Goal: Task Accomplishment & Management: Complete application form

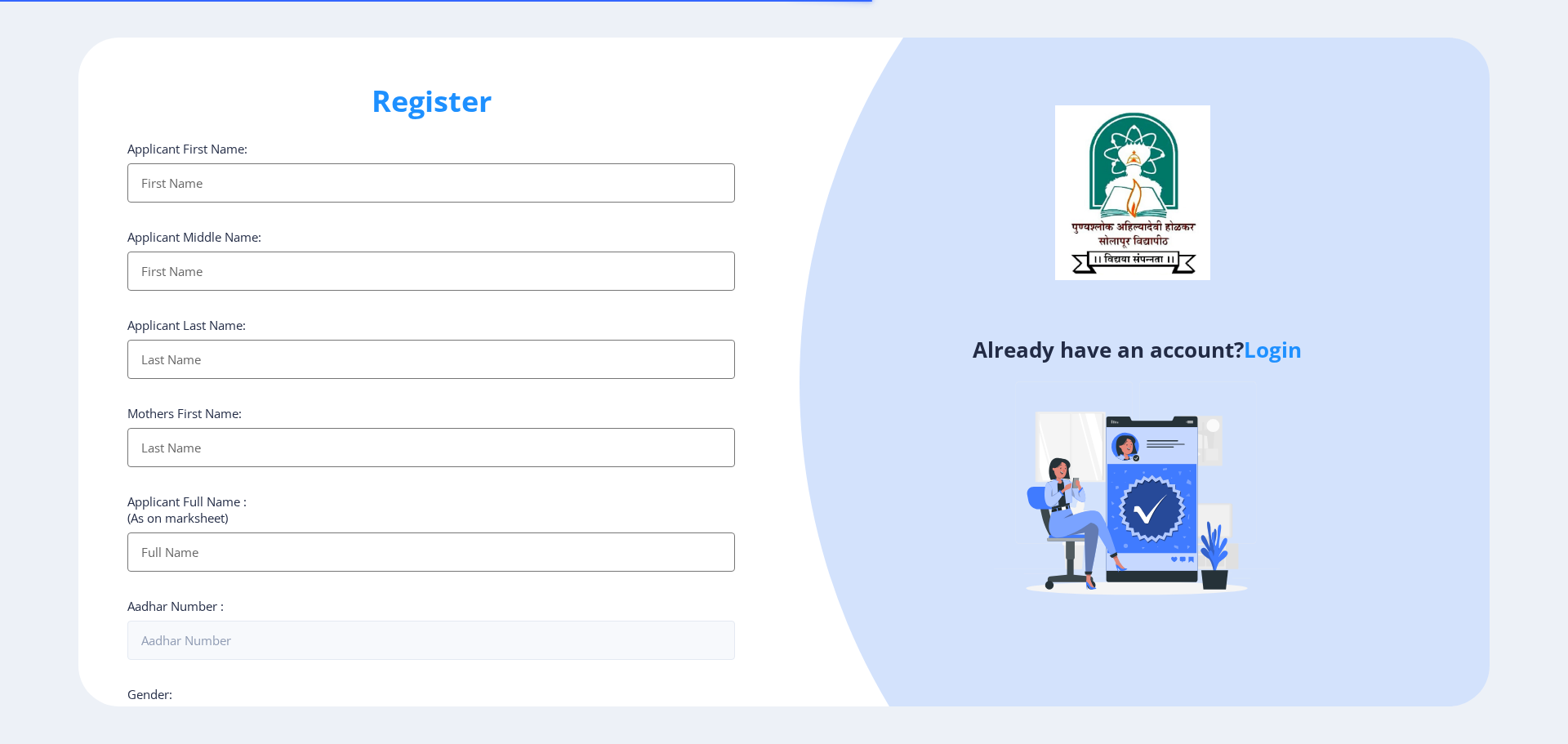
select select
click at [259, 183] on input "Applicant First Name:" at bounding box center [431, 182] width 608 height 39
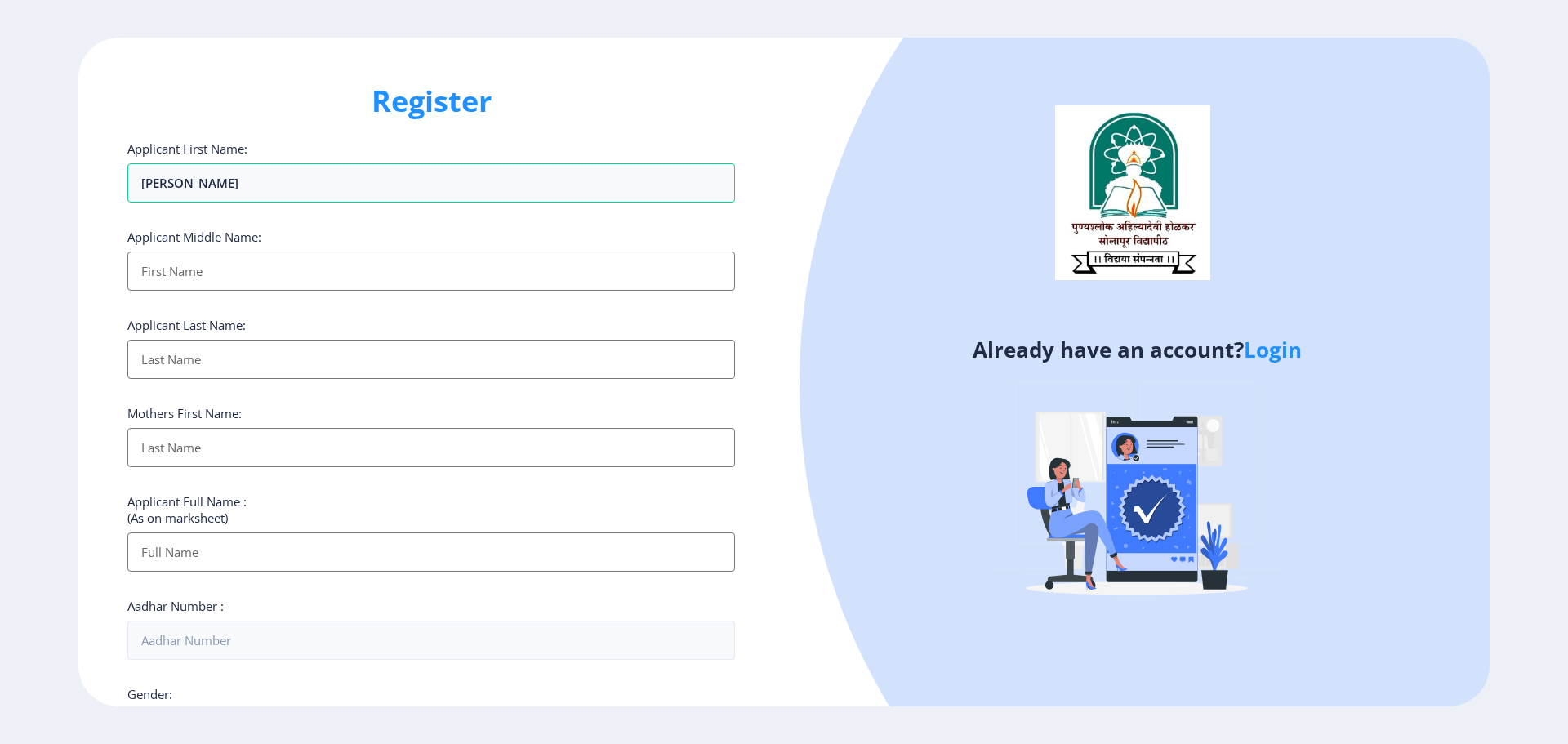
type input "[PERSON_NAME]"
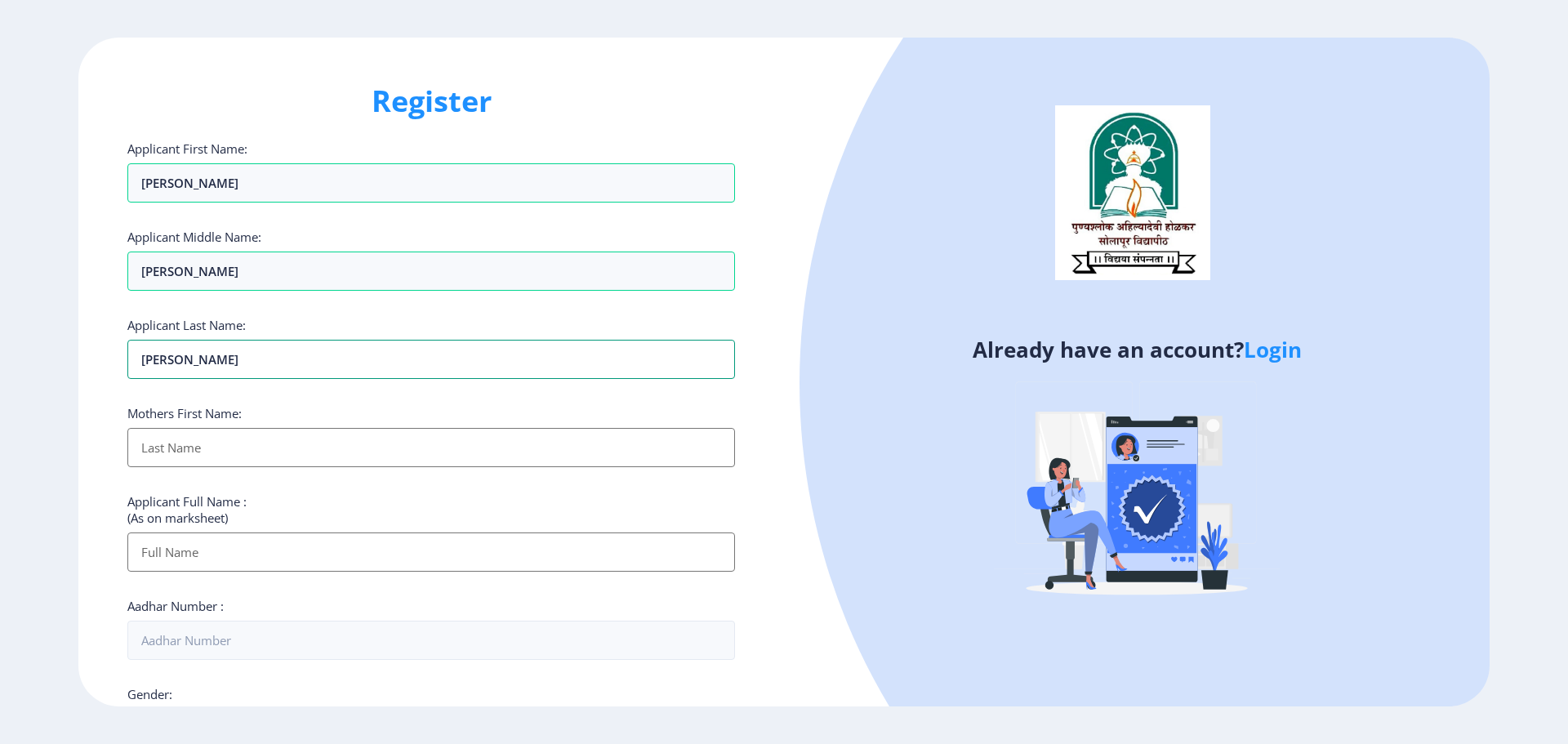
type input "[PERSON_NAME]"
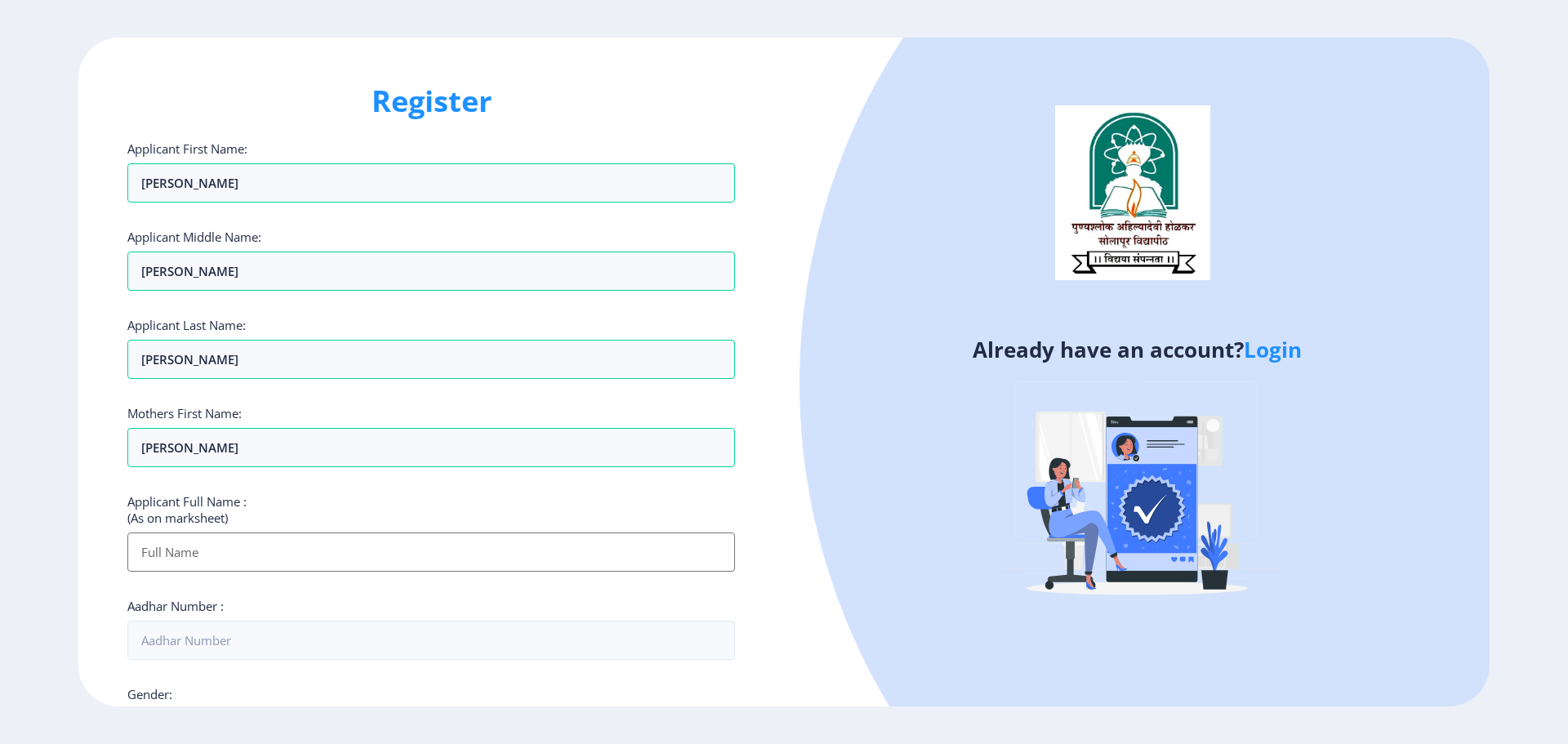
click at [322, 557] on input "Applicant First Name:" at bounding box center [431, 551] width 608 height 39
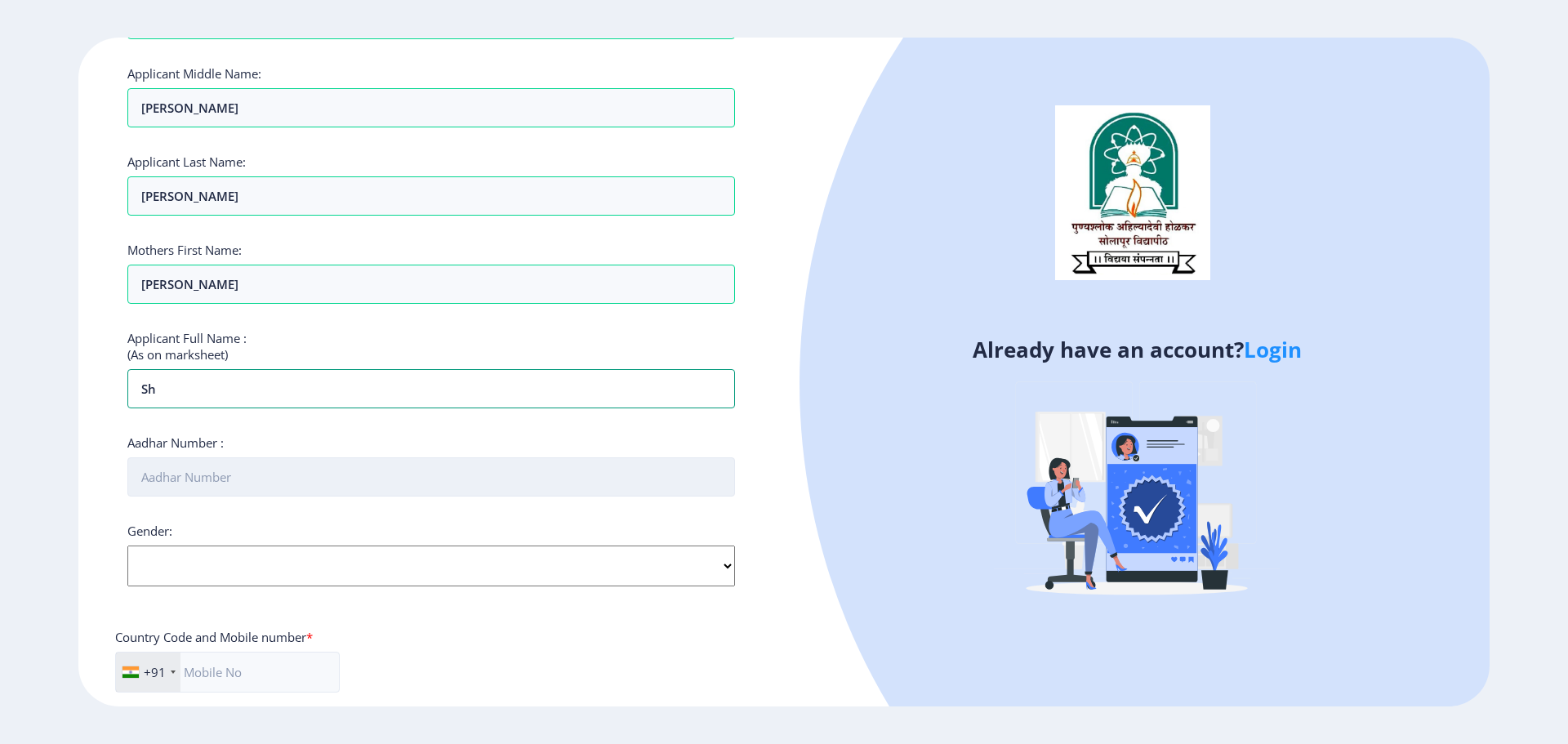
type input "s"
type input "[PERSON_NAME] [PERSON_NAME]"
click at [462, 487] on input "Aadhar Number :" at bounding box center [431, 477] width 608 height 39
click at [428, 568] on div "Gender: Select Gender [DEMOGRAPHIC_DATA] [DEMOGRAPHIC_DATA] Other" at bounding box center [431, 554] width 608 height 64
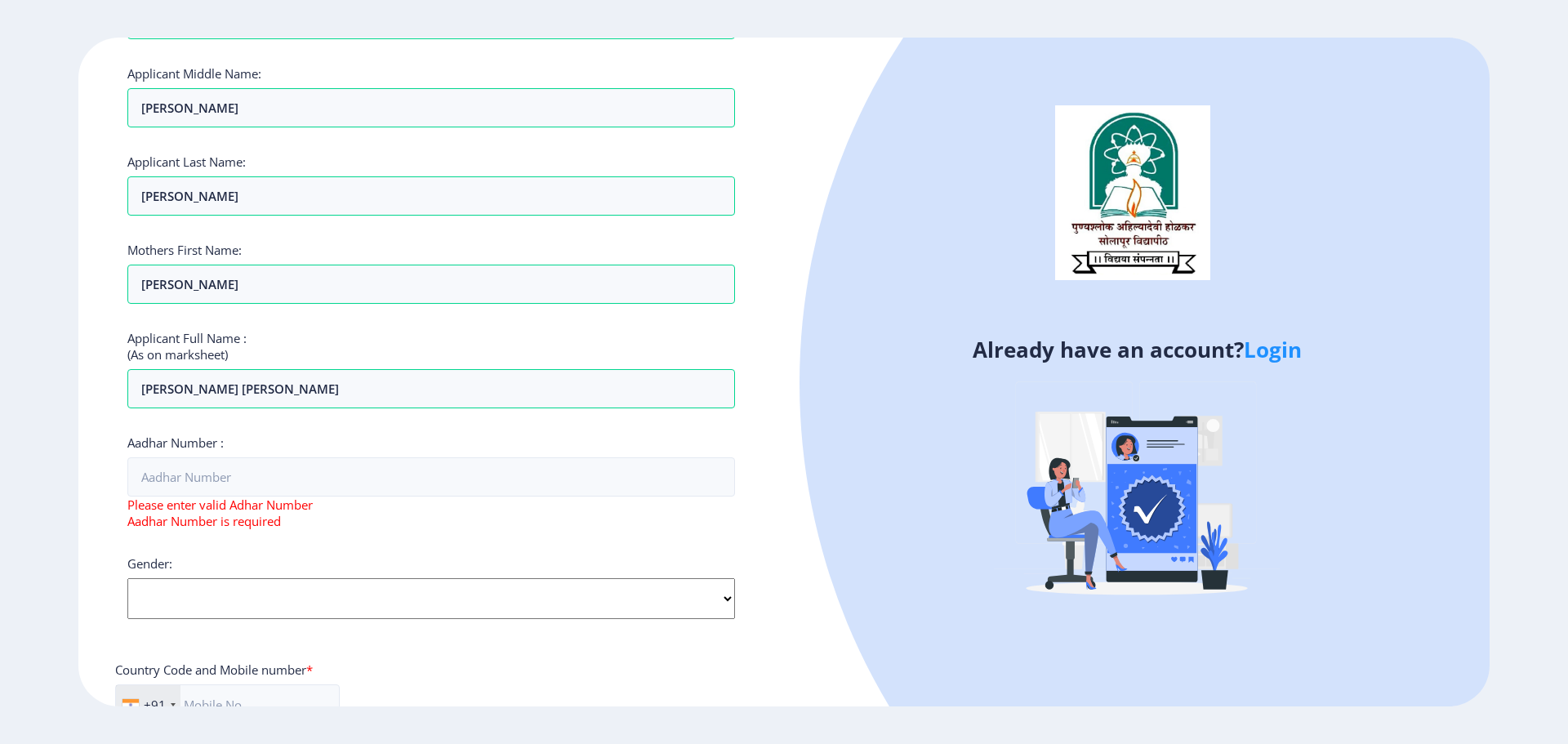
select select "[DEMOGRAPHIC_DATA]"
click at [127, 578] on select "Select Gender [DEMOGRAPHIC_DATA] [DEMOGRAPHIC_DATA] Other" at bounding box center [431, 599] width 608 height 41
click at [93, 551] on div "Register Applicant First Name: [PERSON_NAME] Applicant Middle Name: [PERSON_NAM…" at bounding box center [431, 372] width 706 height 670
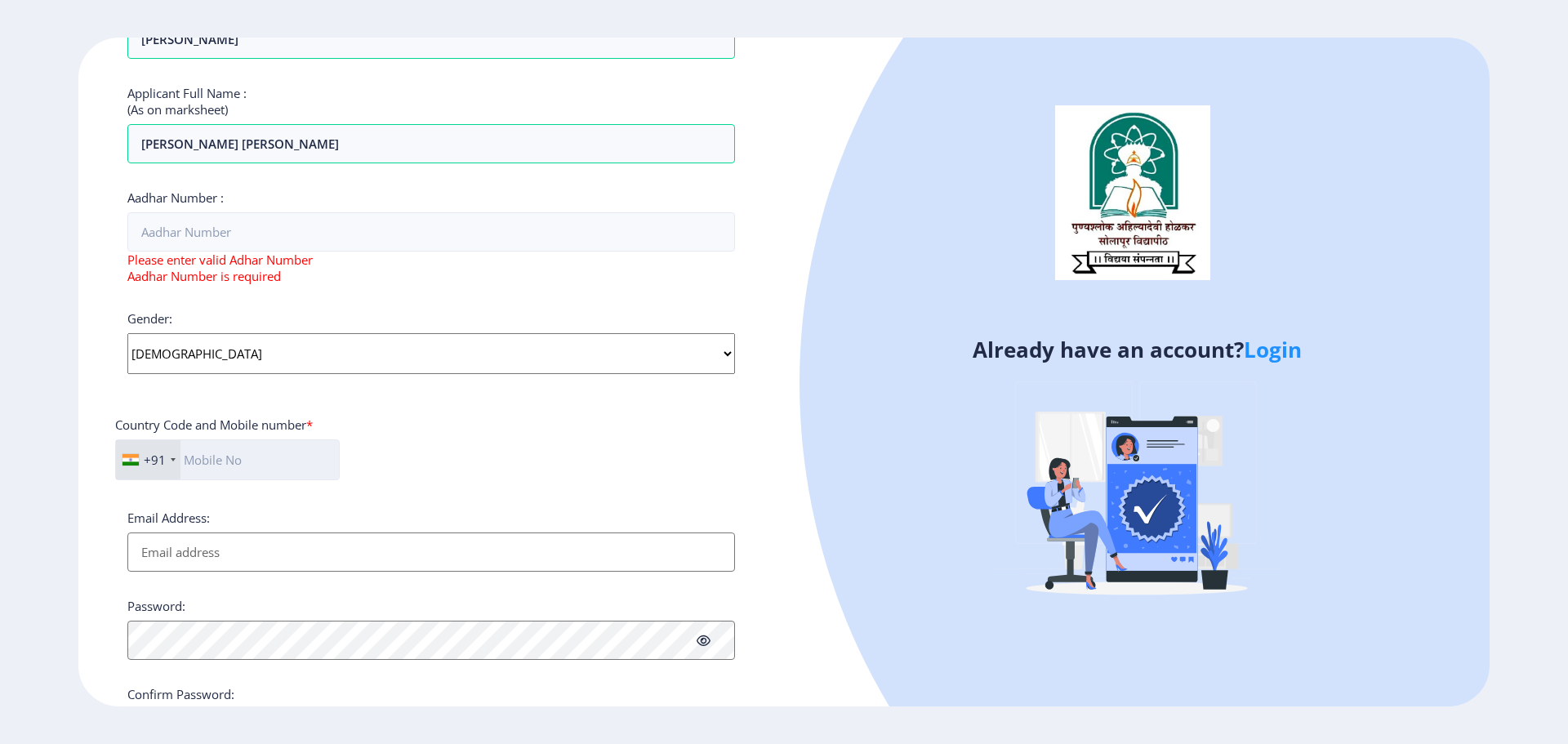
click at [248, 462] on input "text" at bounding box center [227, 459] width 225 height 41
type input "8830549627"
click at [410, 216] on input "Aadhar Number :" at bounding box center [431, 232] width 608 height 39
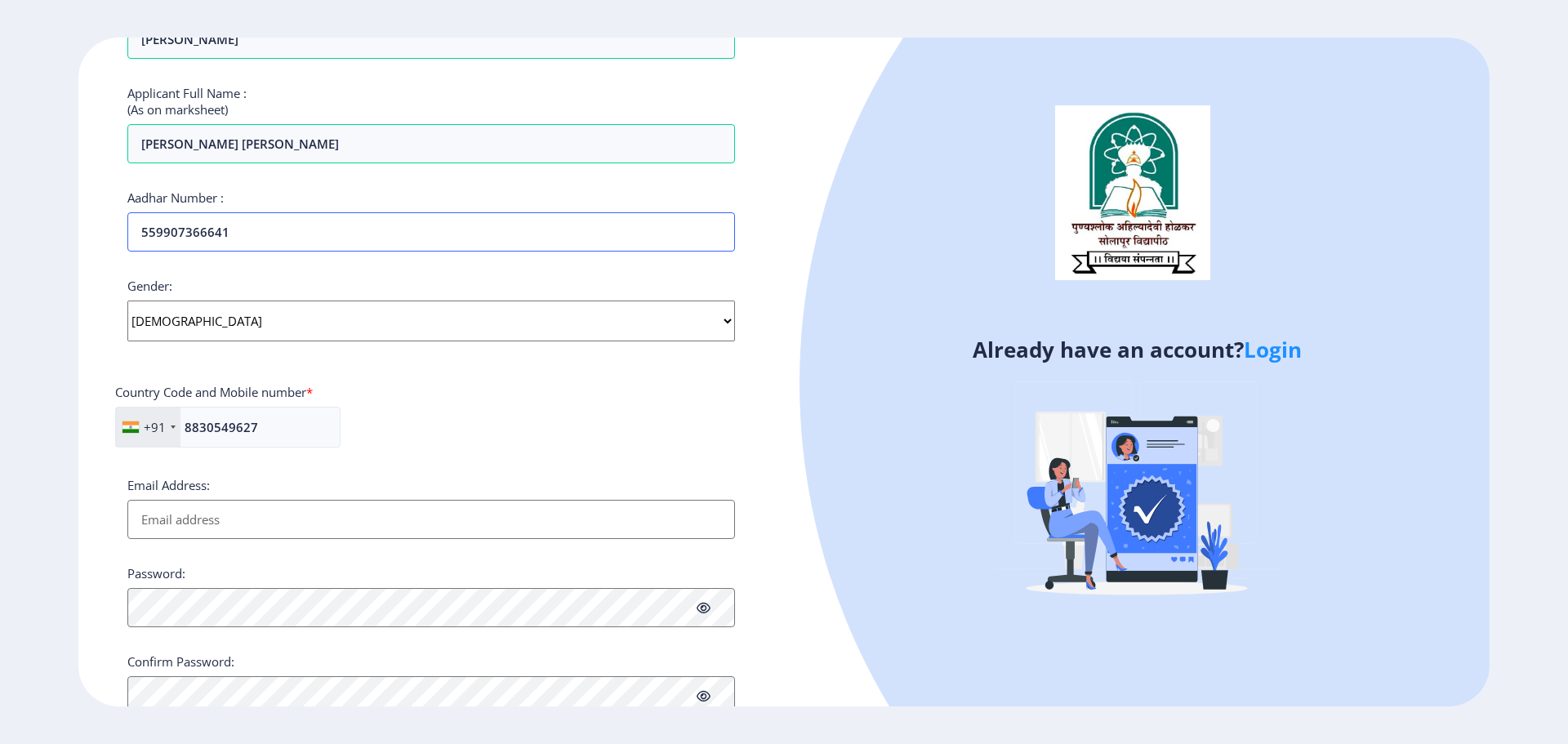
type input "559907366641"
click at [431, 387] on div "Country Code and Mobile number *" at bounding box center [431, 395] width 632 height 23
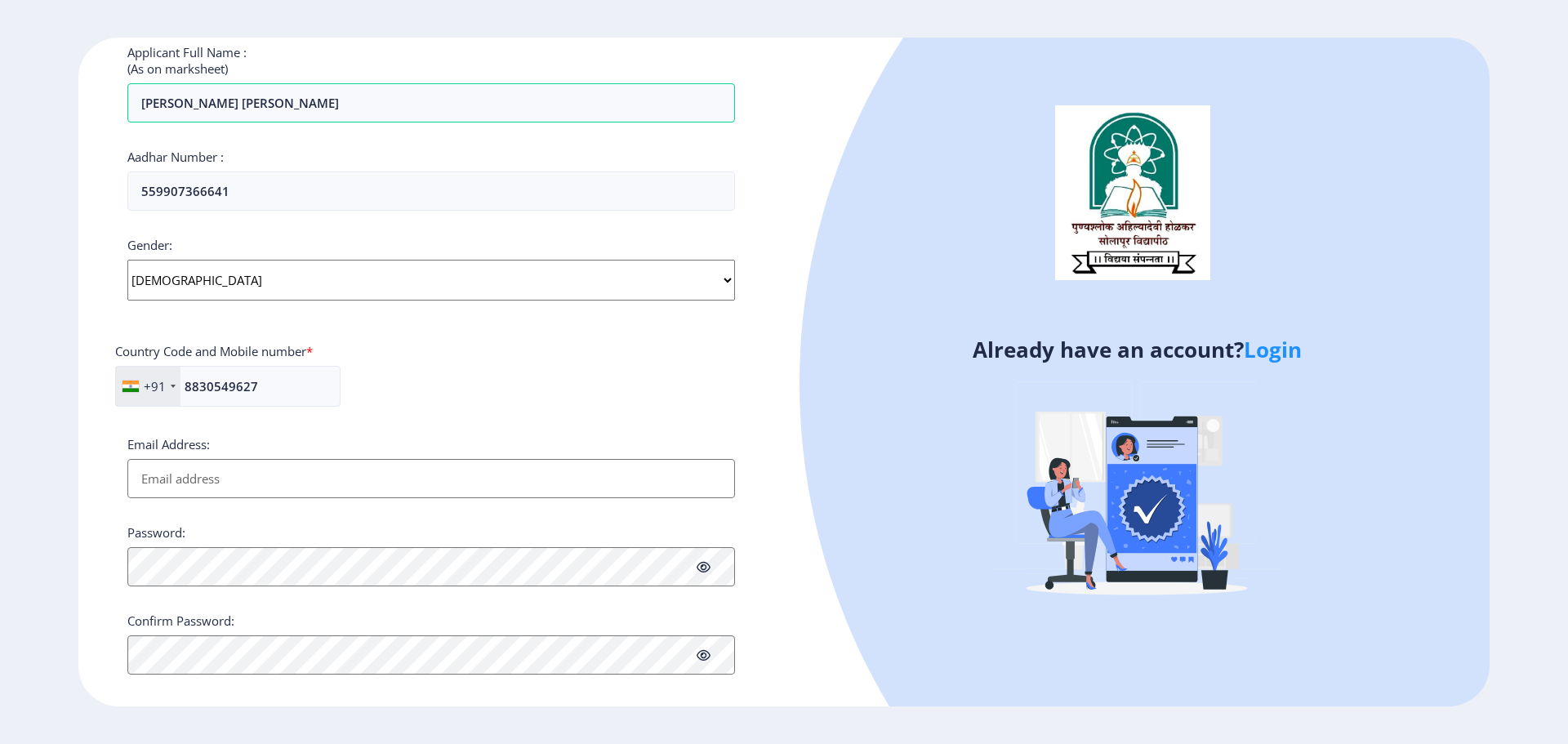
scroll to position [467, 0]
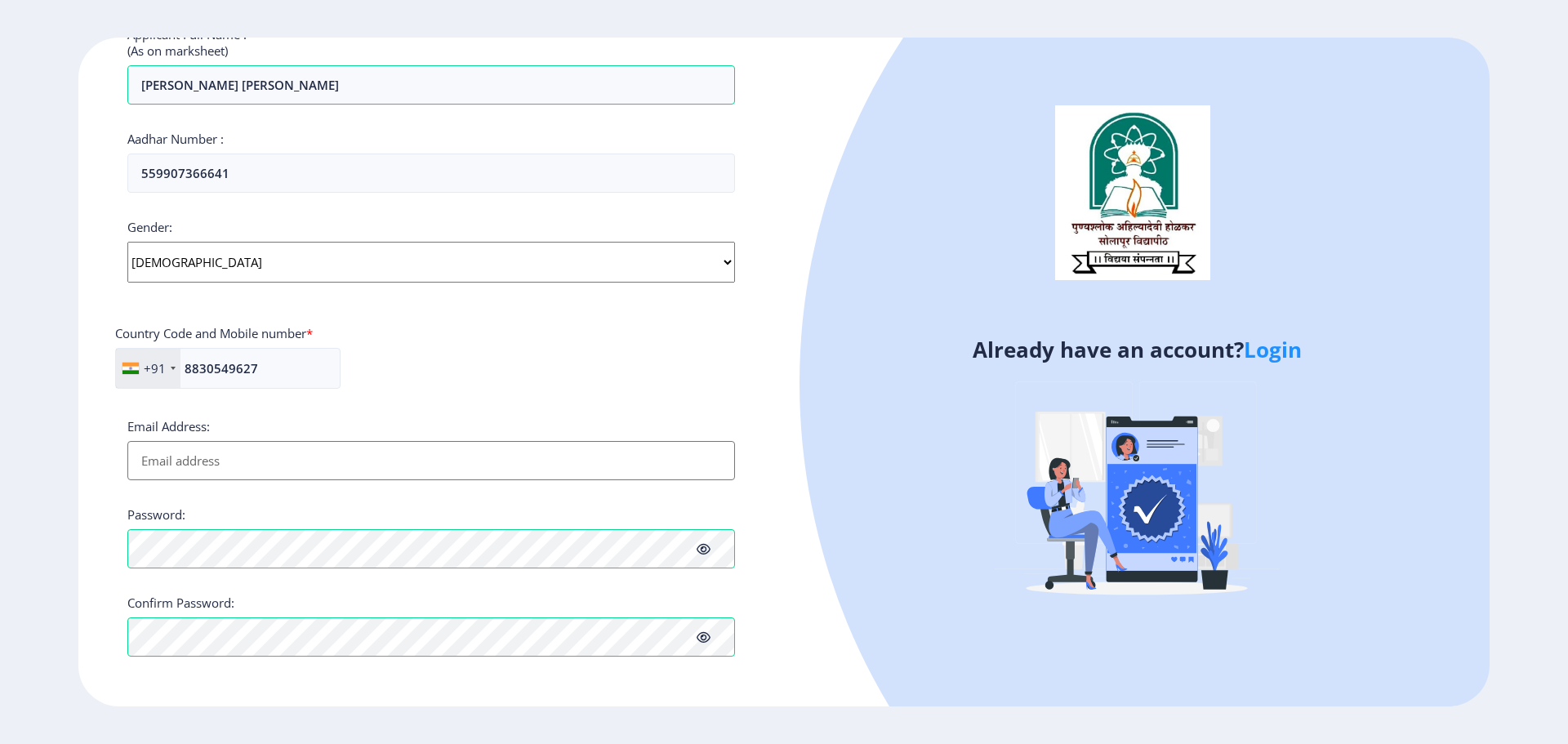
click at [207, 461] on input "Email Address:" at bounding box center [431, 460] width 608 height 39
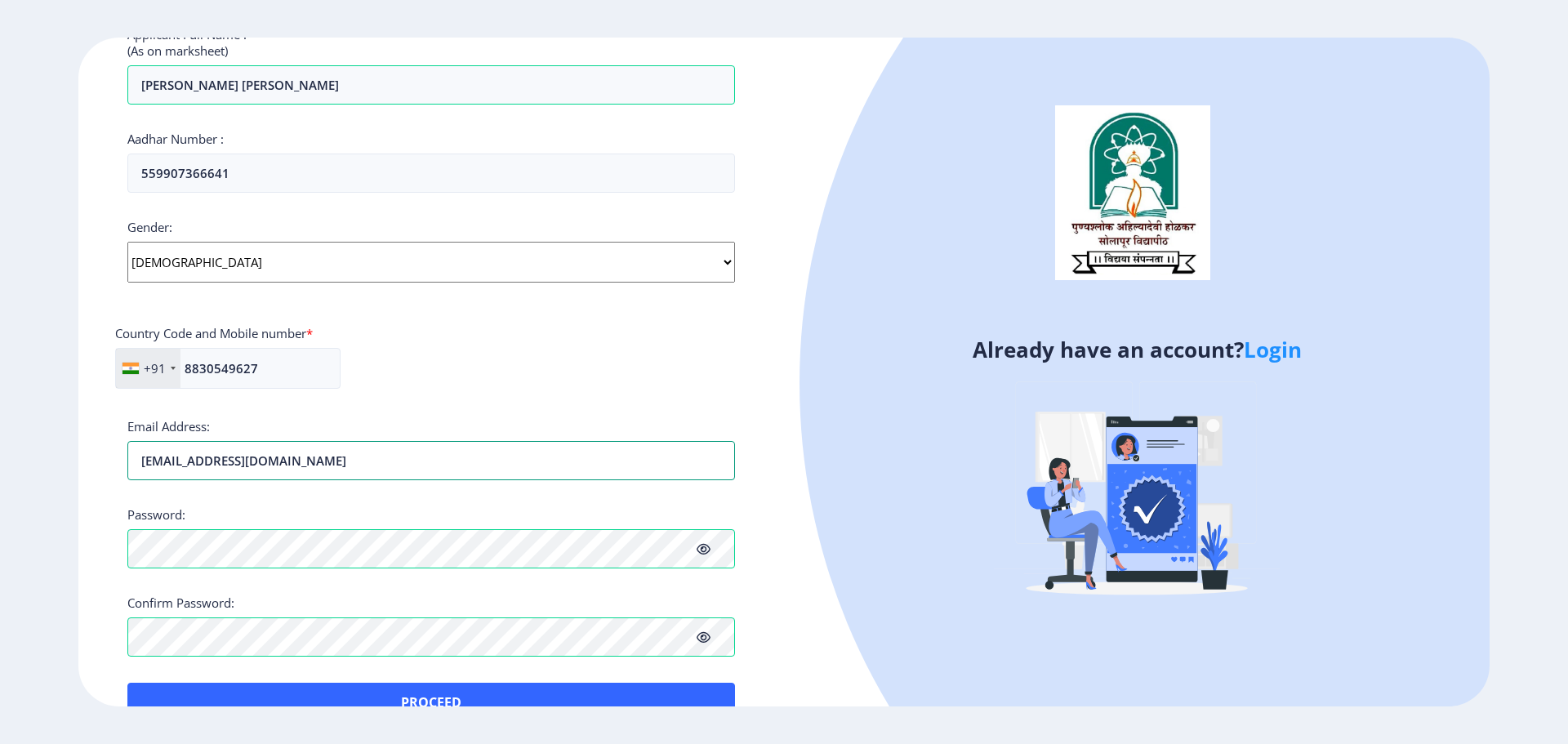
type input "[EMAIL_ADDRESS][DOMAIN_NAME]"
click at [400, 396] on div "+91 [GEOGRAPHIC_DATA] ([GEOGRAPHIC_DATA]) +91 [GEOGRAPHIC_DATA] (‫[GEOGRAPHIC_D…" at bounding box center [431, 375] width 632 height 54
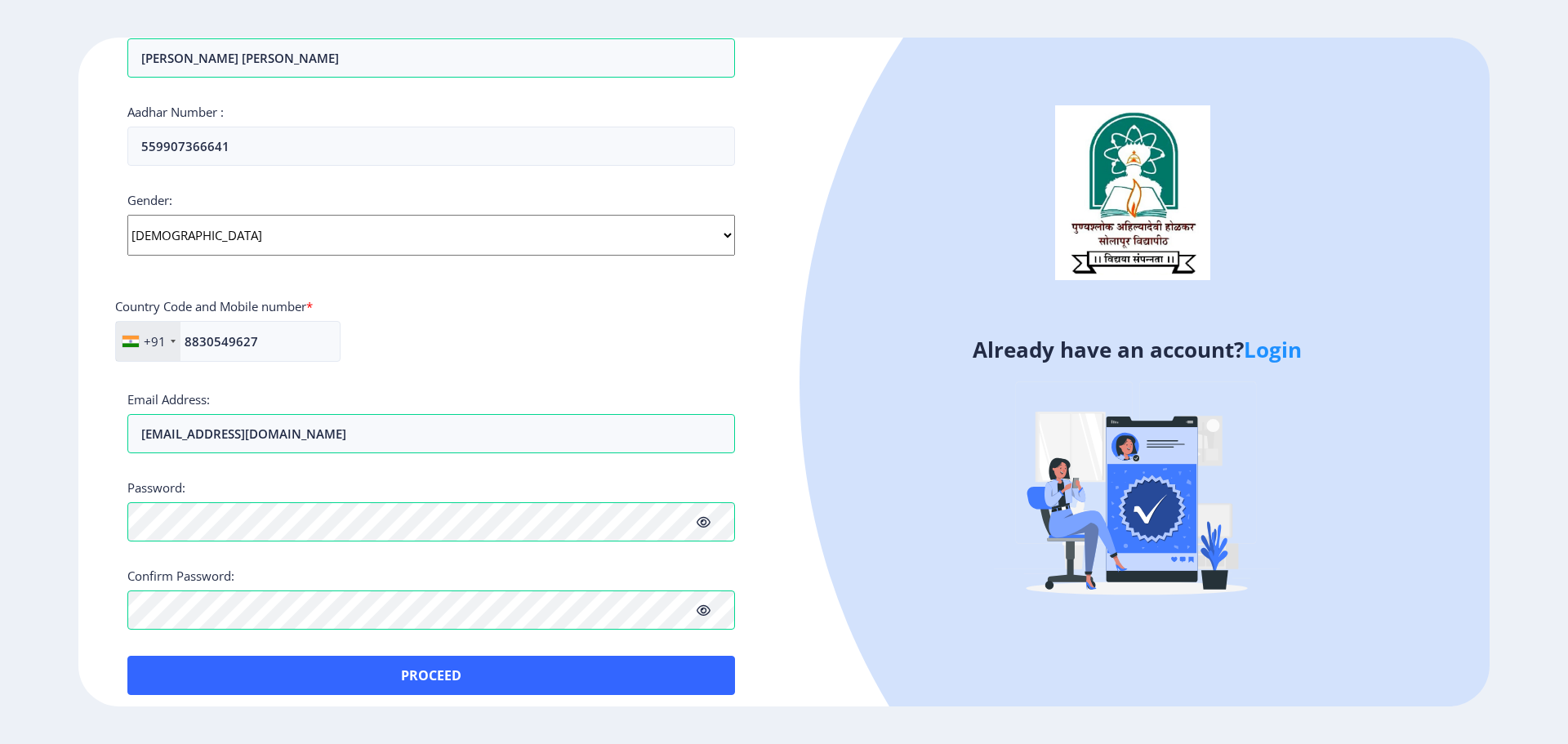
scroll to position [506, 0]
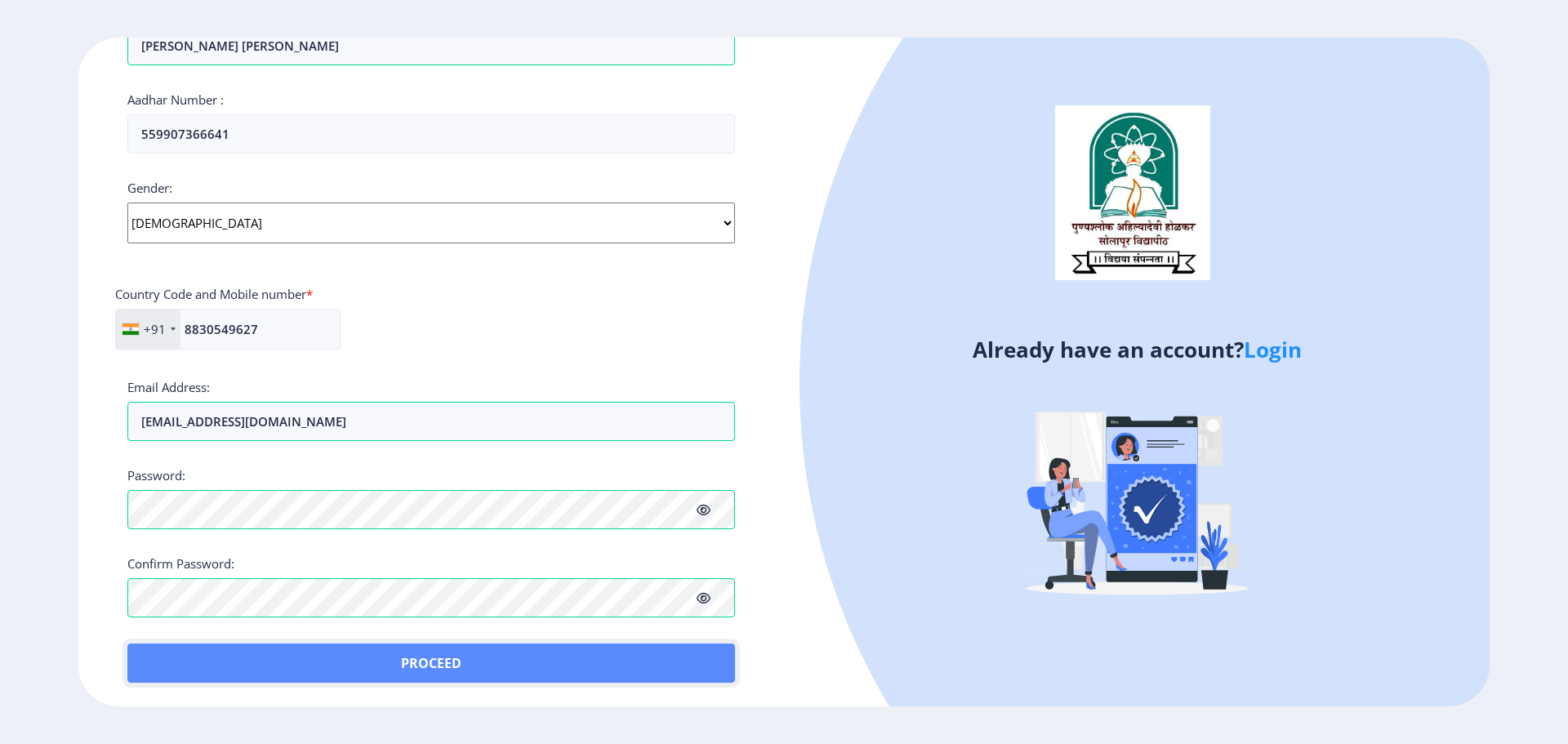
click at [396, 653] on button "Proceed" at bounding box center [431, 663] width 608 height 39
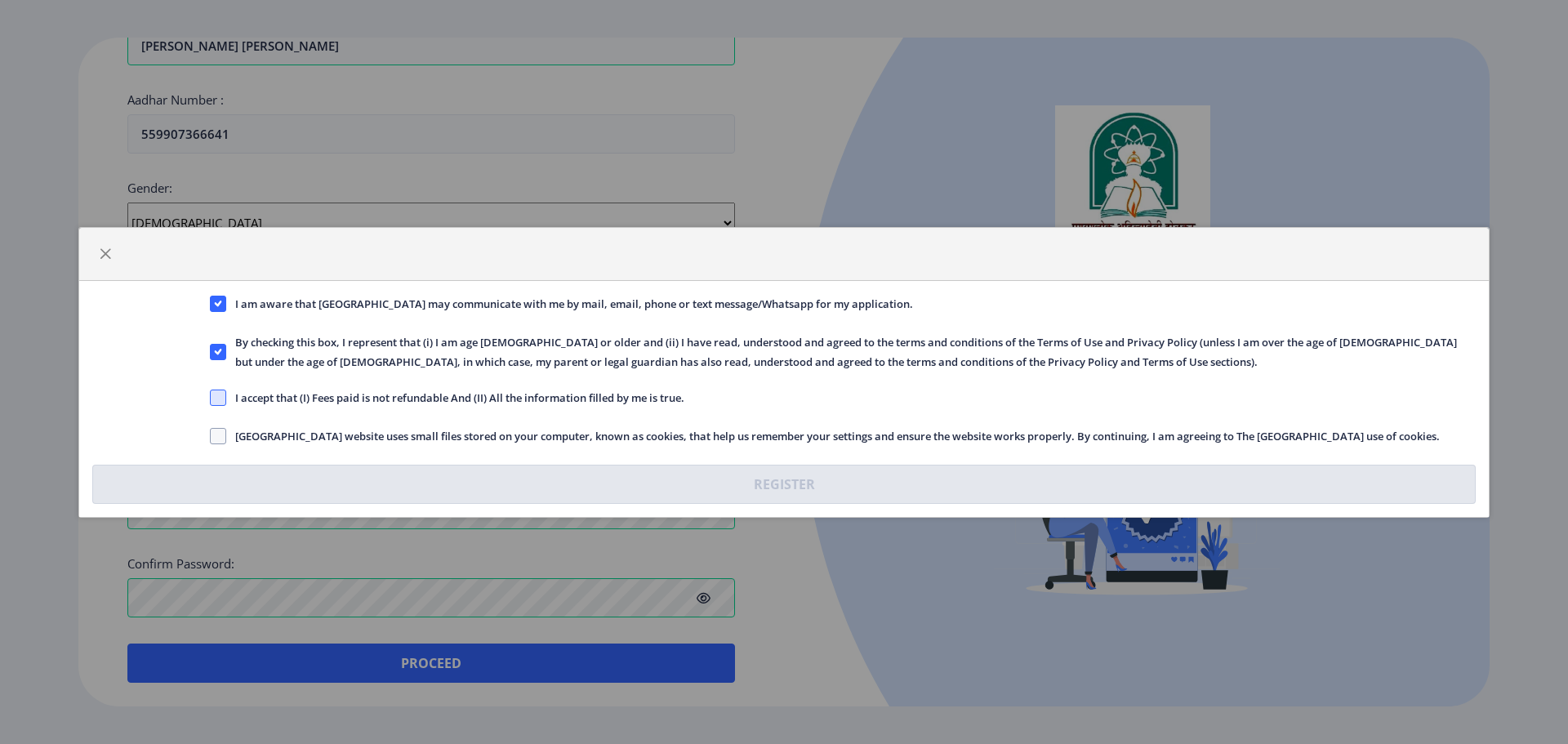
click at [213, 398] on span at bounding box center [218, 397] width 17 height 17
click at [211, 397] on input "I accept that (I) Fees paid is not refundable And (II) All the information fill…" at bounding box center [210, 396] width 1 height 1
checkbox input "true"
click at [220, 430] on span at bounding box center [218, 436] width 17 height 17
click at [211, 436] on input "[GEOGRAPHIC_DATA] website uses small files stored on your computer, known as co…" at bounding box center [210, 436] width 1 height 1
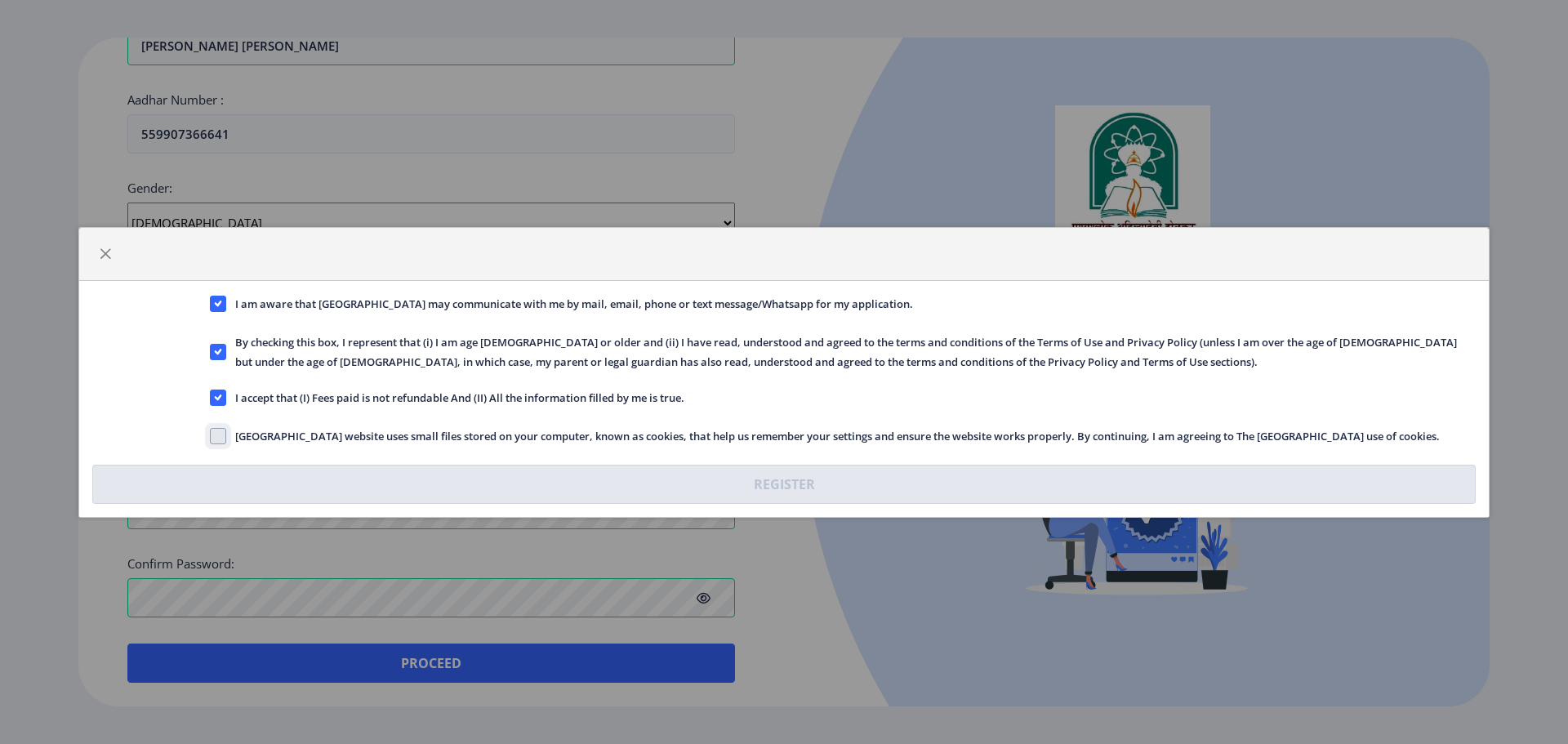
checkbox input "true"
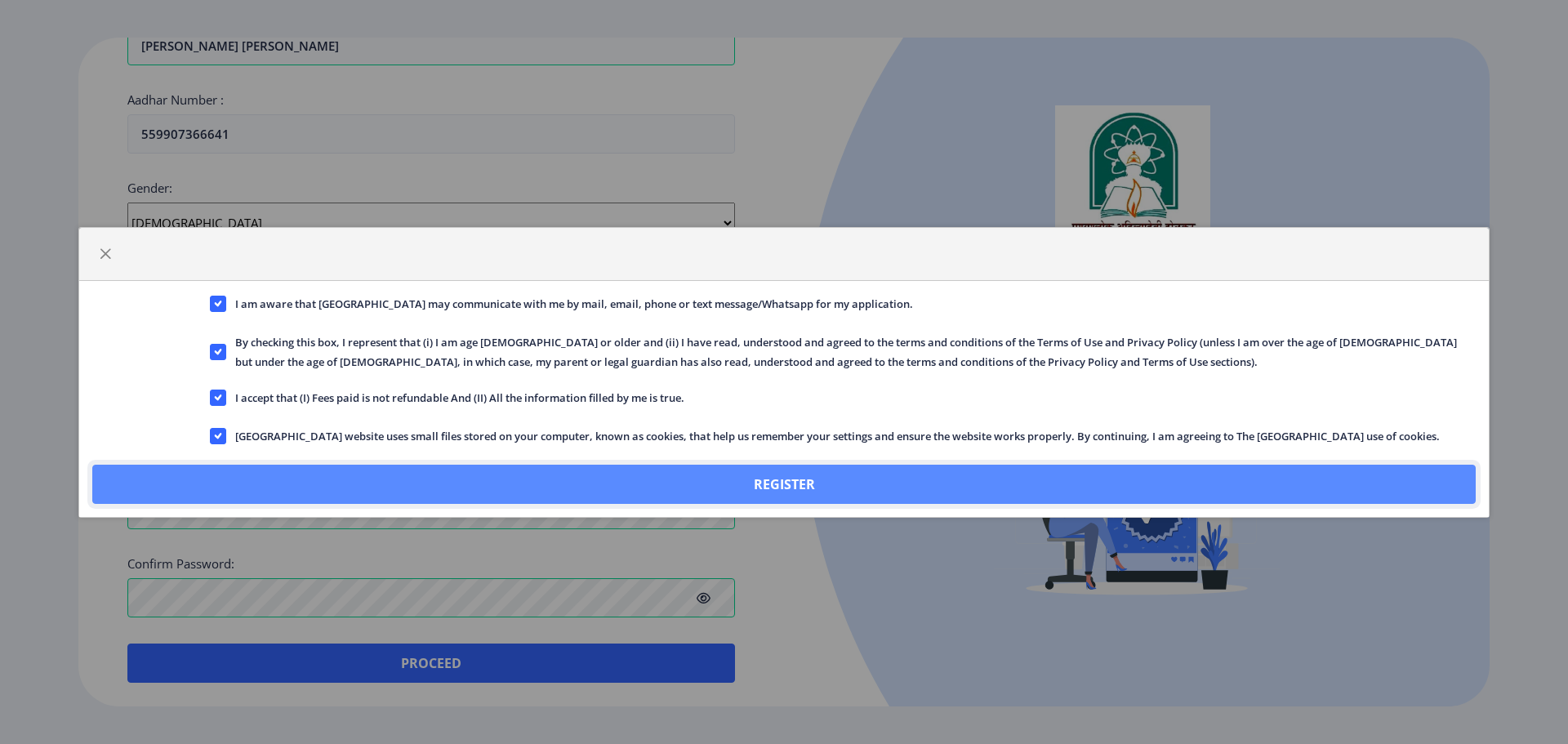
click at [540, 489] on button "Register" at bounding box center [784, 484] width 1384 height 39
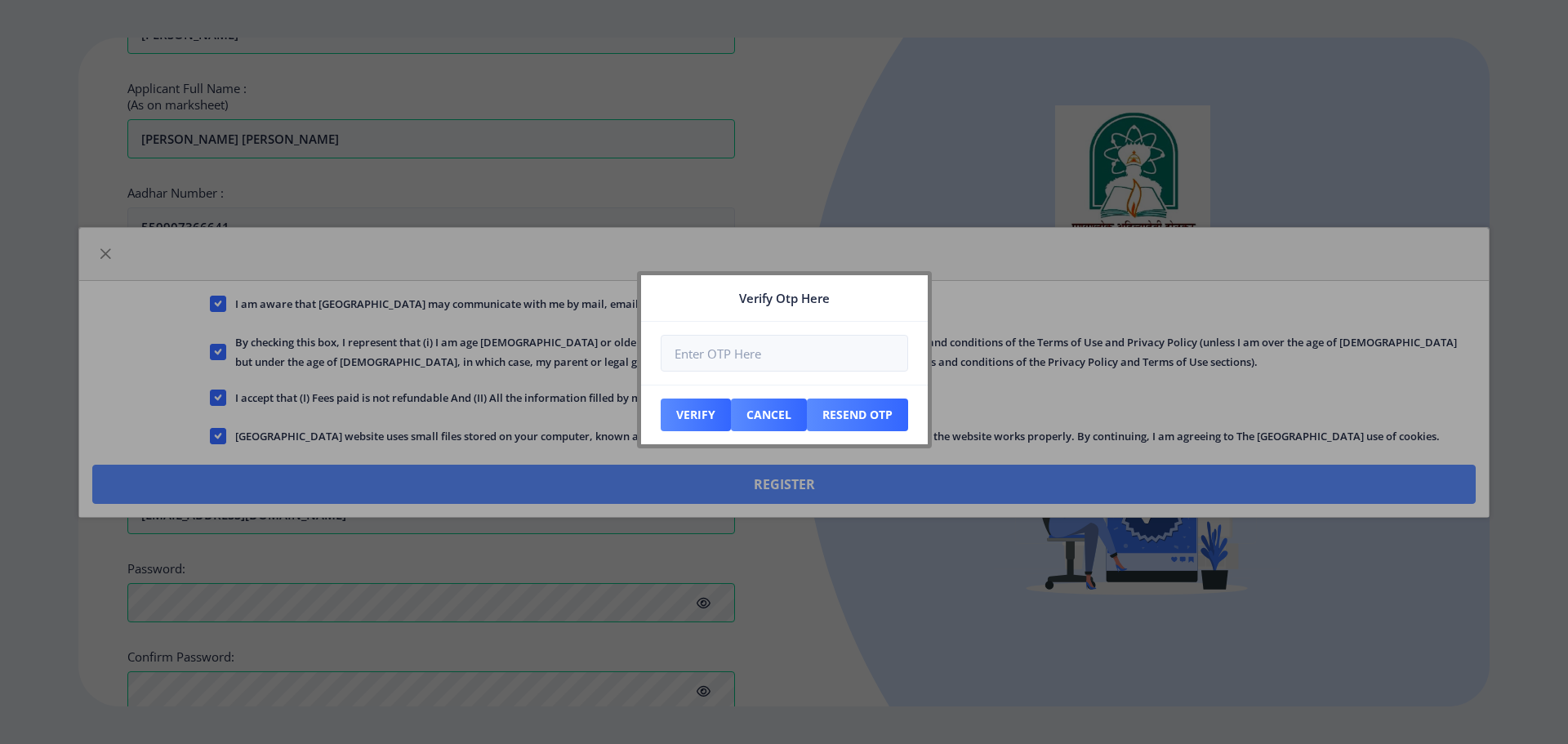
scroll to position [599, 0]
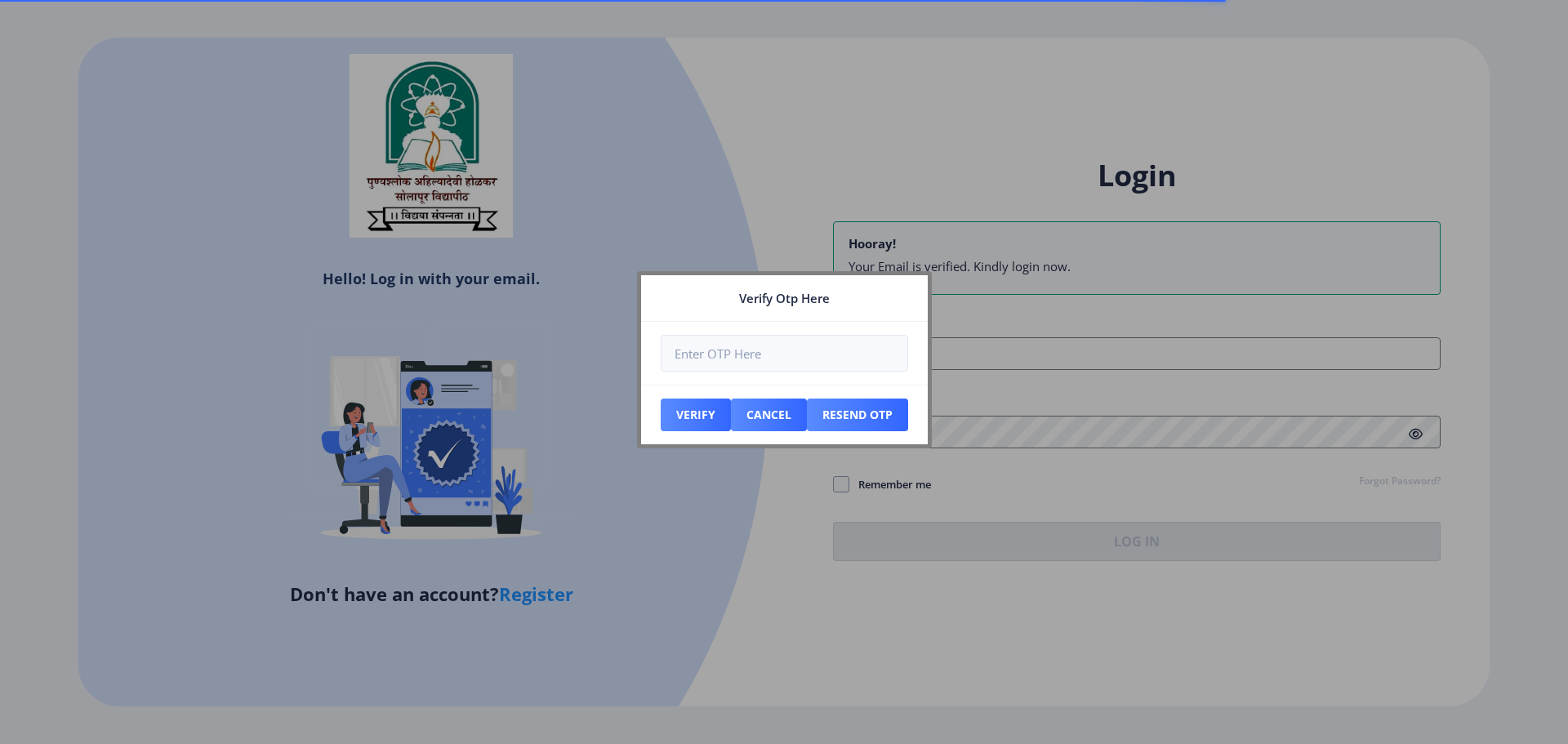
type input "[EMAIL_ADDRESS][DOMAIN_NAME]"
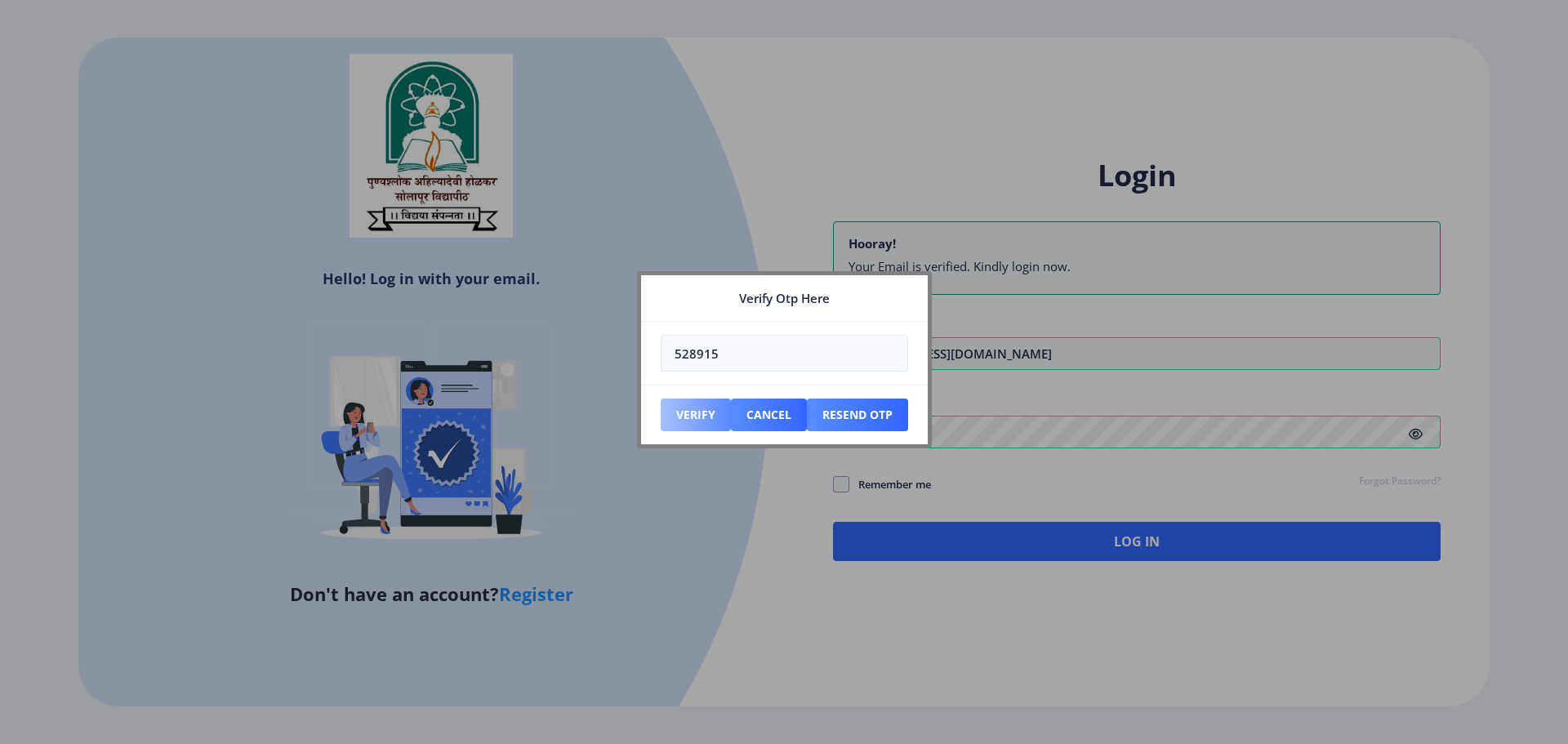
type input "528915"
click at [705, 423] on button "Verify" at bounding box center [696, 414] width 71 height 32
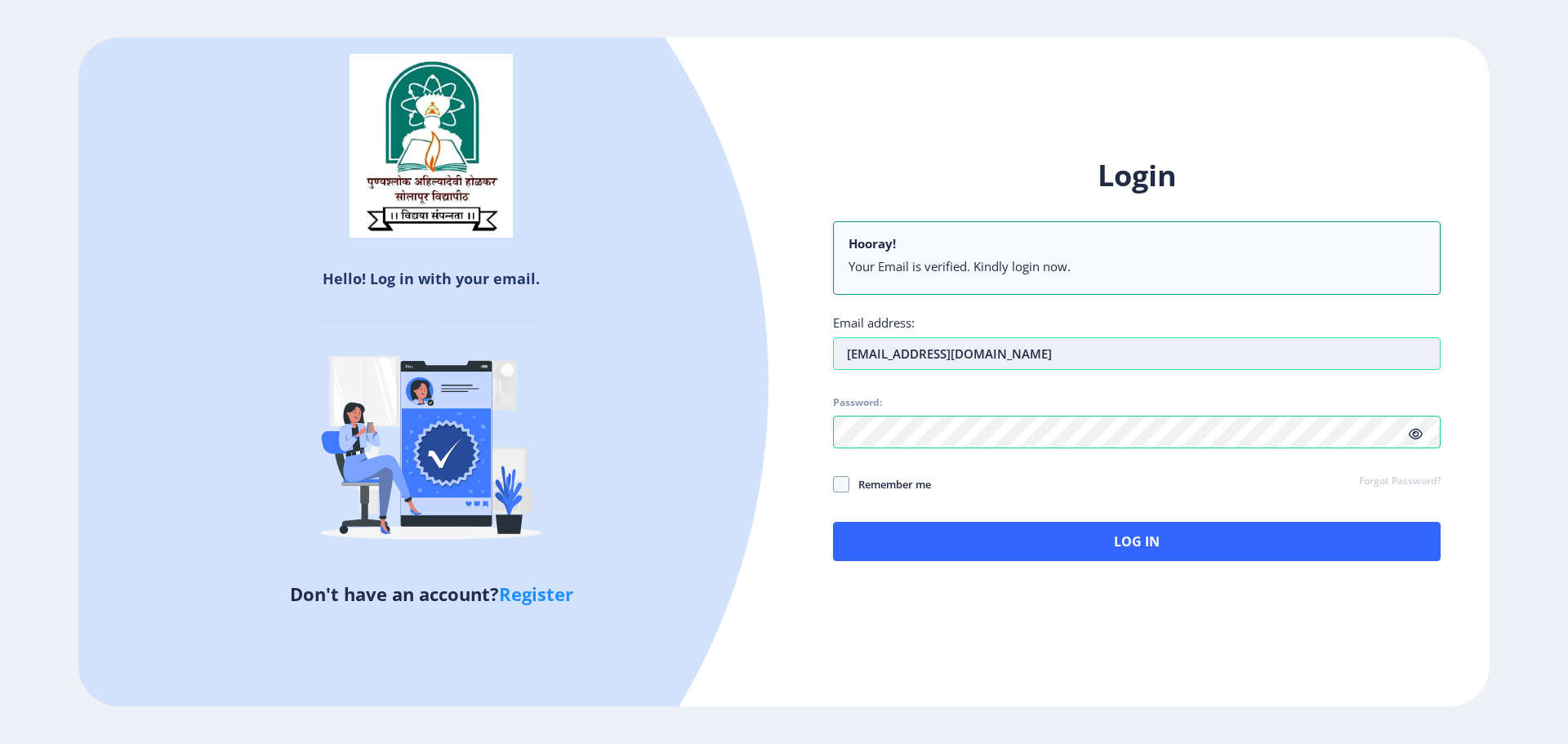
click at [1029, 360] on input "[EMAIL_ADDRESS][DOMAIN_NAME]" at bounding box center [1137, 353] width 608 height 32
click at [1029, 361] on input "Email address:" at bounding box center [1137, 353] width 608 height 32
type input "[EMAIL_ADDRESS][DOMAIN_NAME]"
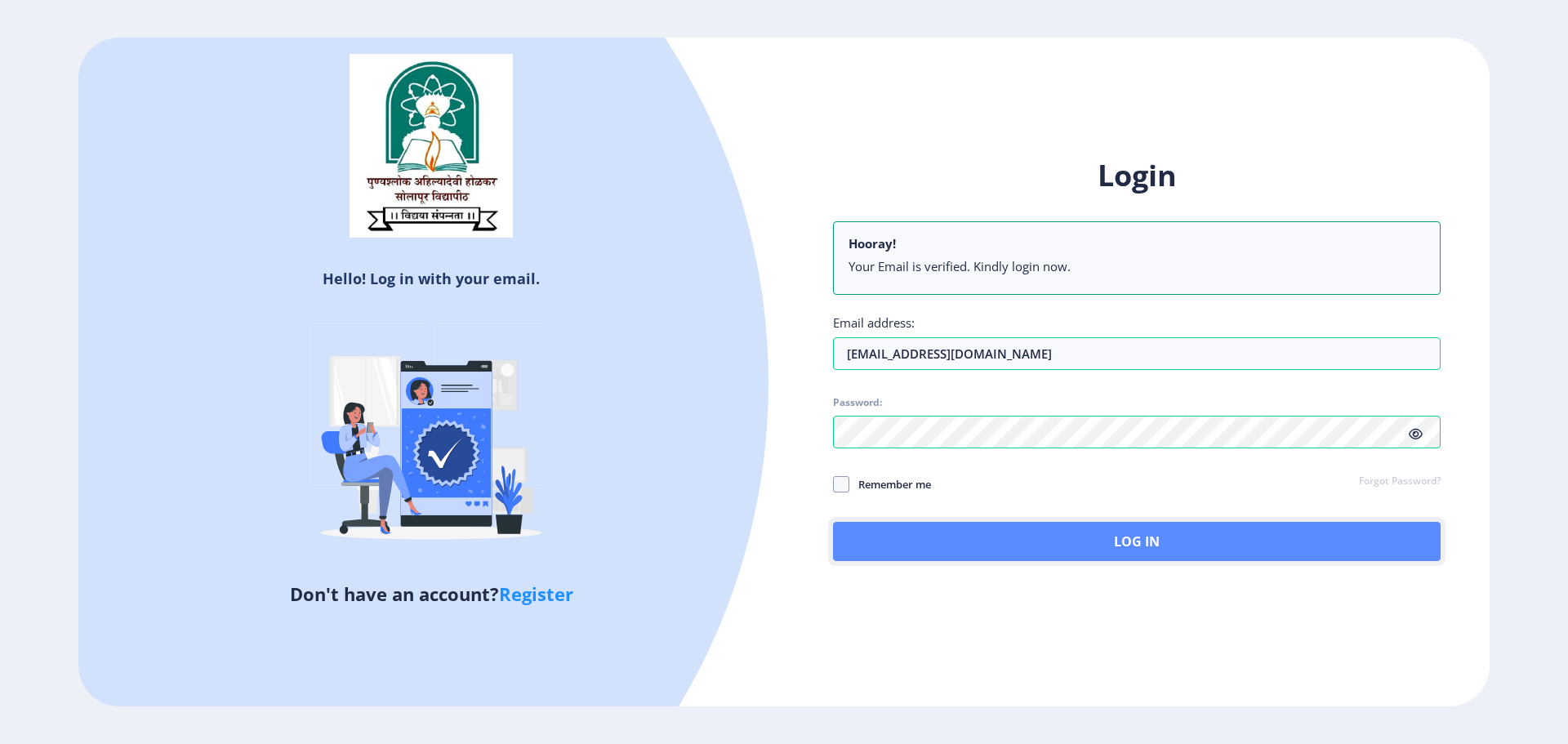
click at [997, 542] on button "Log In" at bounding box center [1137, 541] width 608 height 39
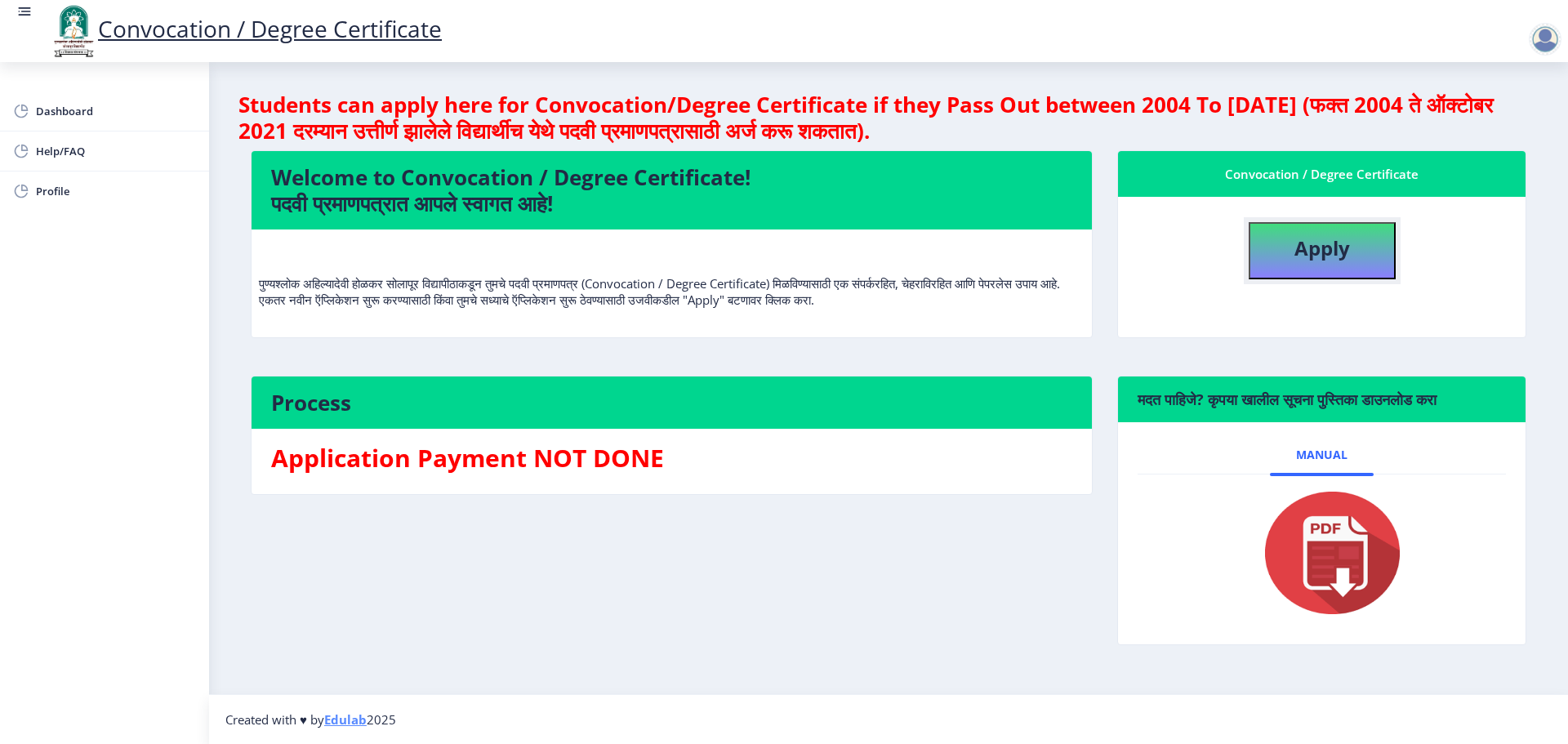
click at [1335, 261] on button "Apply" at bounding box center [1322, 251] width 147 height 57
select select
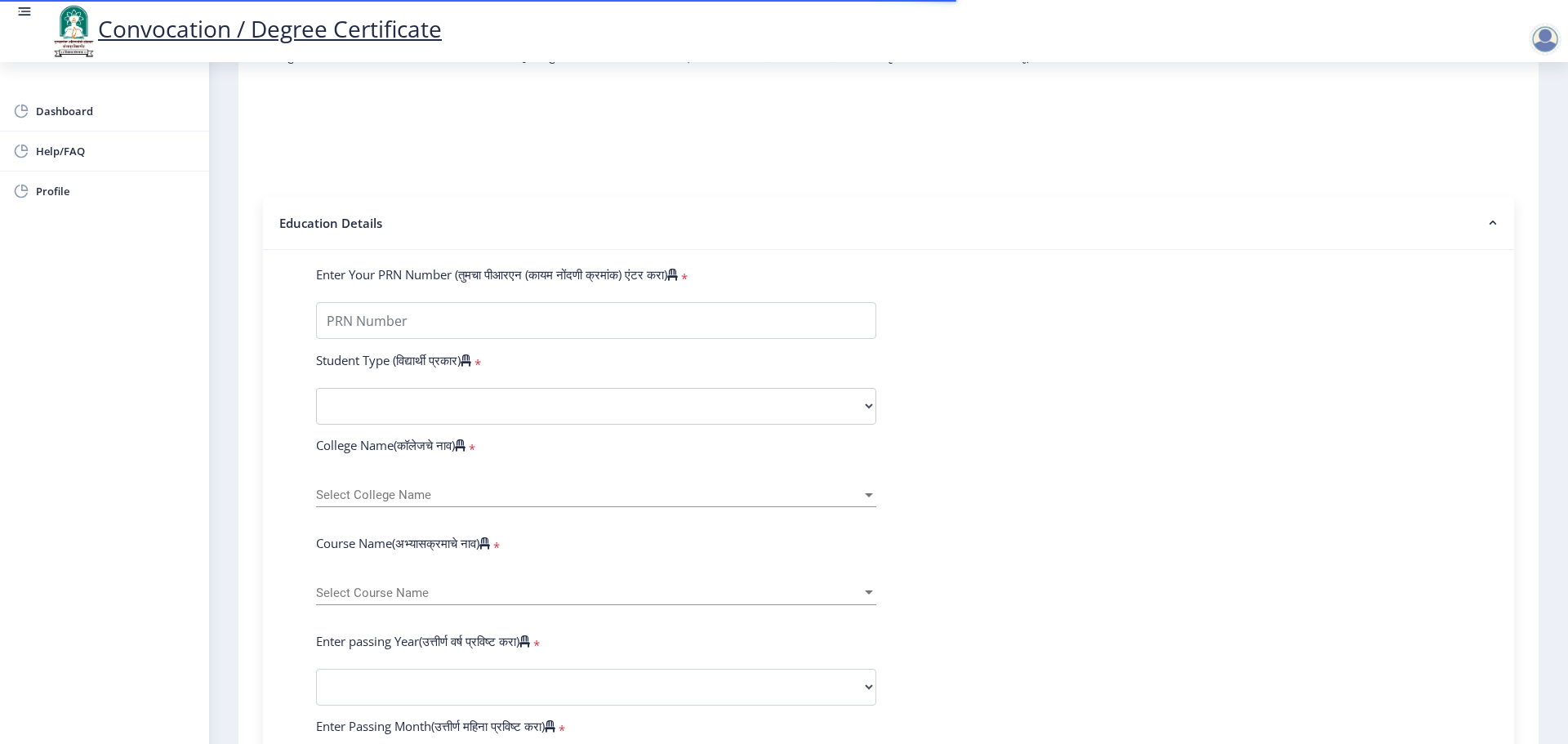
scroll to position [245, 0]
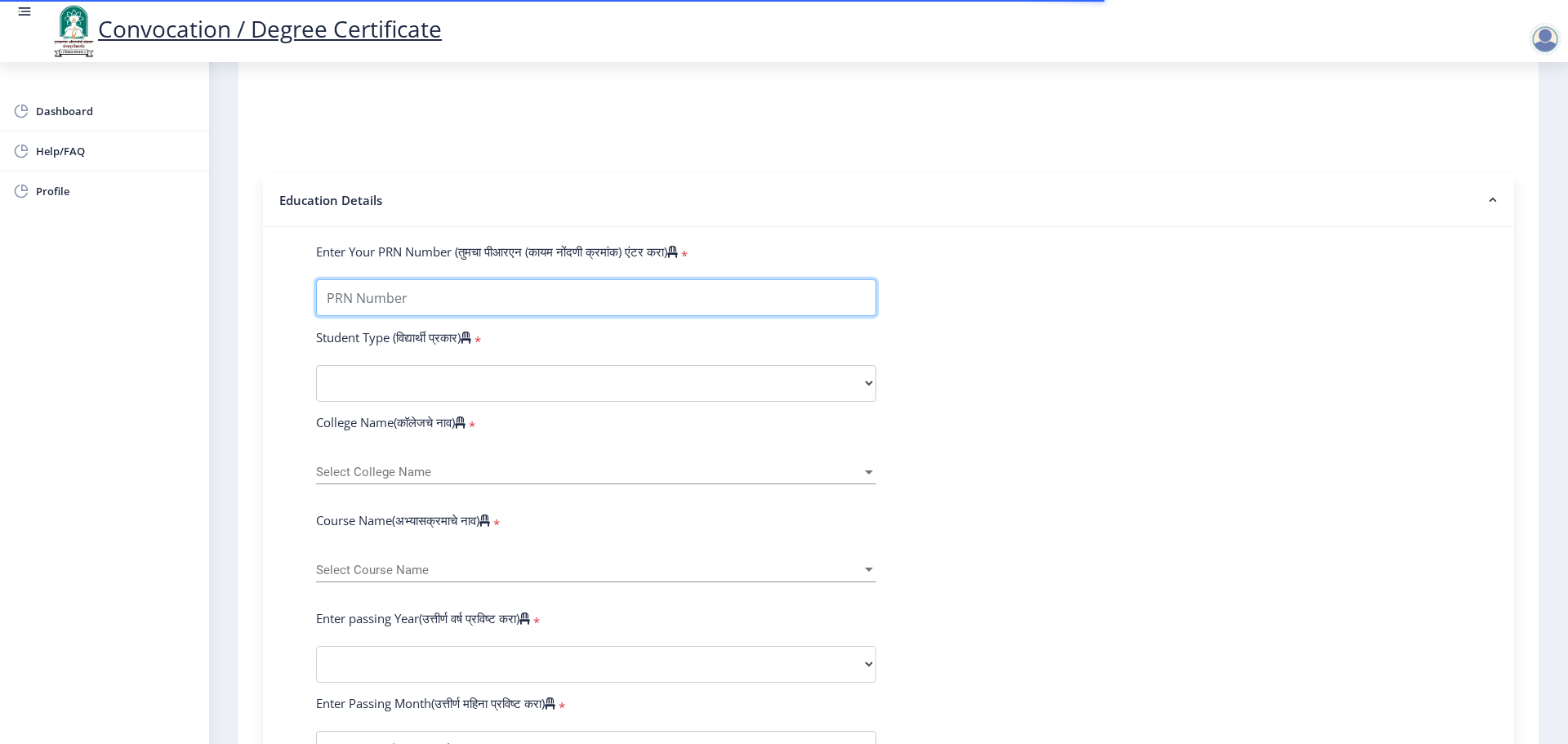
click at [492, 316] on input "Enter Your PRN Number (तुमचा पीआरएन (कायम नोंदणी क्रमांक) एंटर करा)" at bounding box center [596, 298] width 560 height 37
type input "2013032500032283"
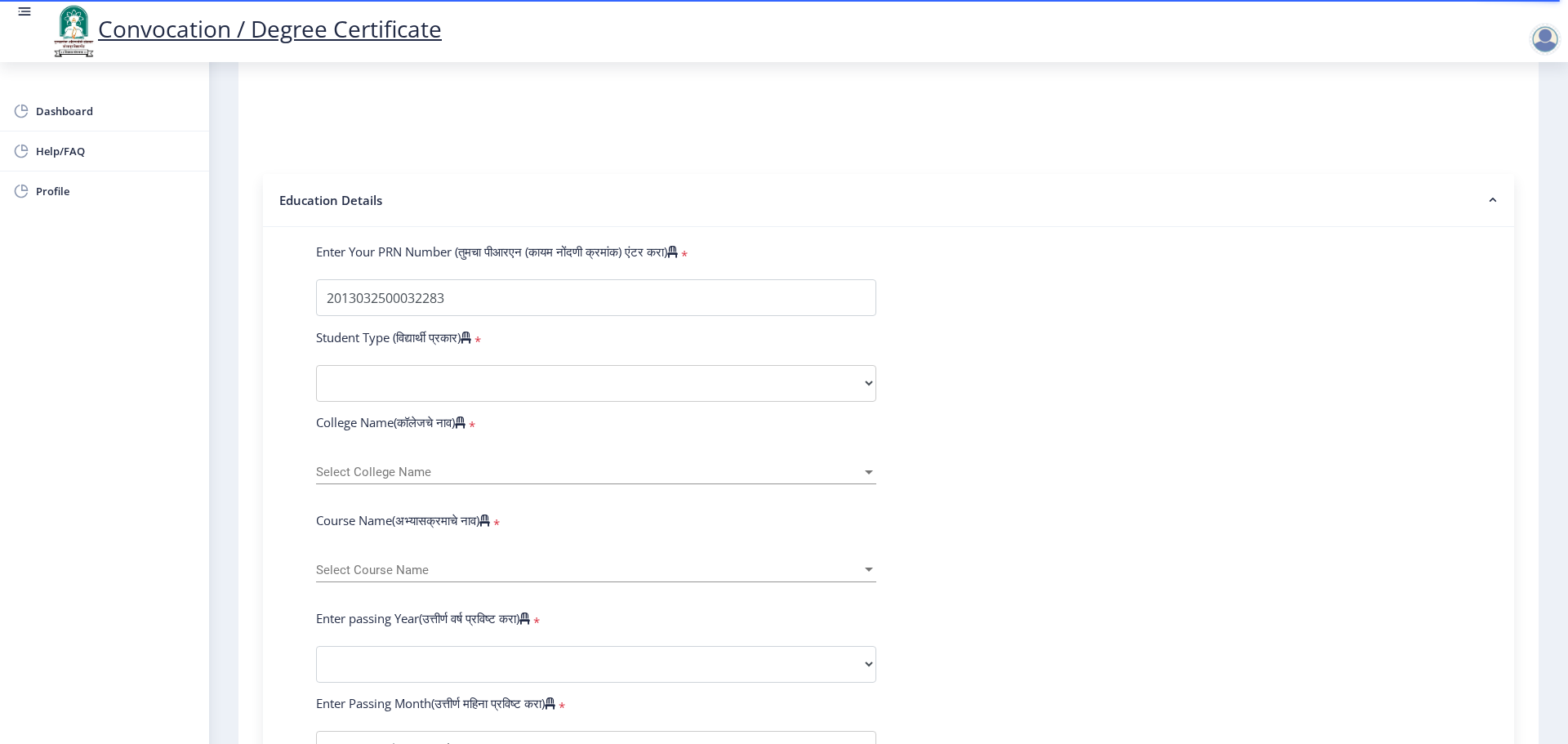
click at [534, 352] on div "Student Type (विद्यार्थी प्रकार) *" at bounding box center [596, 341] width 585 height 23
click at [526, 398] on select "Select Student Type Regular External" at bounding box center [596, 383] width 560 height 37
select select "Regular"
click at [316, 381] on select "Select Student Type Regular External" at bounding box center [596, 383] width 560 height 37
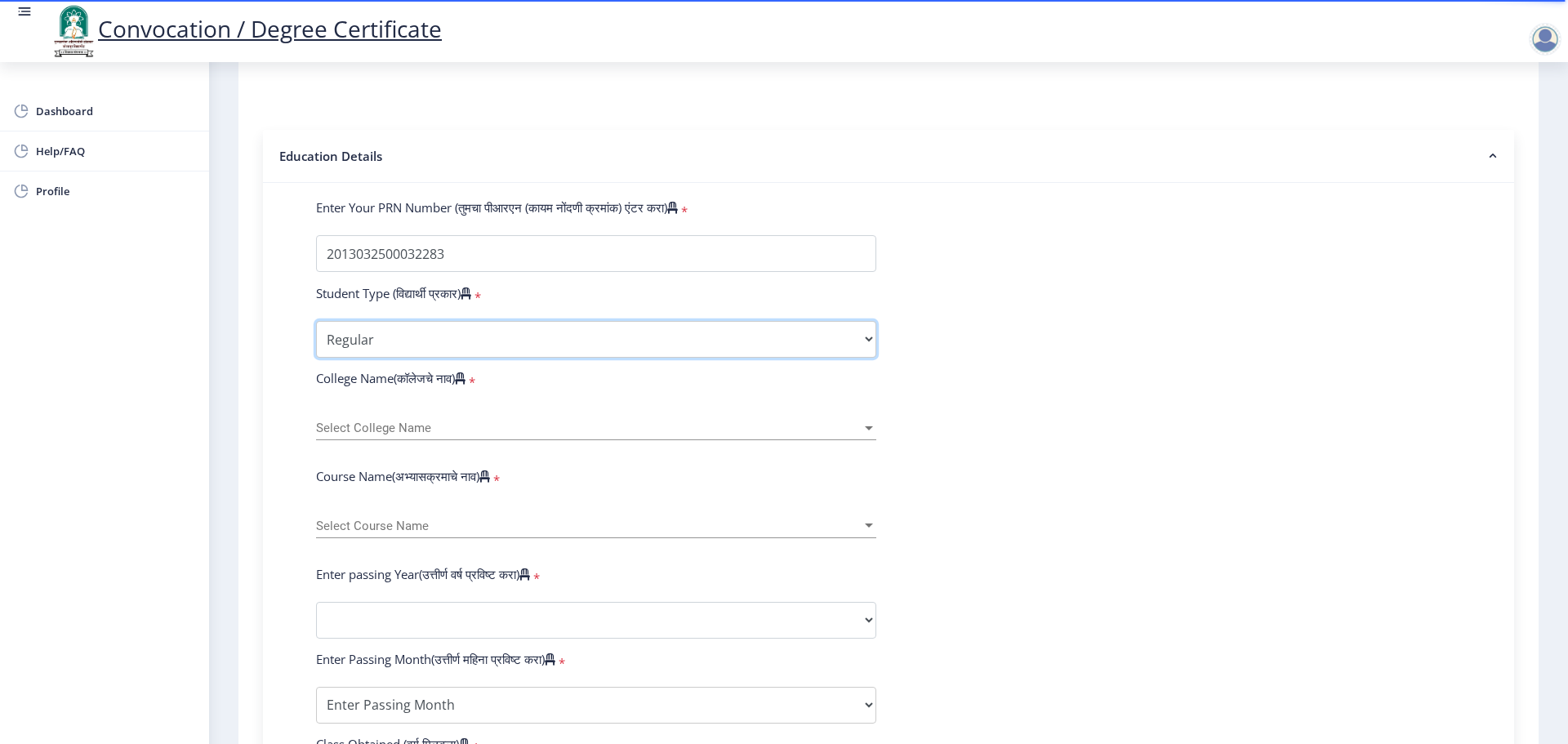
scroll to position [327, 0]
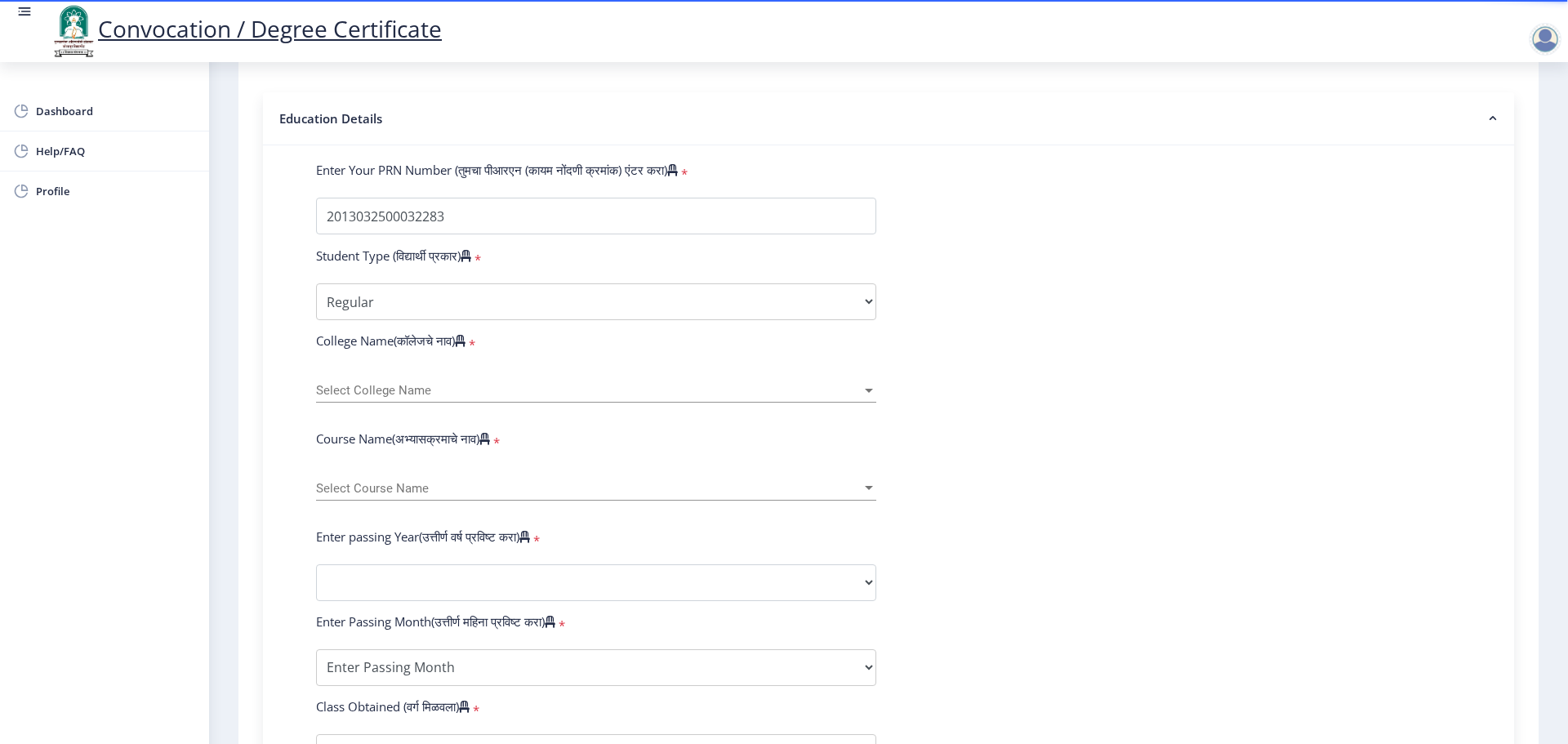
click at [470, 397] on span "Select College Name" at bounding box center [589, 390] width 546 height 14
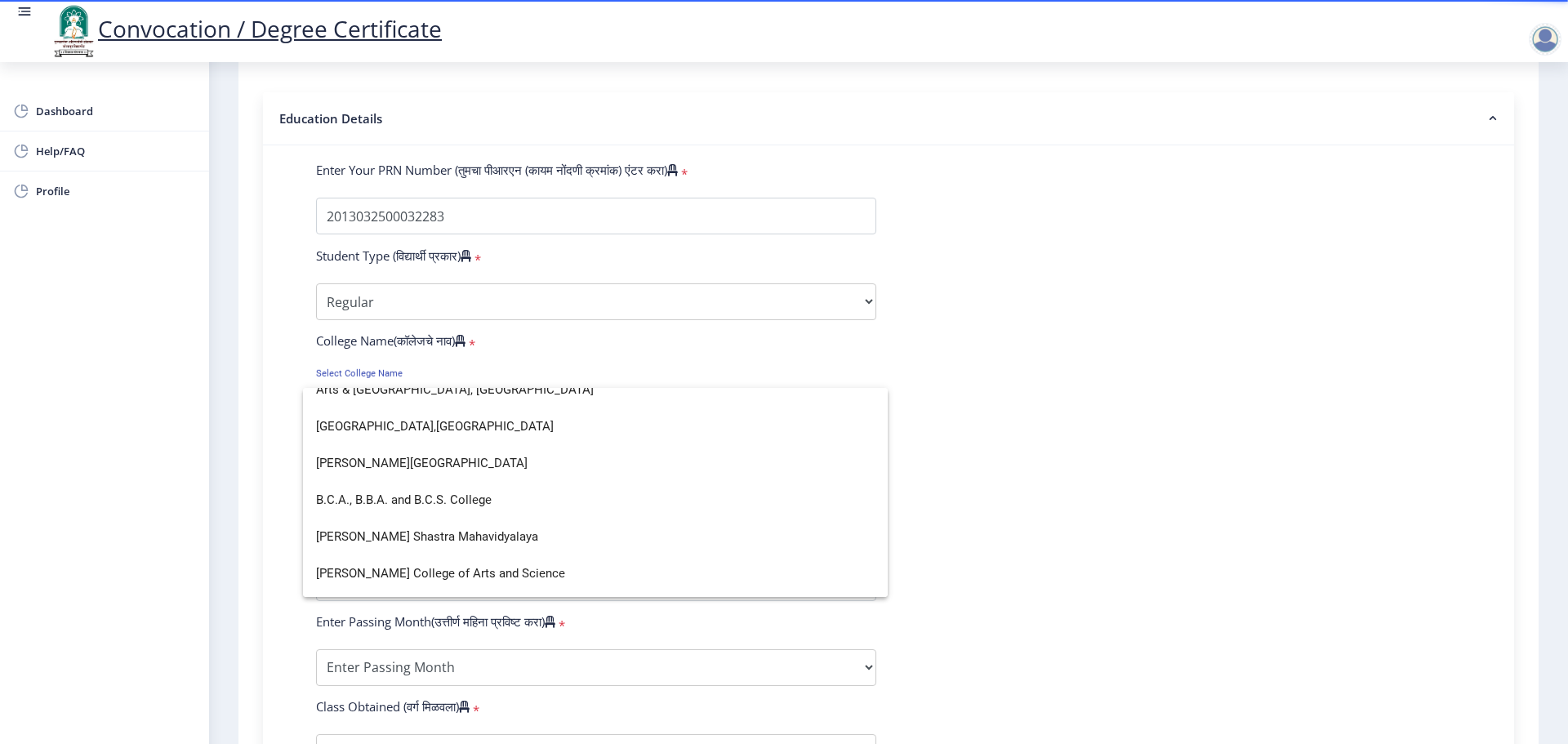
scroll to position [163, 0]
click at [481, 436] on span "Arts & [GEOGRAPHIC_DATA], [GEOGRAPHIC_DATA]" at bounding box center [595, 427] width 559 height 37
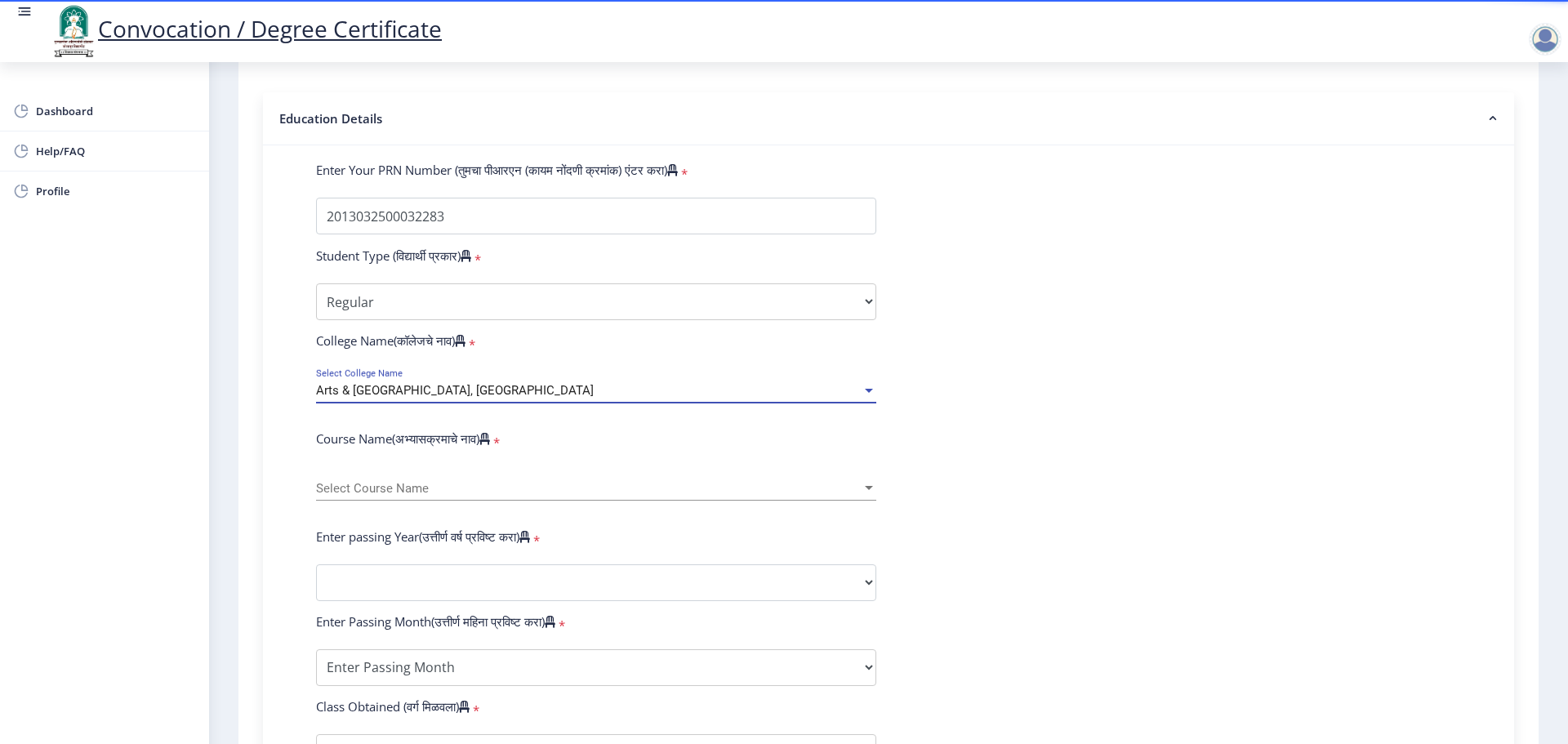
click at [486, 496] on span "Select Course Name" at bounding box center [589, 489] width 546 height 14
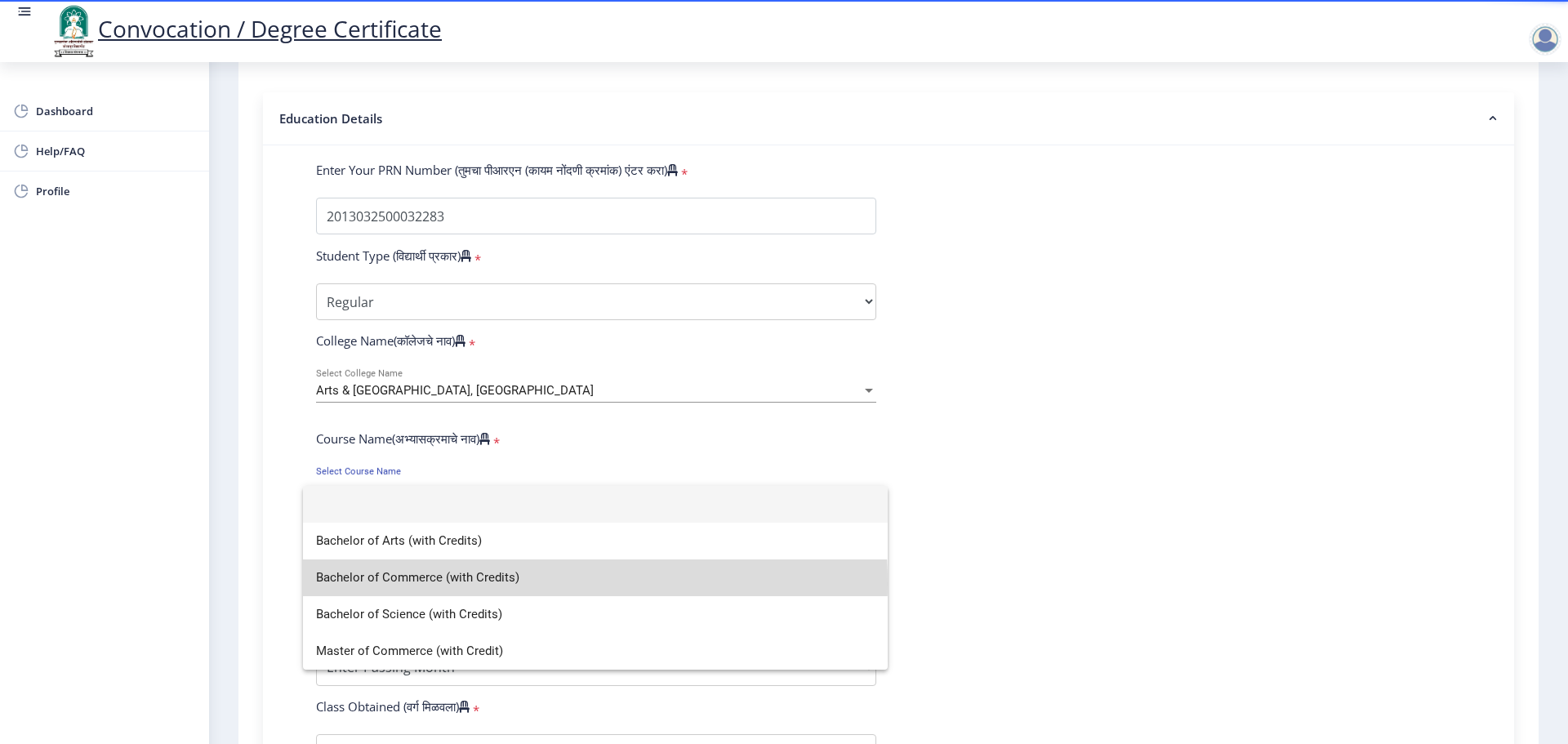
click at [535, 583] on span "Bachelor of Commerce (with Credits)" at bounding box center [595, 578] width 559 height 37
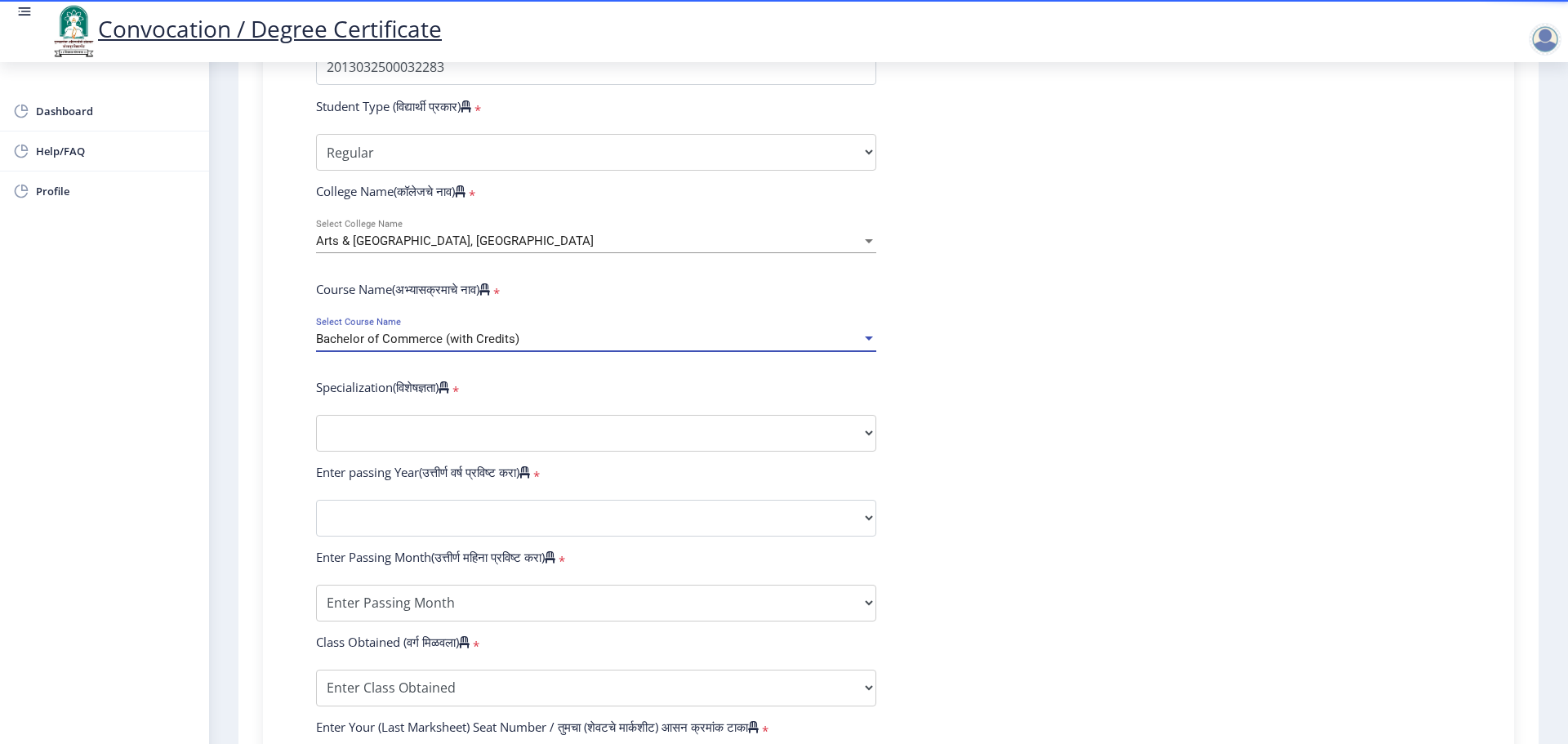
scroll to position [490, 0]
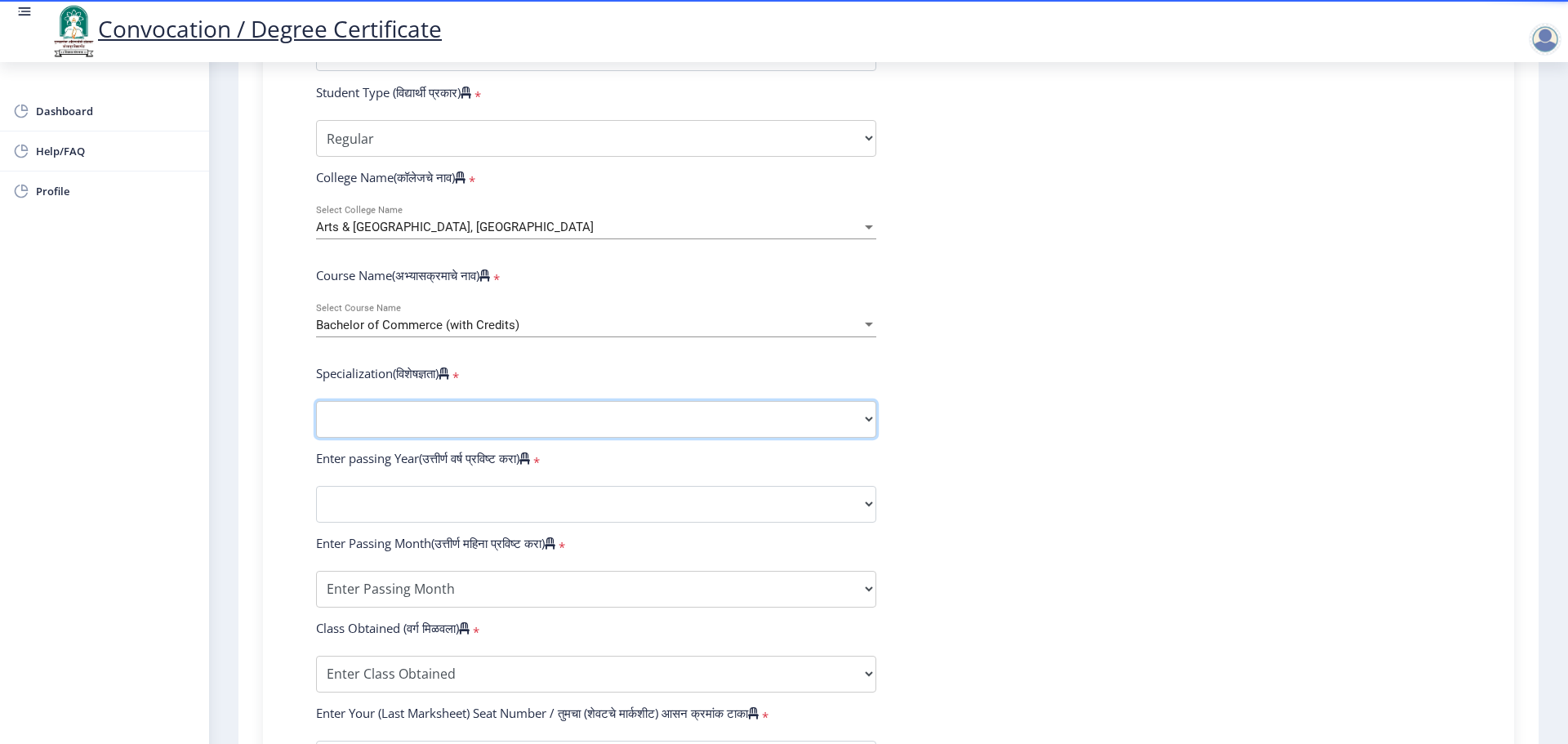
click at [459, 426] on select "Specialization Banking Advanced Accountancy Advanced Banking Advanced Cost Acco…" at bounding box center [596, 419] width 560 height 37
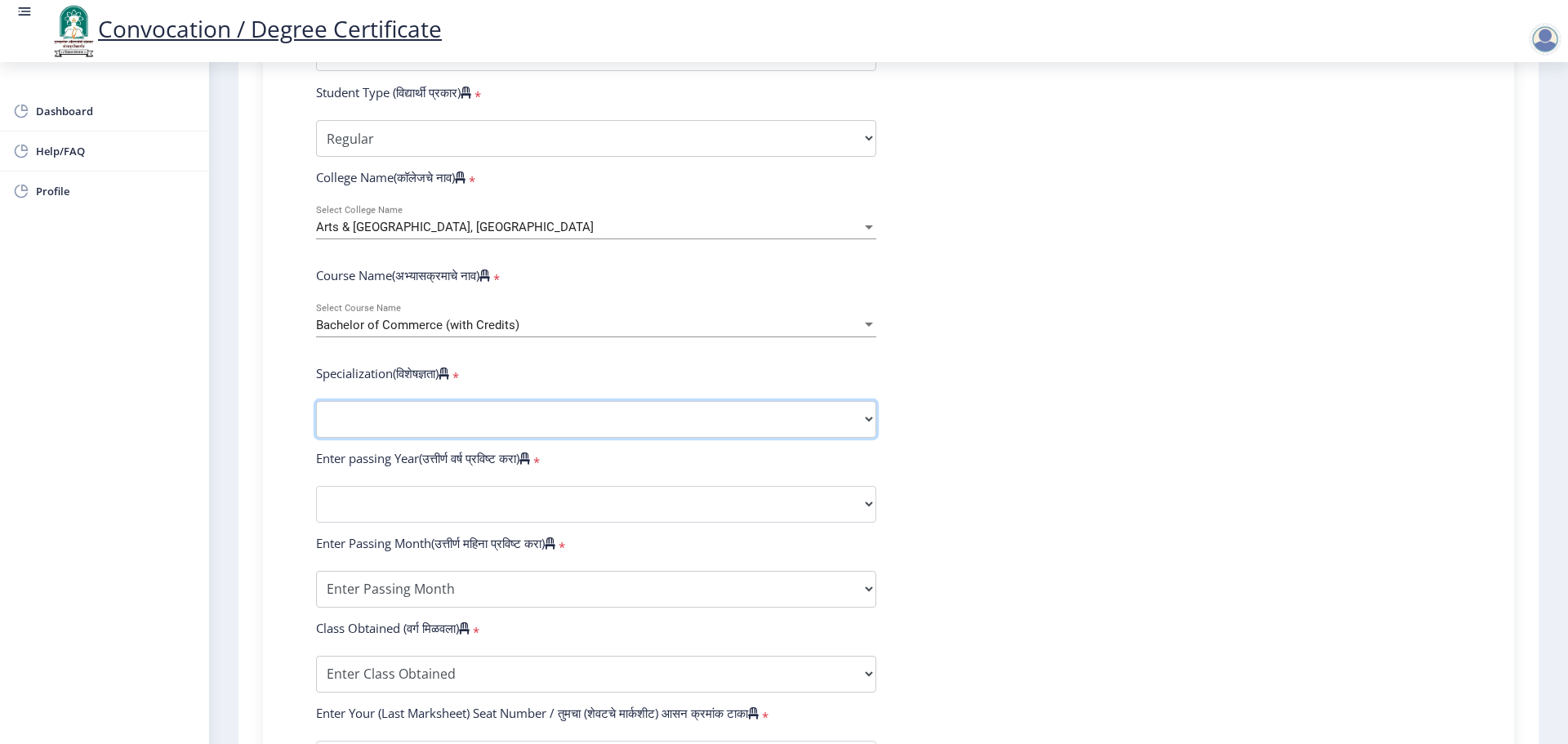
select select "Advanced Accountancy"
click at [316, 416] on select "Specialization Banking Advanced Accountancy Advanced Banking Advanced Cost Acco…" at bounding box center [596, 419] width 560 height 37
click at [429, 523] on select "2025 2024 2023 2022 2021 2020 2019 2018 2017 2016 2015 2014 2013 2012 2011 2010…" at bounding box center [596, 504] width 560 height 37
select select "2016"
click at [316, 501] on select "2025 2024 2023 2022 2021 2020 2019 2018 2017 2016 2015 2014 2013 2012 2011 2010…" at bounding box center [596, 504] width 560 height 37
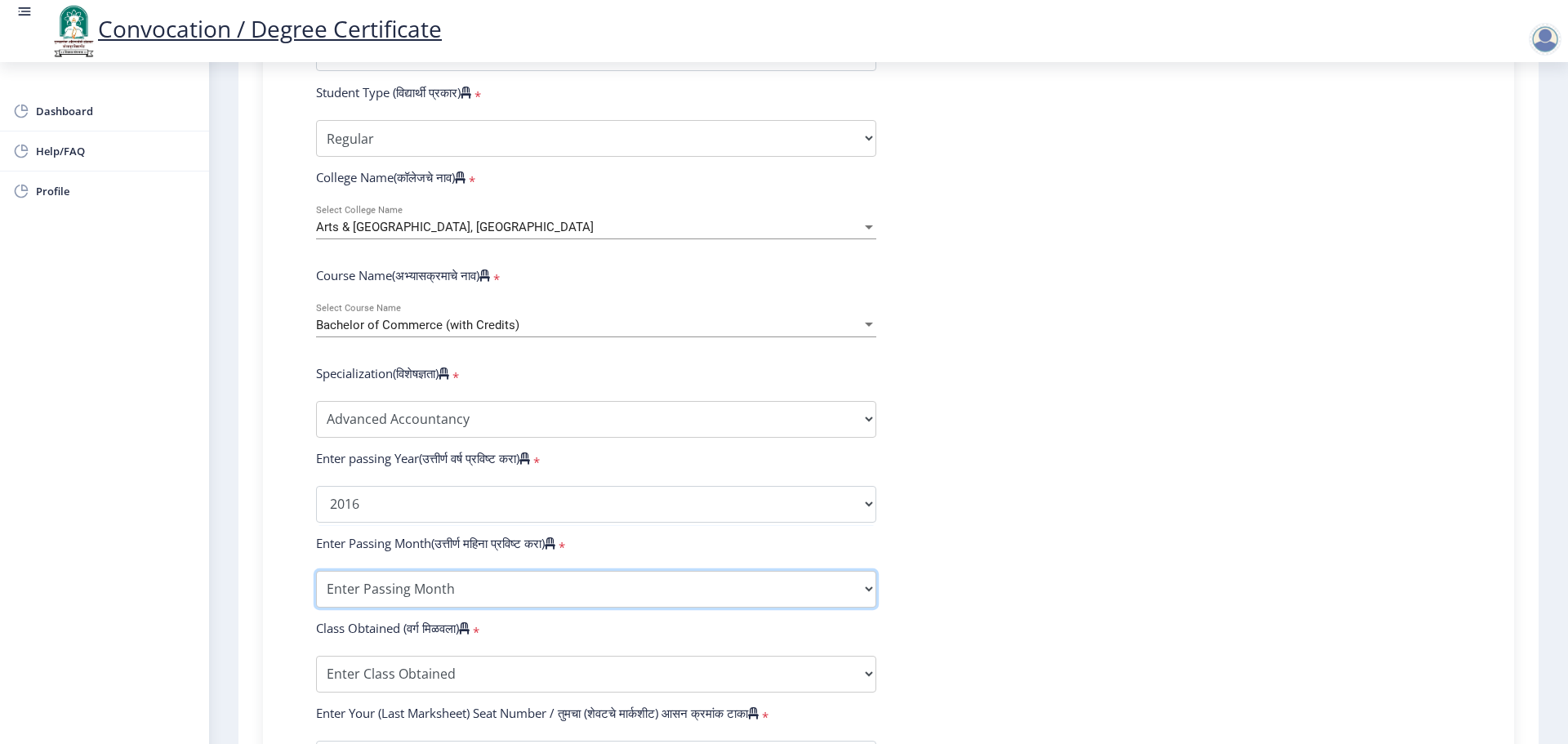
click at [445, 607] on select "Enter Passing Month March April May October November December" at bounding box center [596, 589] width 560 height 37
select select "April"
click at [316, 586] on select "Enter Passing Month March April May October November December" at bounding box center [596, 589] width 560 height 37
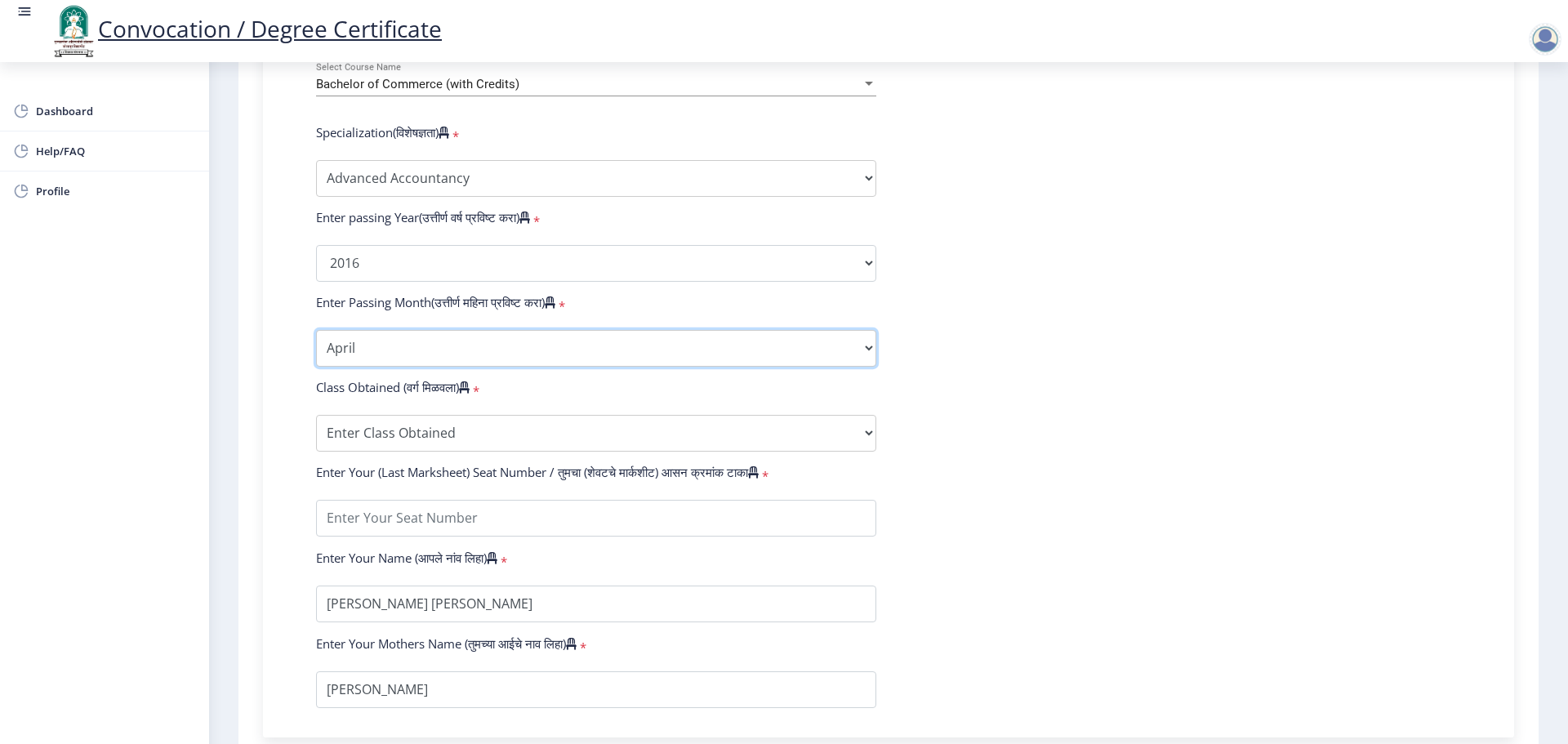
scroll to position [735, 0]
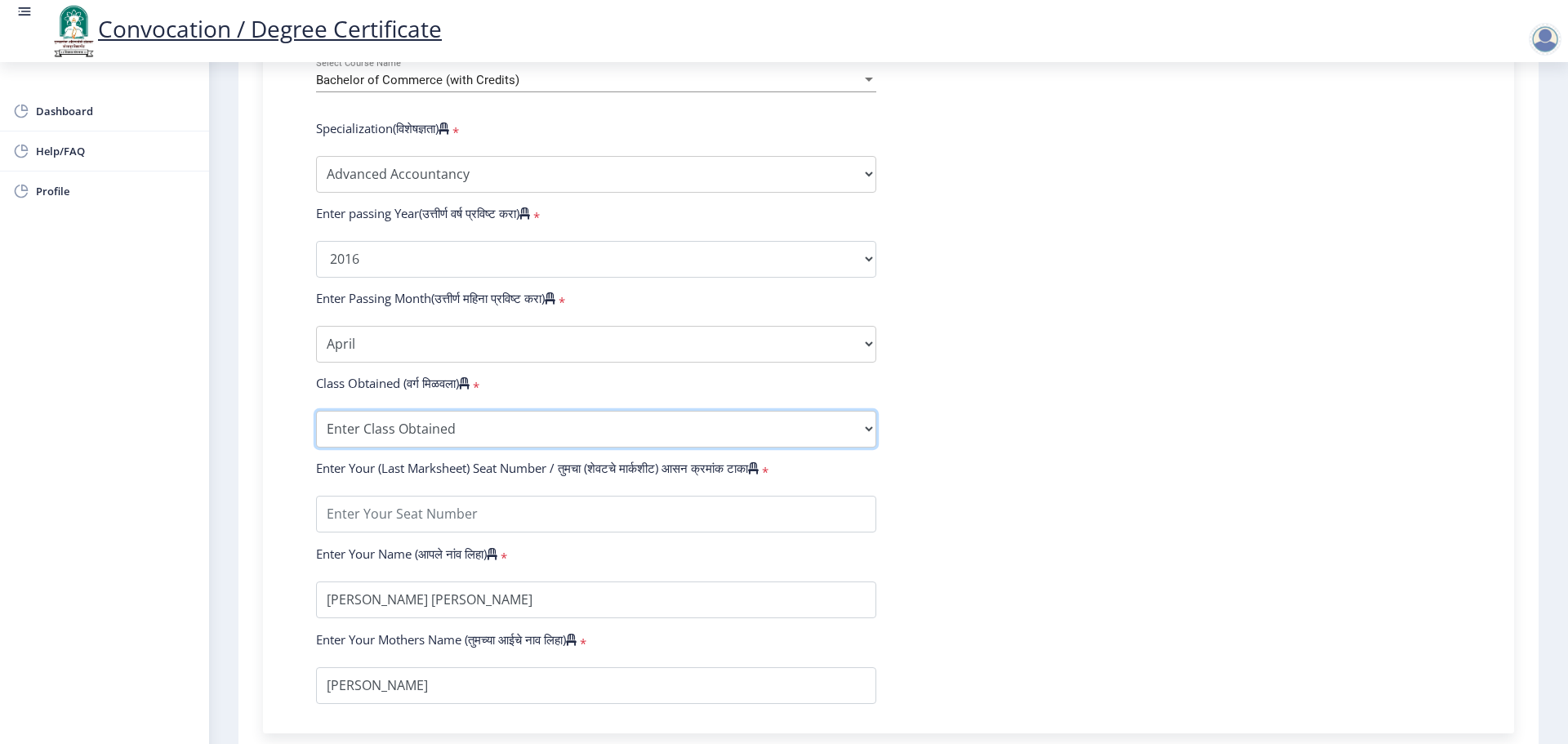
click at [356, 443] on select "Enter Class Obtained FIRST CLASS WITH DISTINCTION FIRST CLASS HIGHER SECOND CLA…" at bounding box center [596, 429] width 560 height 37
select select "FIRST CLASS"
click at [316, 426] on select "Enter Class Obtained FIRST CLASS WITH DISTINCTION FIRST CLASS HIGHER SECOND CLA…" at bounding box center [596, 429] width 560 height 37
click at [432, 522] on input "textarea" at bounding box center [596, 514] width 560 height 37
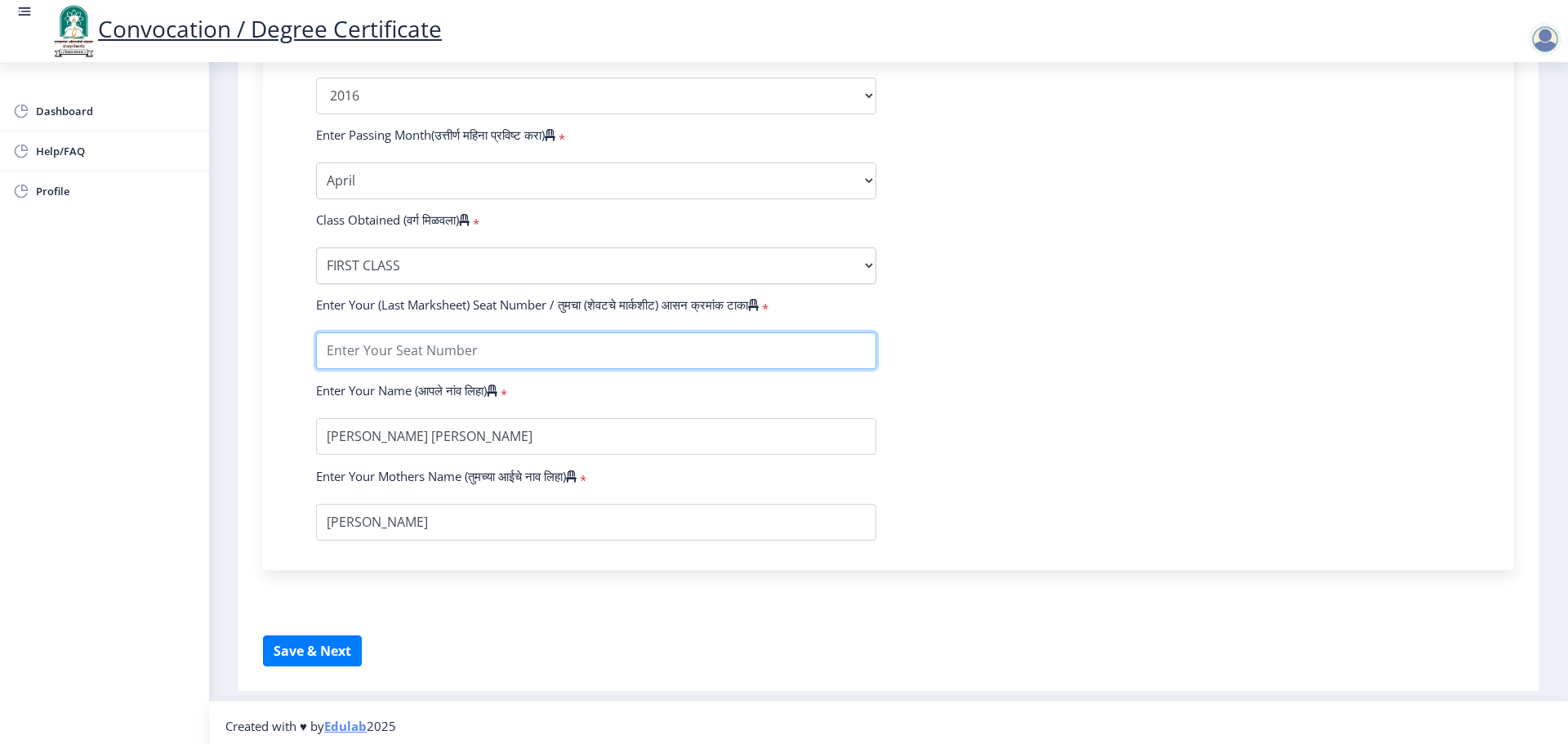
click at [517, 361] on input "textarea" at bounding box center [596, 350] width 560 height 37
type input "571003"
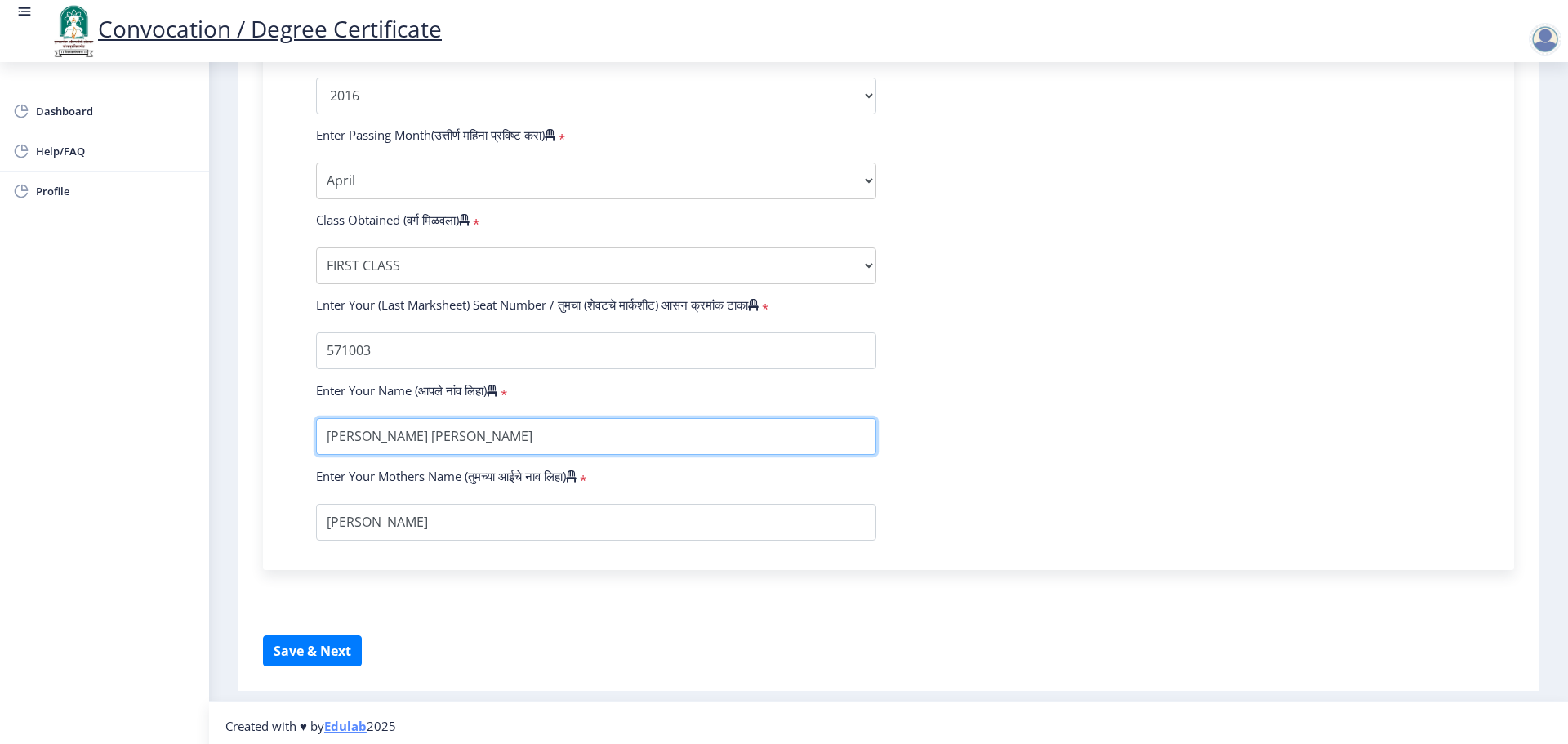
click at [445, 455] on input "textarea" at bounding box center [596, 436] width 560 height 37
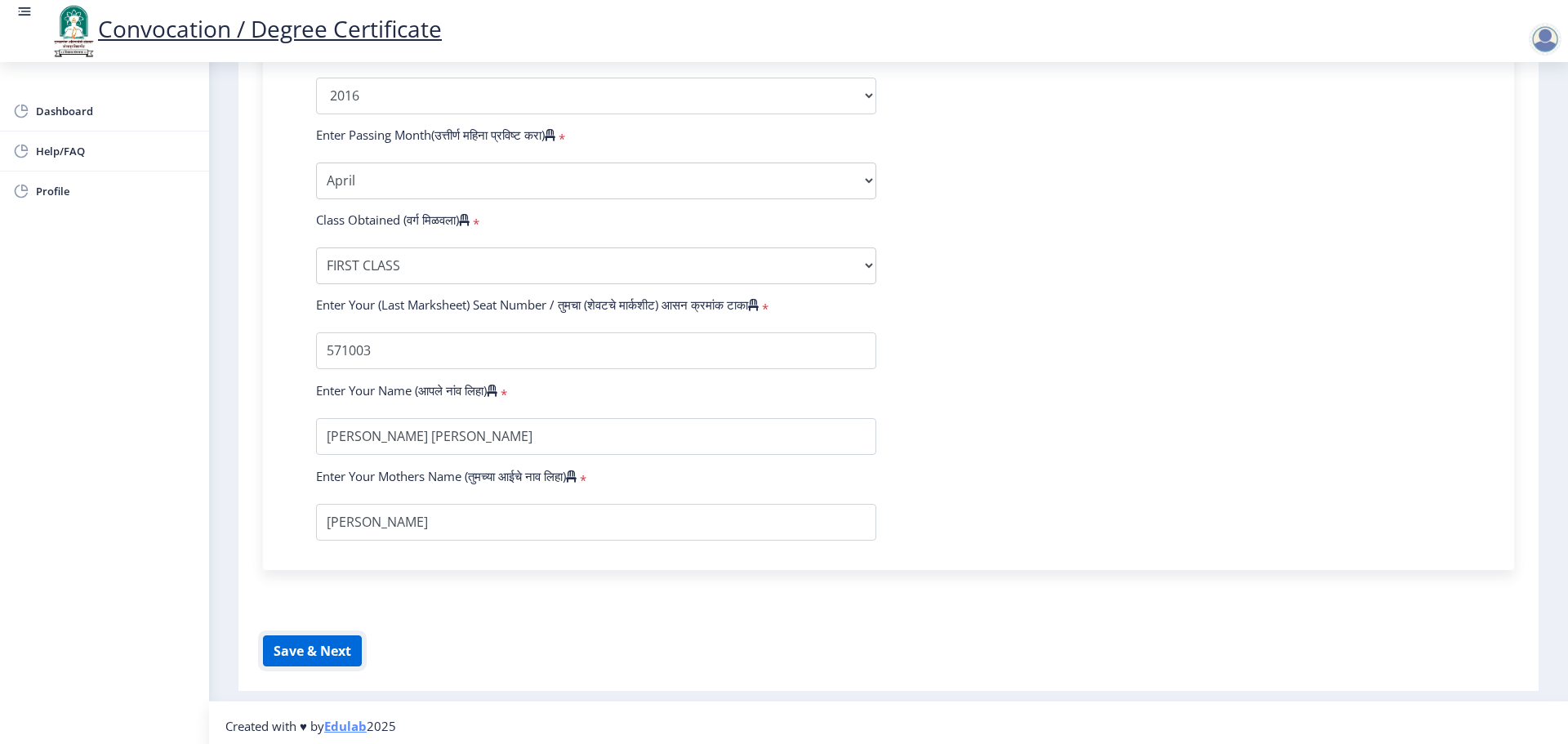
click at [302, 663] on button "Save & Next" at bounding box center [312, 651] width 98 height 31
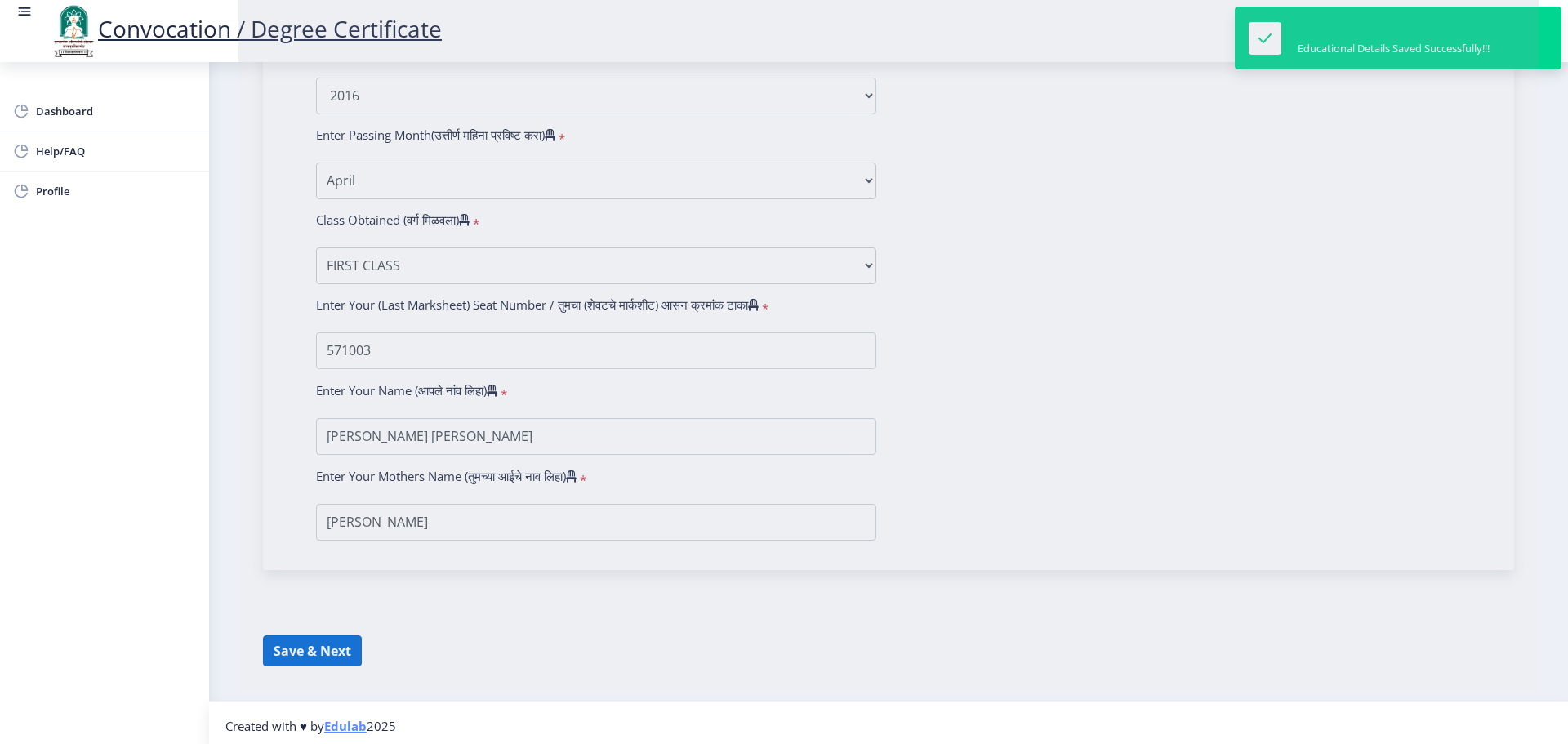
select select
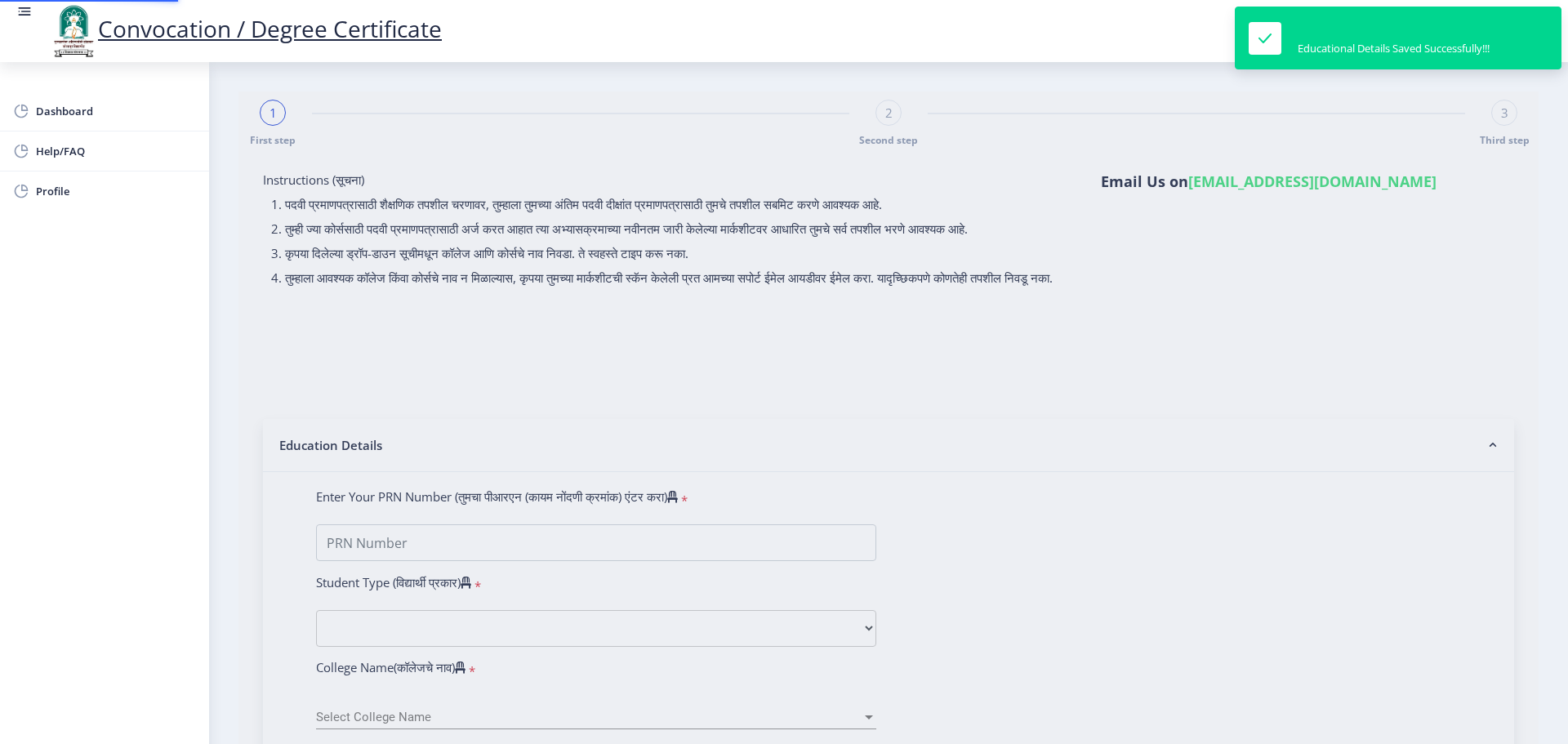
type input "2013032500032283"
select select "Regular"
select select "2016"
select select "April"
select select "FIRST CLASS"
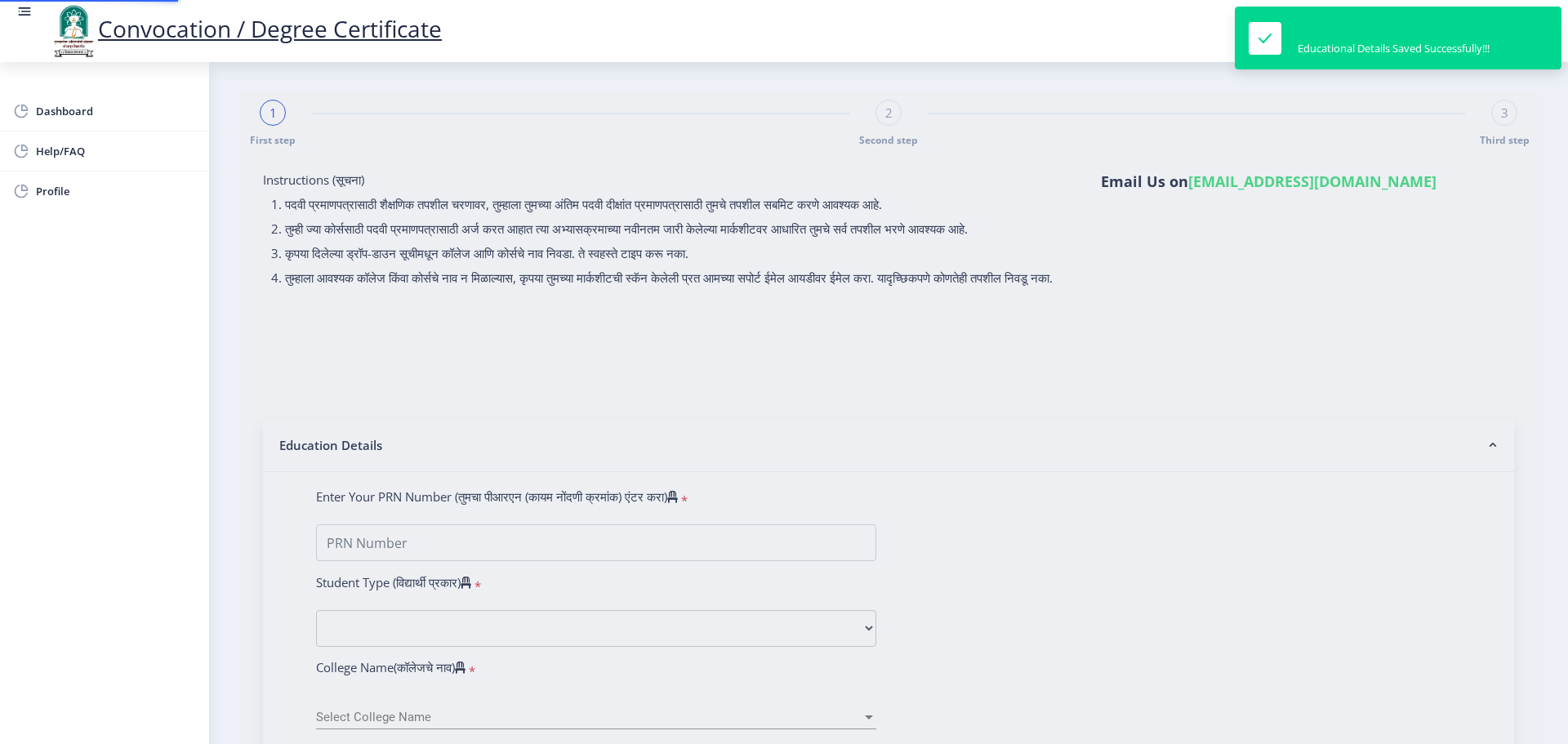
type input "571003"
select select "Advanced Accountancy"
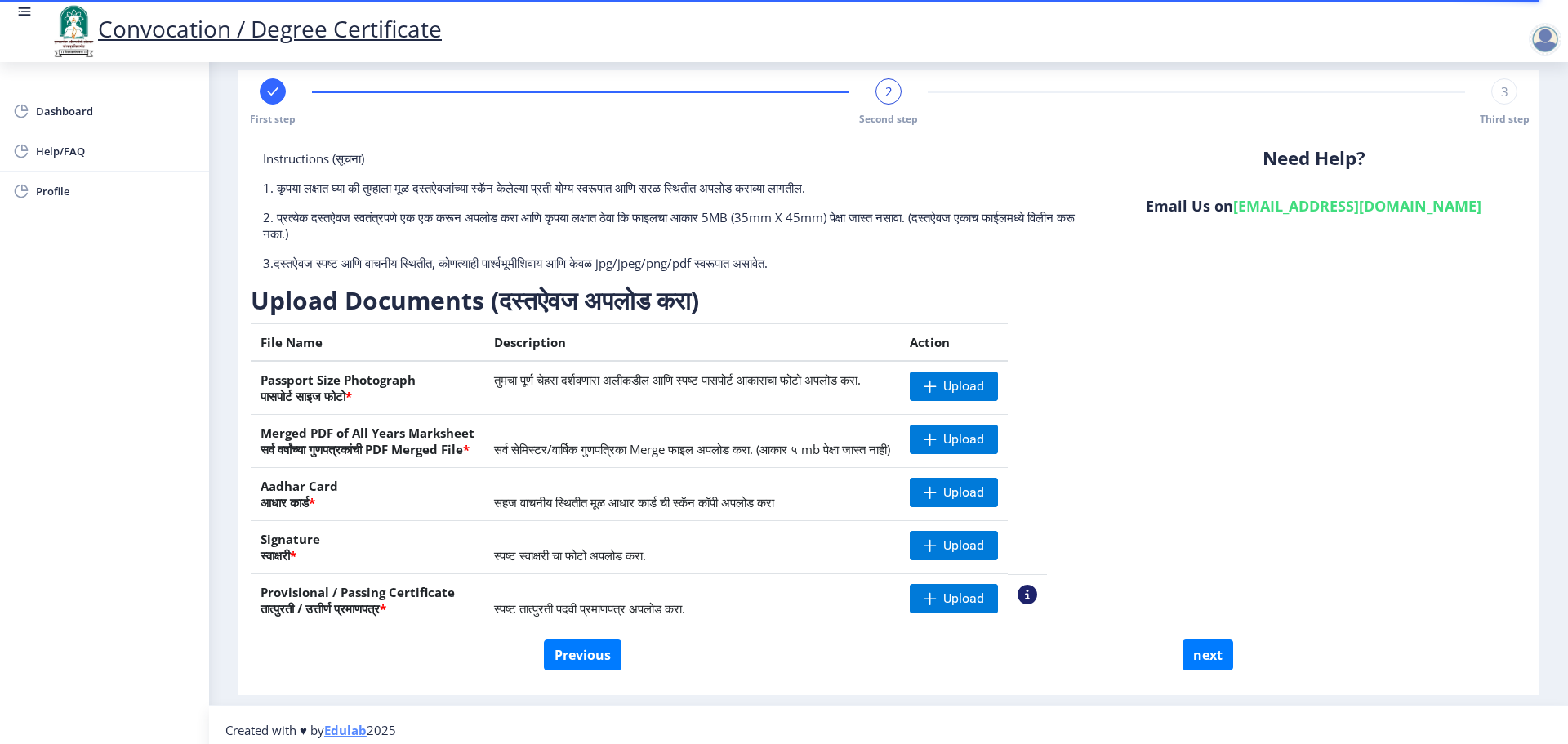
scroll to position [32, 0]
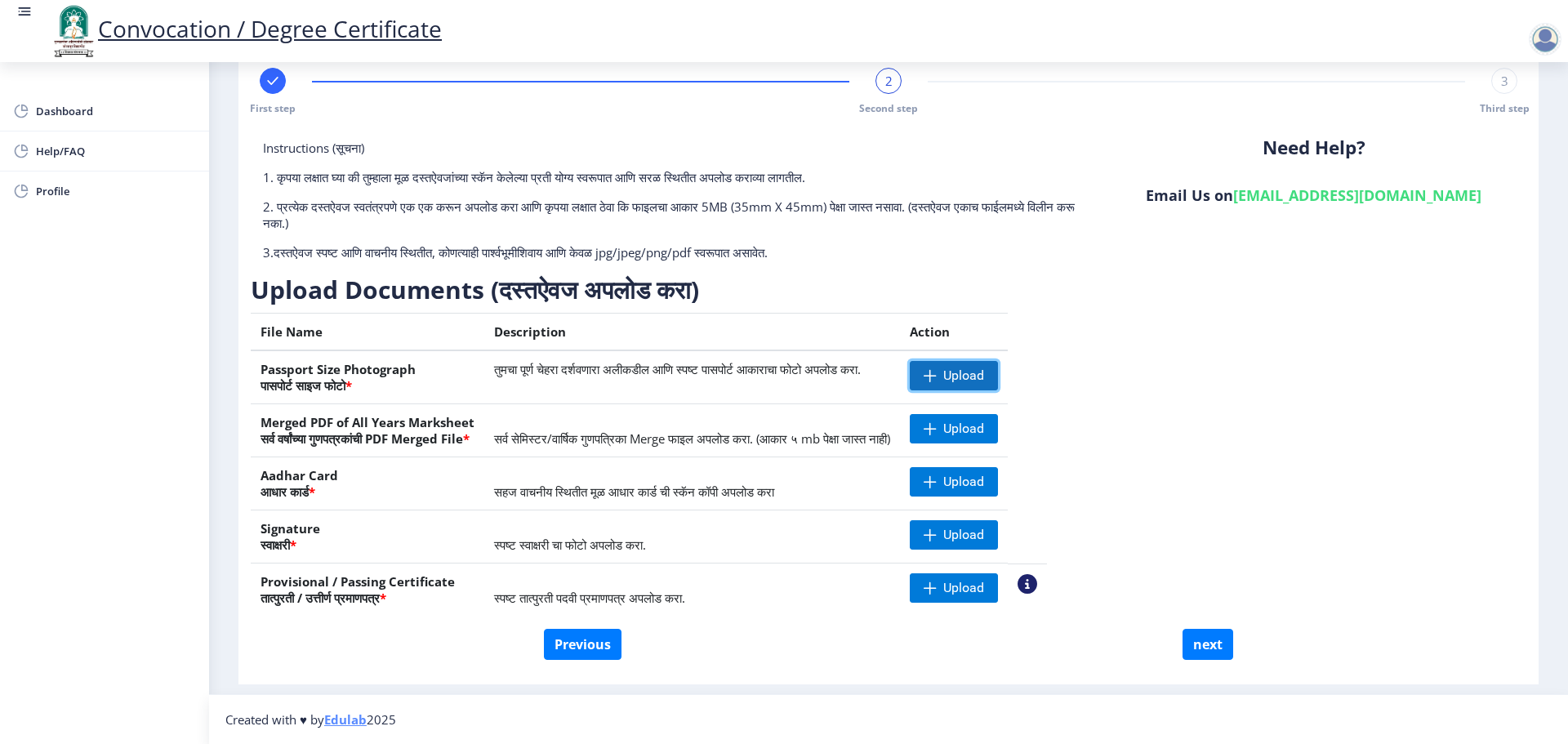
click at [994, 364] on span "Upload" at bounding box center [954, 375] width 88 height 30
click at [1187, 358] on div "Instructions (सूचना) 1. कृपया लक्षात घ्या की तुम्हाला मूळ दस्तऐवजांच्या स्कॅन क…" at bounding box center [889, 383] width 1276 height 489
click at [1215, 386] on div "Instructions (सूचना) 1. कृपया लक्षात घ्या की तुम्हाला मूळ दस्तऐवजांच्या स्कॅन क…" at bounding box center [889, 383] width 1276 height 489
click at [984, 381] on span "Upload" at bounding box center [964, 375] width 41 height 17
click at [957, 372] on nb-action at bounding box center [933, 375] width 47 height 30
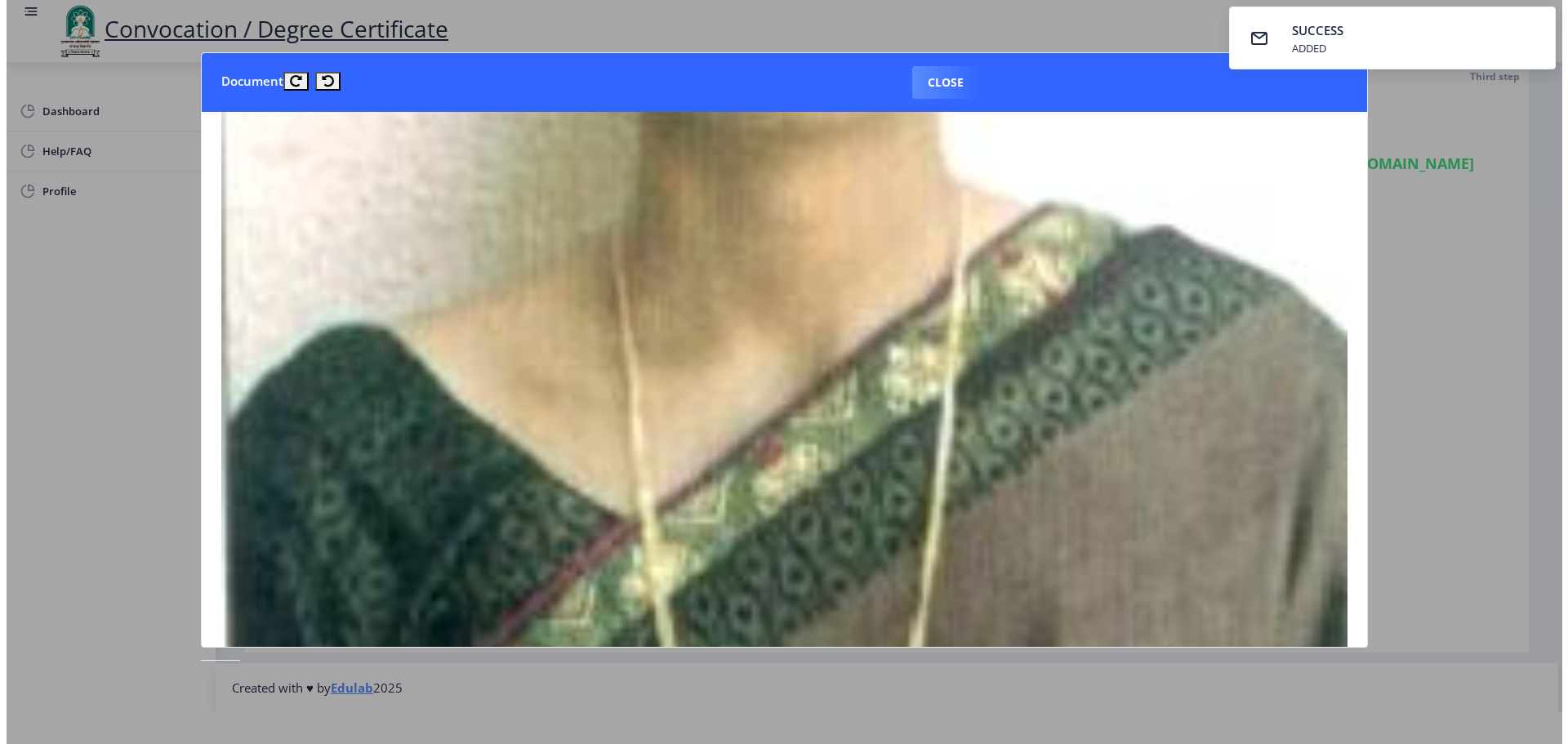
scroll to position [816, 0]
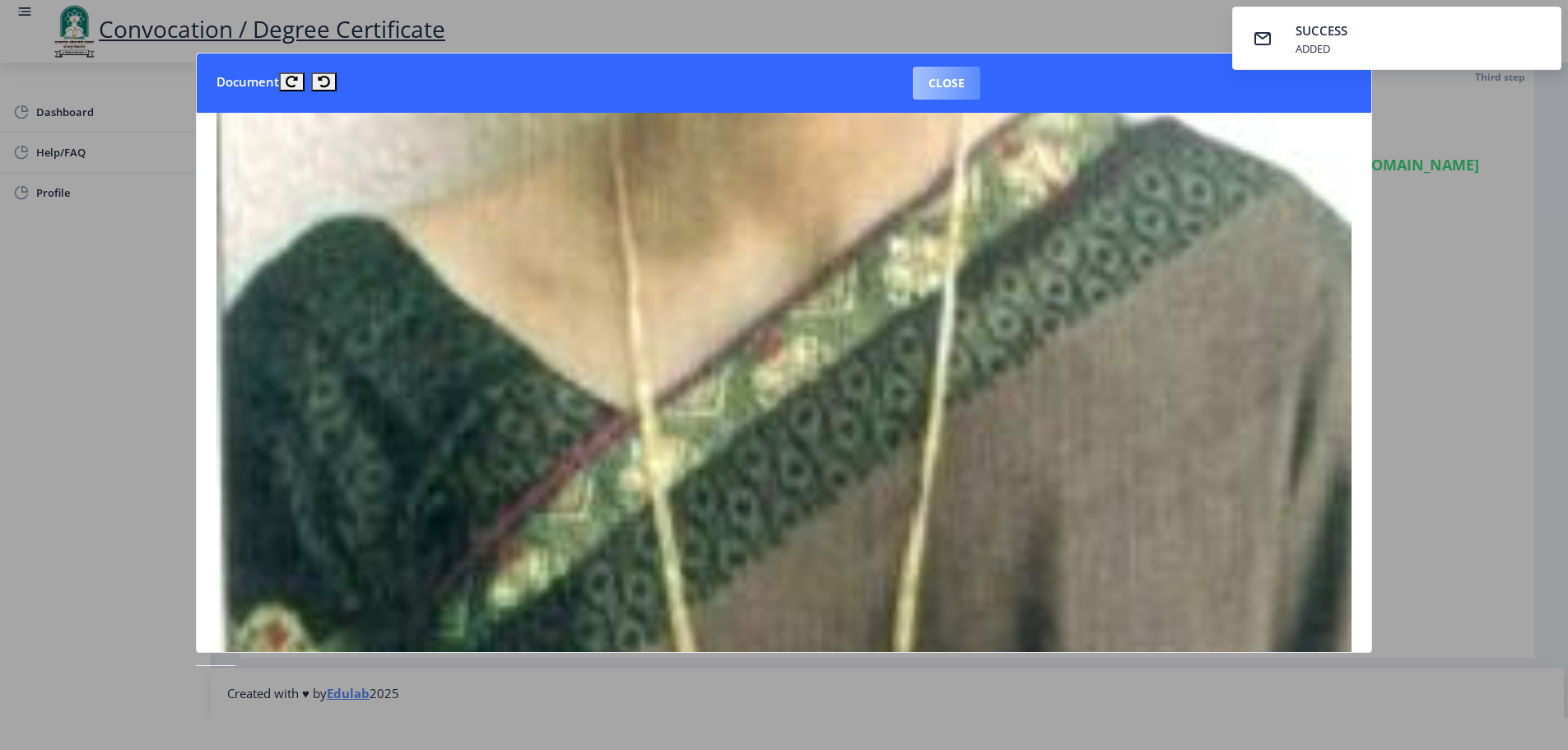
click at [943, 76] on button "Close" at bounding box center [946, 83] width 68 height 32
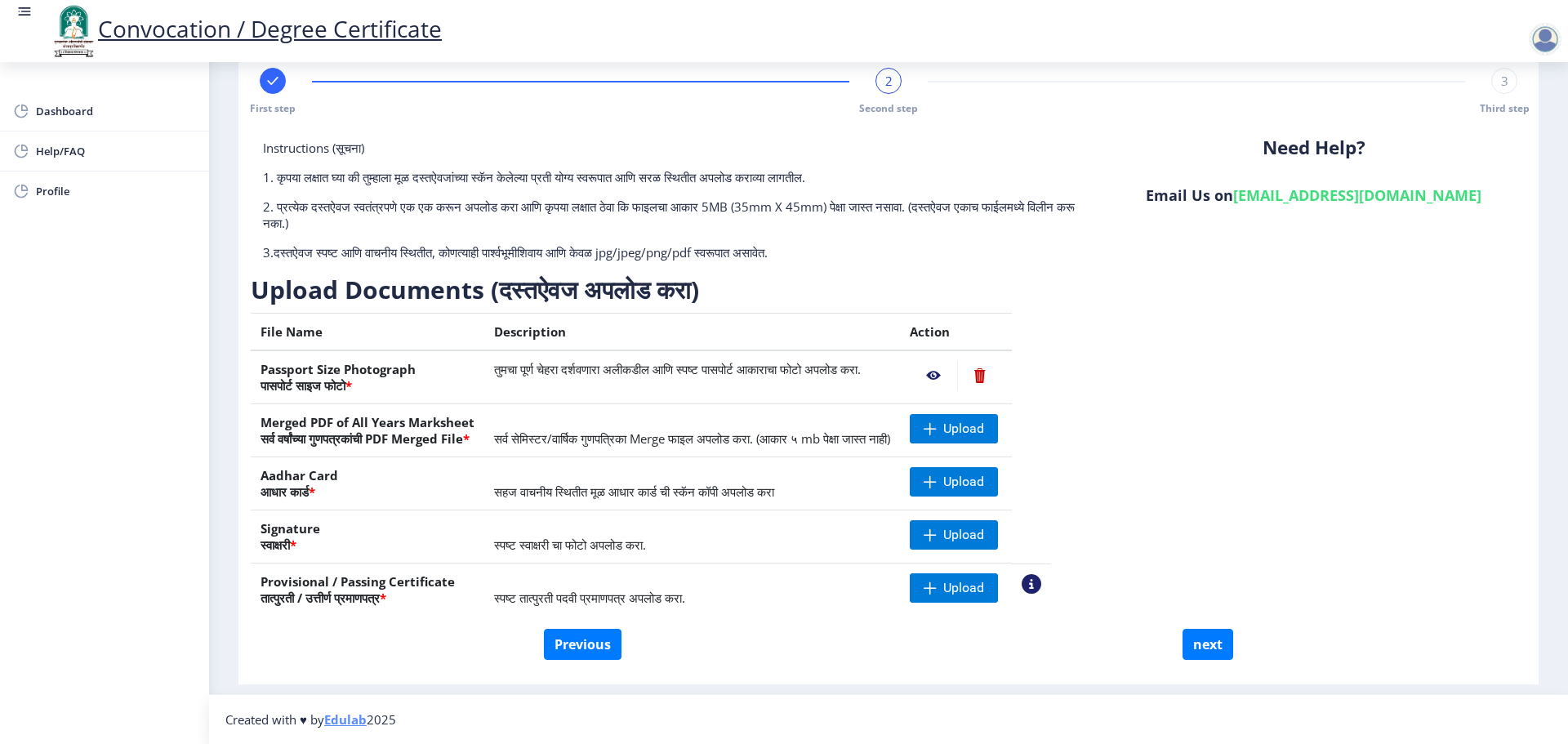
click at [1352, 402] on div "Instructions (सूचना) 1. कृपया लक्षात घ्या की तुम्हाला मूळ दस्तऐवजांच्या स्कॅन क…" at bounding box center [889, 383] width 1276 height 489
click at [1002, 373] on nb-action at bounding box center [980, 375] width 45 height 30
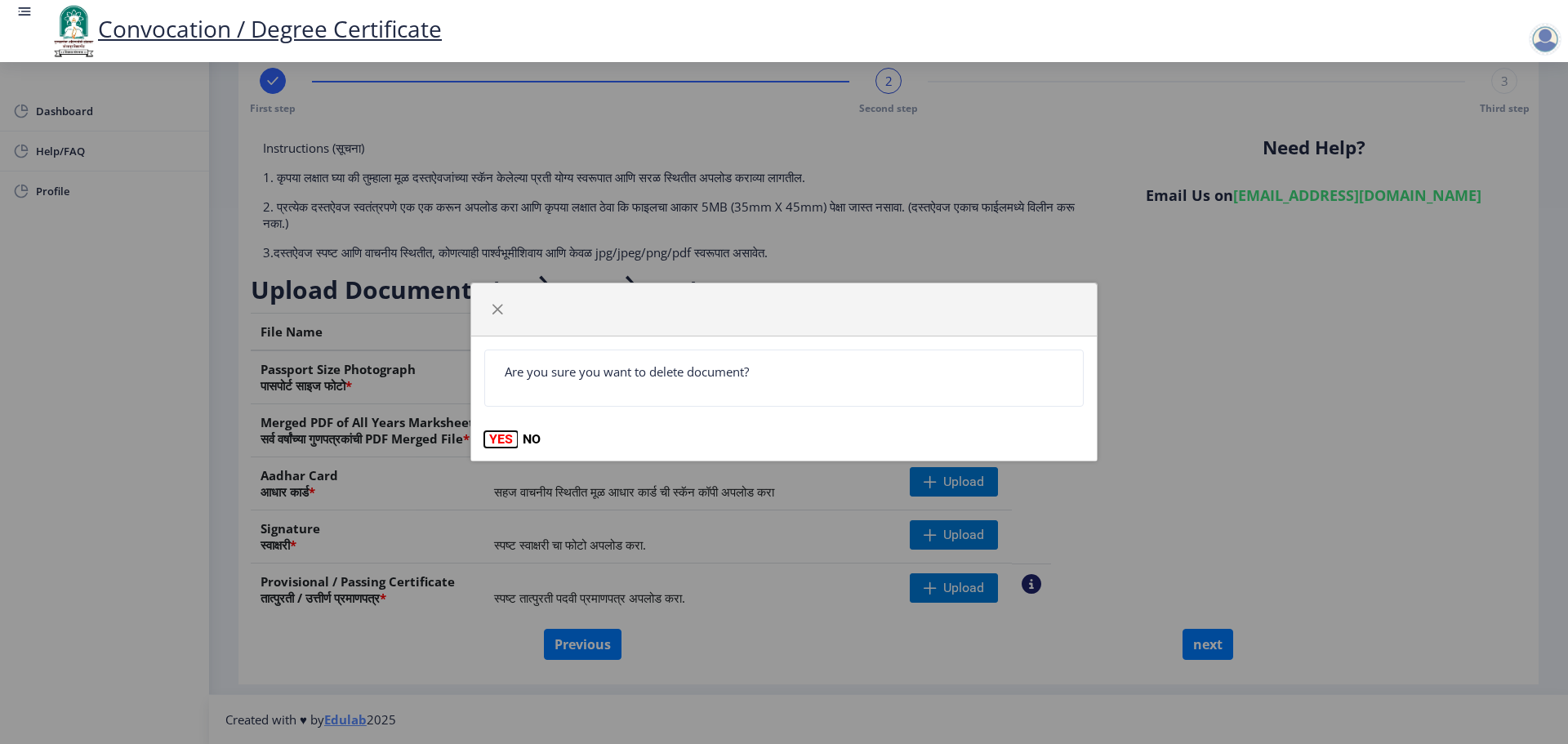
click at [505, 440] on button "YES" at bounding box center [501, 439] width 33 height 17
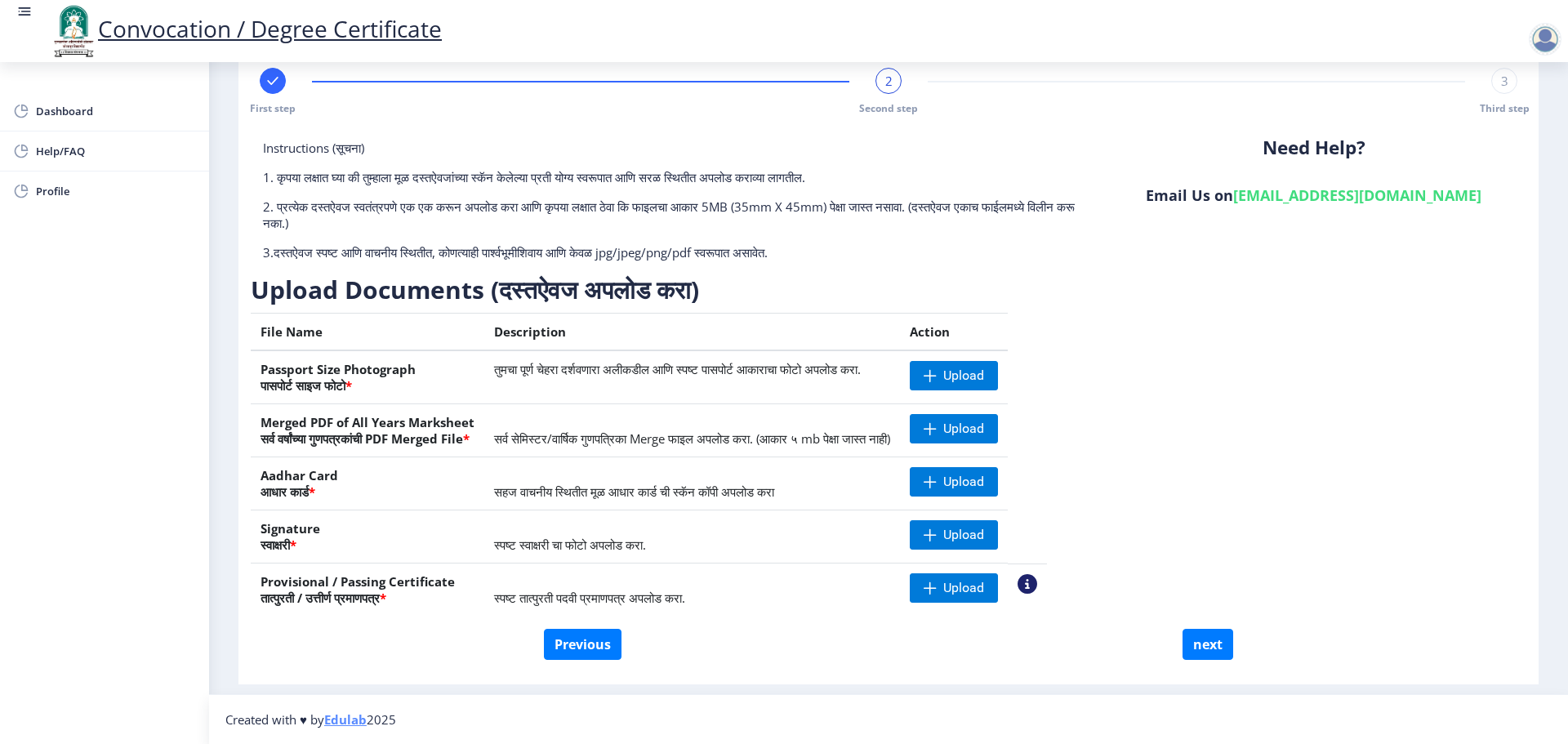
drag, startPoint x: 1321, startPoint y: 298, endPoint x: 1321, endPoint y: 308, distance: 10.0
click at [1321, 301] on div "Instructions (सूचना) 1. कृपया लक्षात घ्या की तुम्हाला मूळ दस्तऐवजांच्या स्कॅन क…" at bounding box center [889, 383] width 1276 height 489
click at [978, 369] on span "Upload" at bounding box center [954, 375] width 88 height 30
click at [984, 538] on span "Upload" at bounding box center [964, 535] width 41 height 17
click at [1139, 332] on div "Instructions (सूचना) 1. कृपया लक्षात घ्या की तुम्हाला मूळ दस्तऐवजांच्या स्कॅन क…" at bounding box center [889, 383] width 1276 height 489
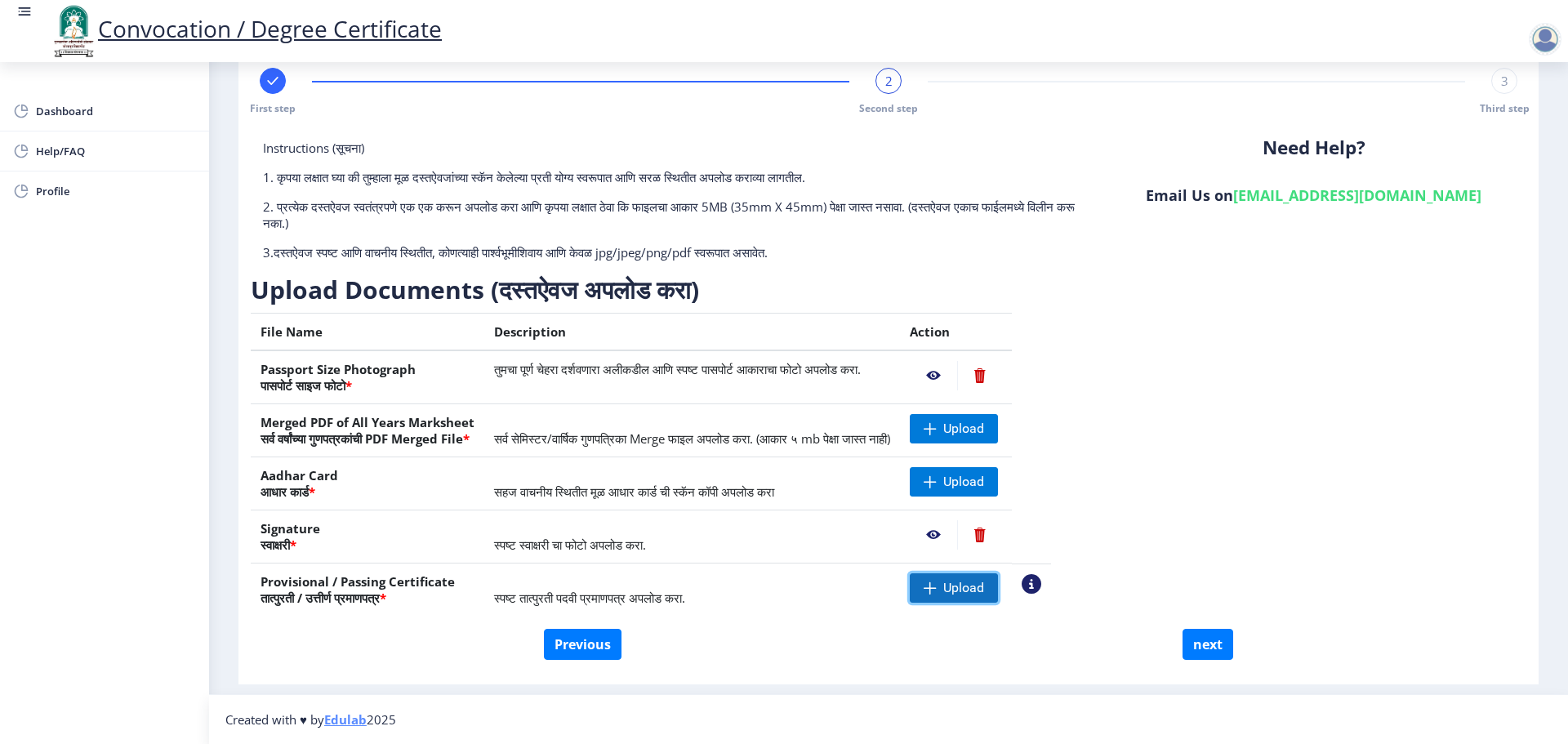
click at [937, 586] on span at bounding box center [930, 587] width 13 height 13
click at [1289, 379] on div "Instructions (सूचना) 1. कृपया लक्षात घ्या की तुम्हाला मूळ दस्तऐवजांच्या स्कॅन क…" at bounding box center [889, 383] width 1276 height 489
click at [984, 481] on span "Upload" at bounding box center [964, 482] width 41 height 17
drag, startPoint x: 1390, startPoint y: 315, endPoint x: 1374, endPoint y: 310, distance: 16.8
click at [1390, 316] on div "Instructions (सूचना) 1. कृपया लक्षात घ्या की तुम्हाला मूळ दस्तऐवजांच्या स्कॅन क…" at bounding box center [889, 383] width 1276 height 489
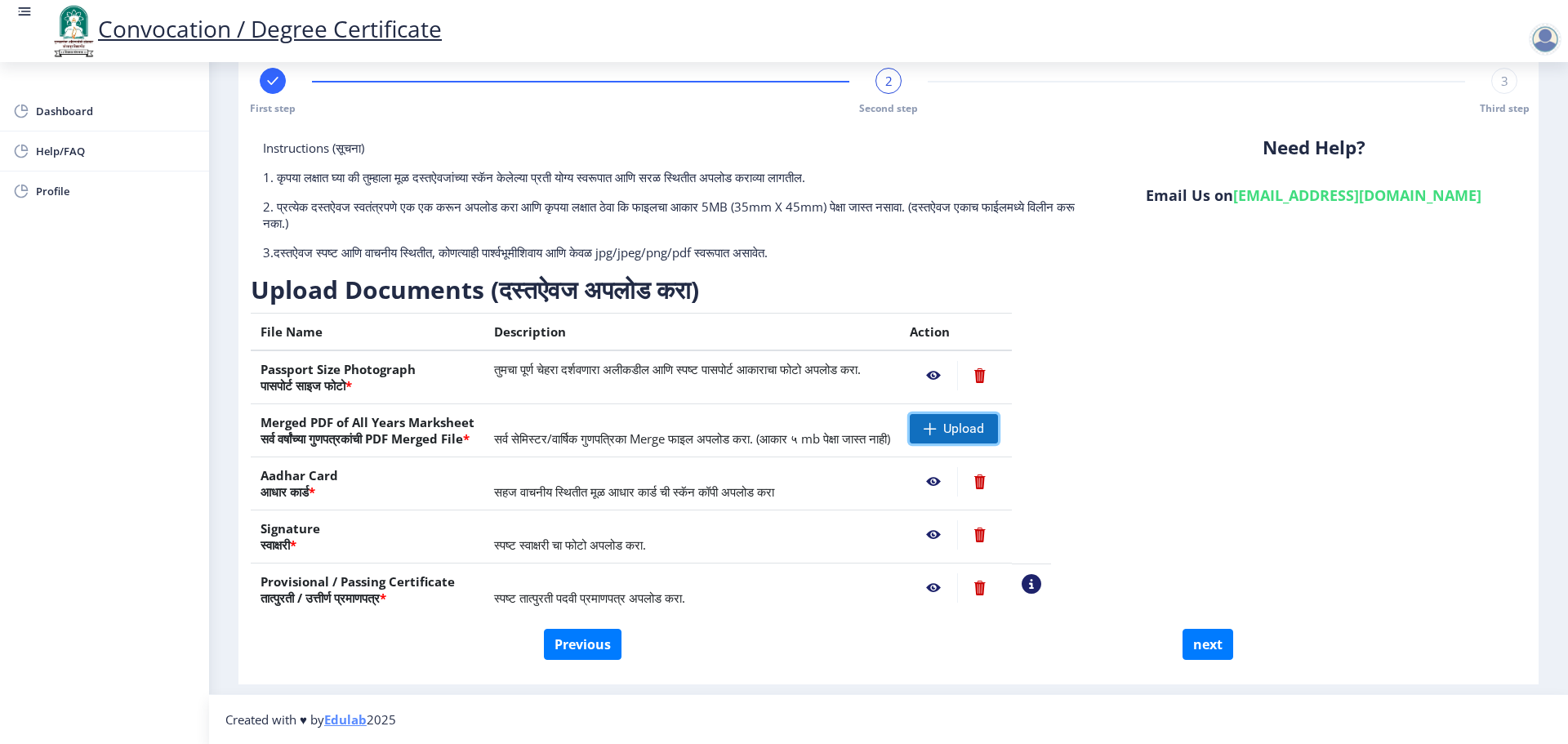
click at [984, 425] on span "Upload" at bounding box center [964, 429] width 41 height 17
click at [1206, 644] on button "next" at bounding box center [1208, 645] width 51 height 31
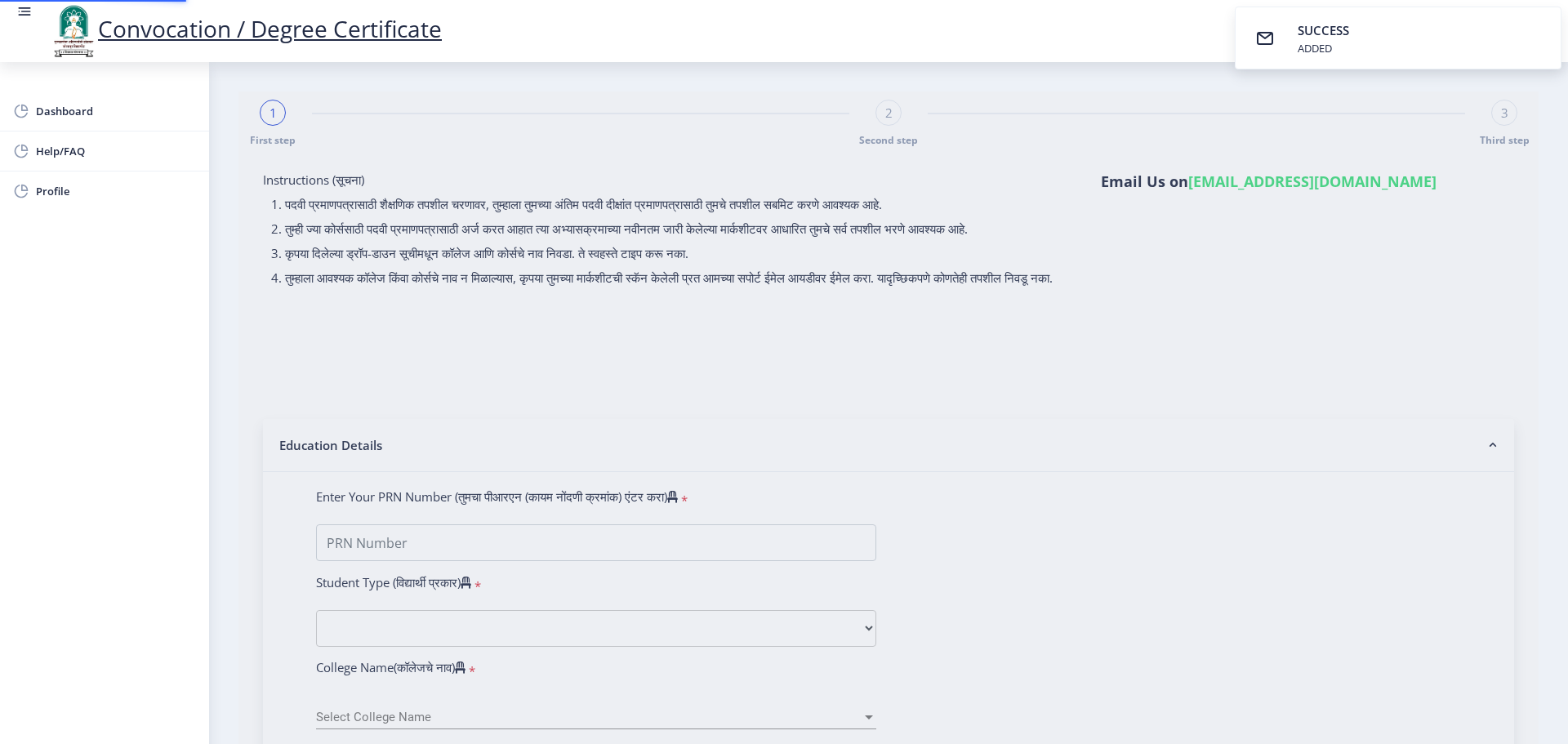
select select
type input "[PERSON_NAME] [PERSON_NAME]"
type input "[PERSON_NAME]"
type input "2013032500032283"
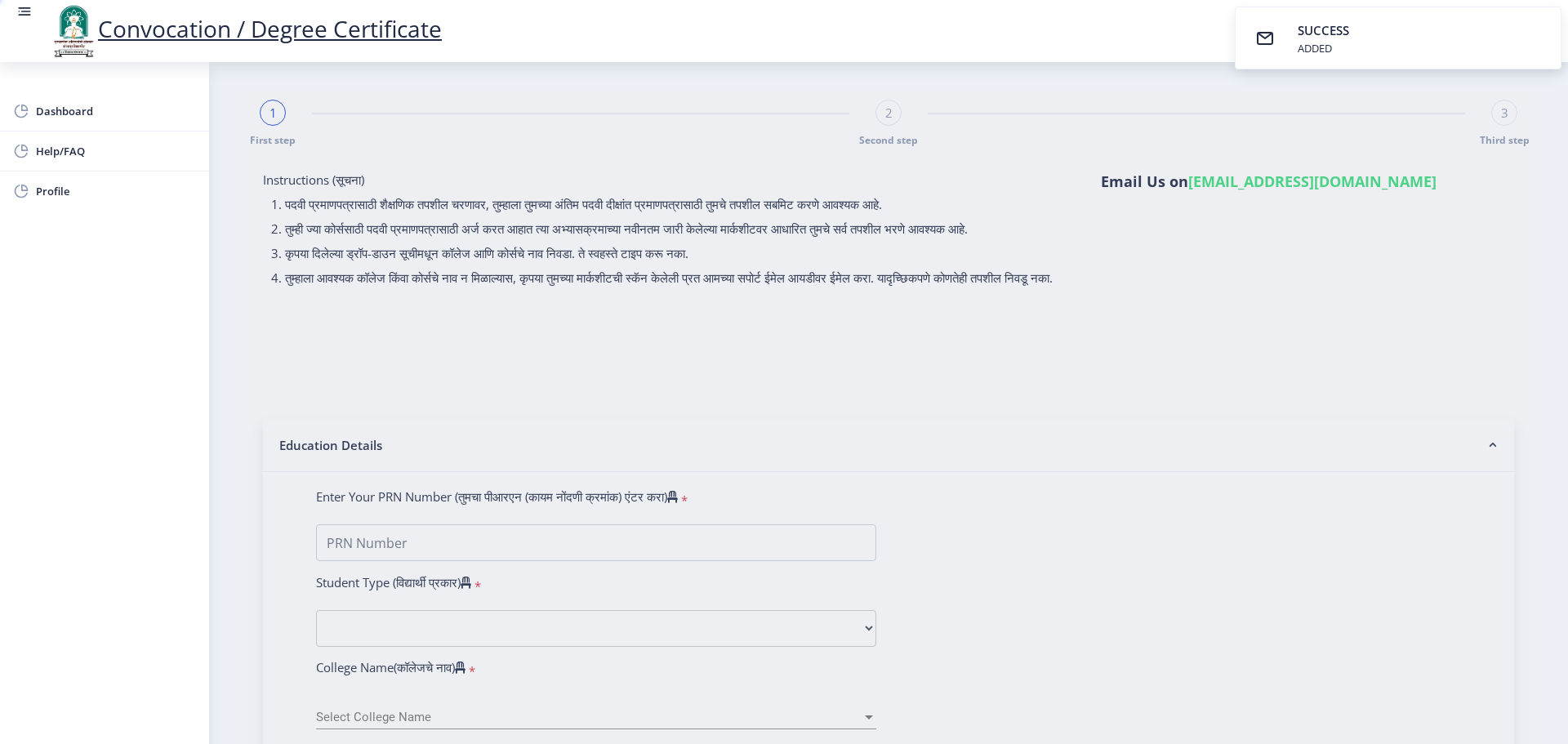
select select "Regular"
select select "2016"
select select "April"
select select "FIRST CLASS"
type input "571003"
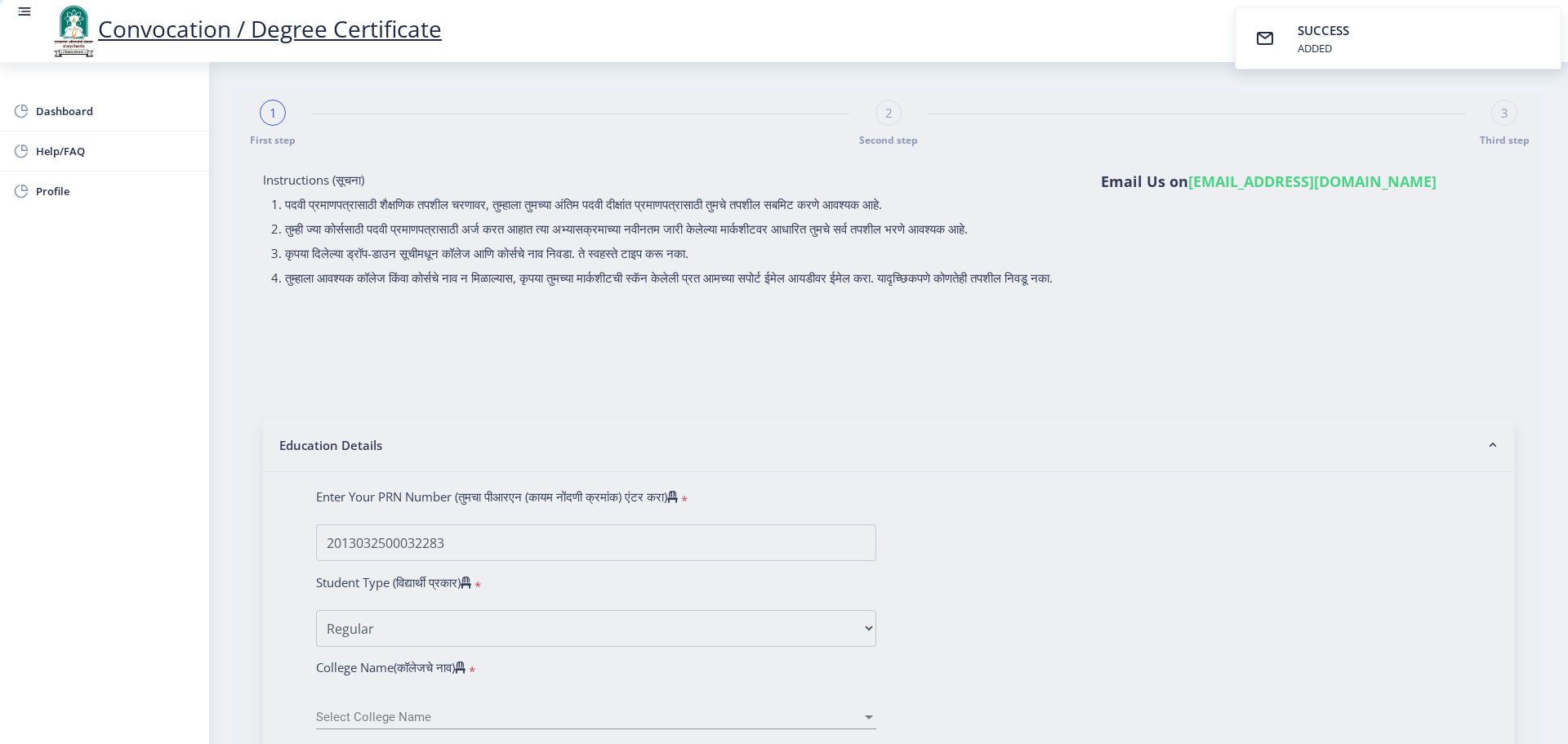
select select "Advanced Accountancy"
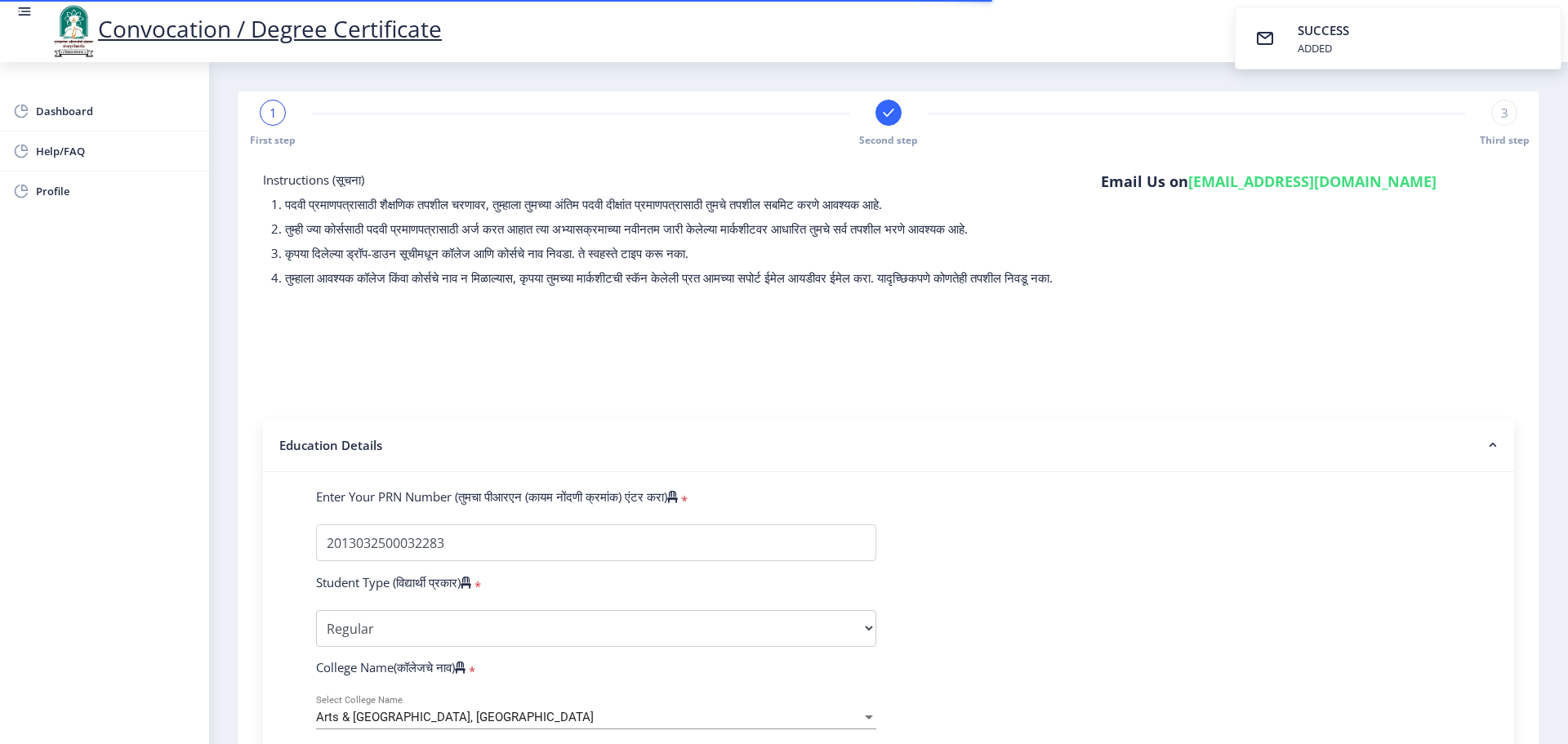
select select
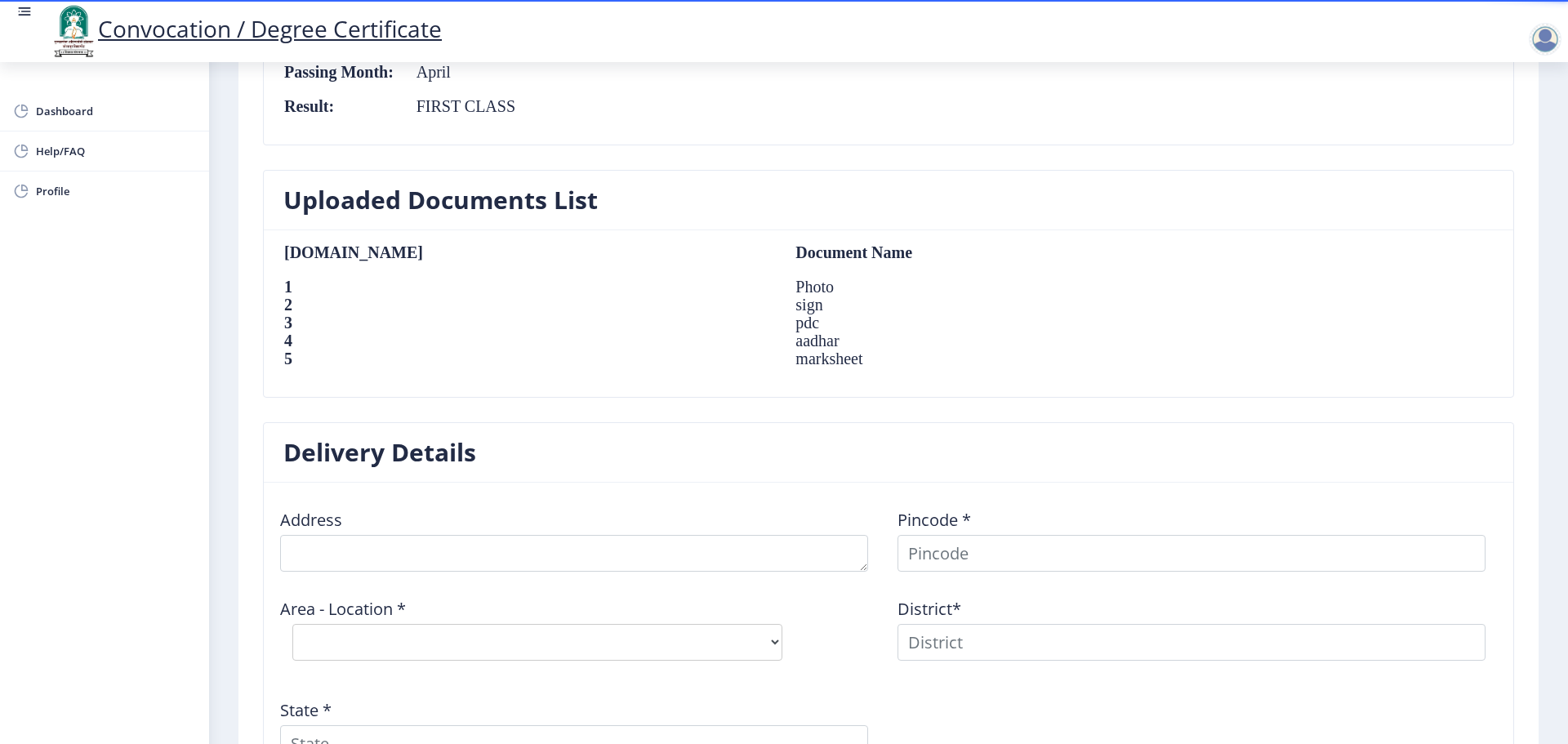
scroll to position [1143, 0]
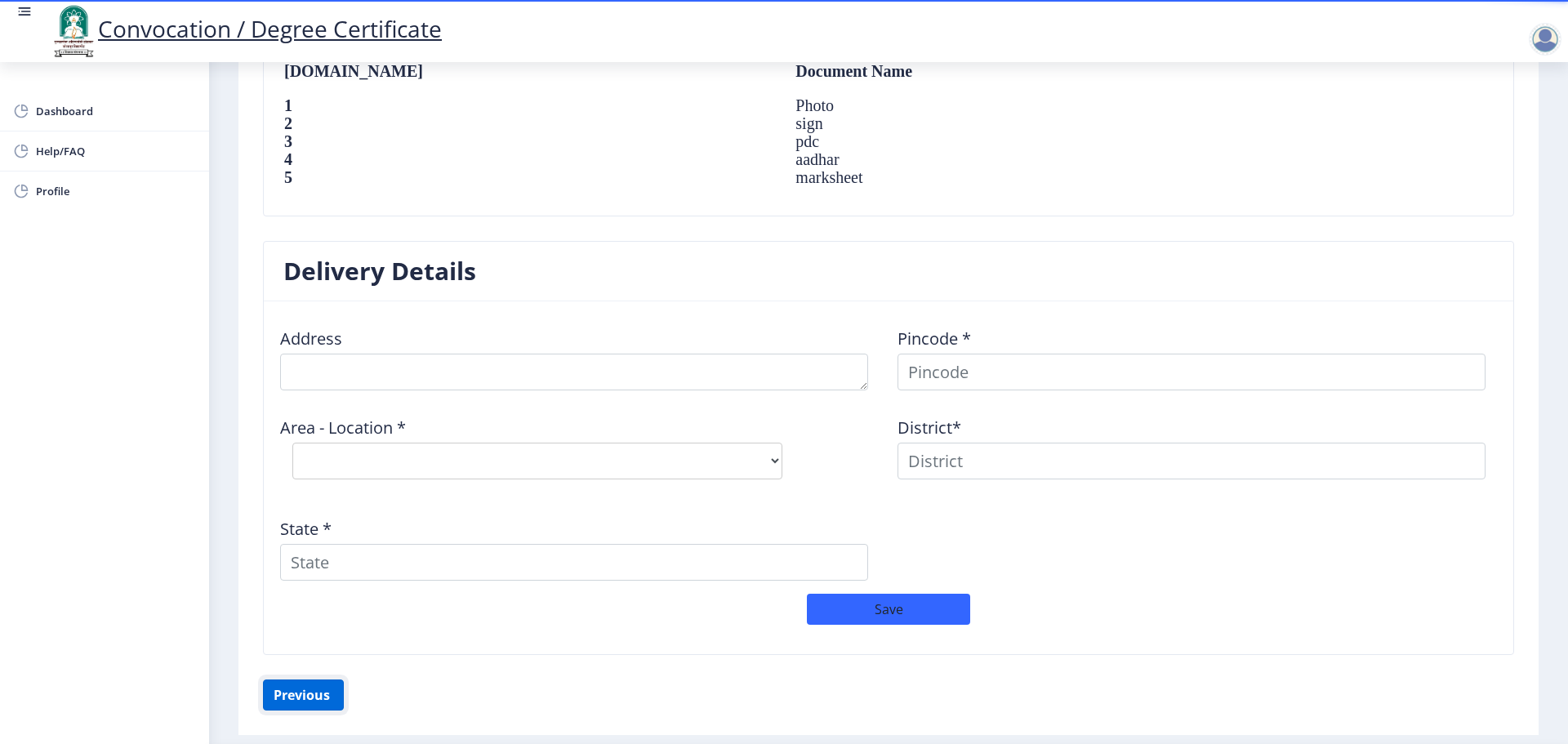
click at [319, 692] on button "Previous ‍" at bounding box center [303, 695] width 81 height 31
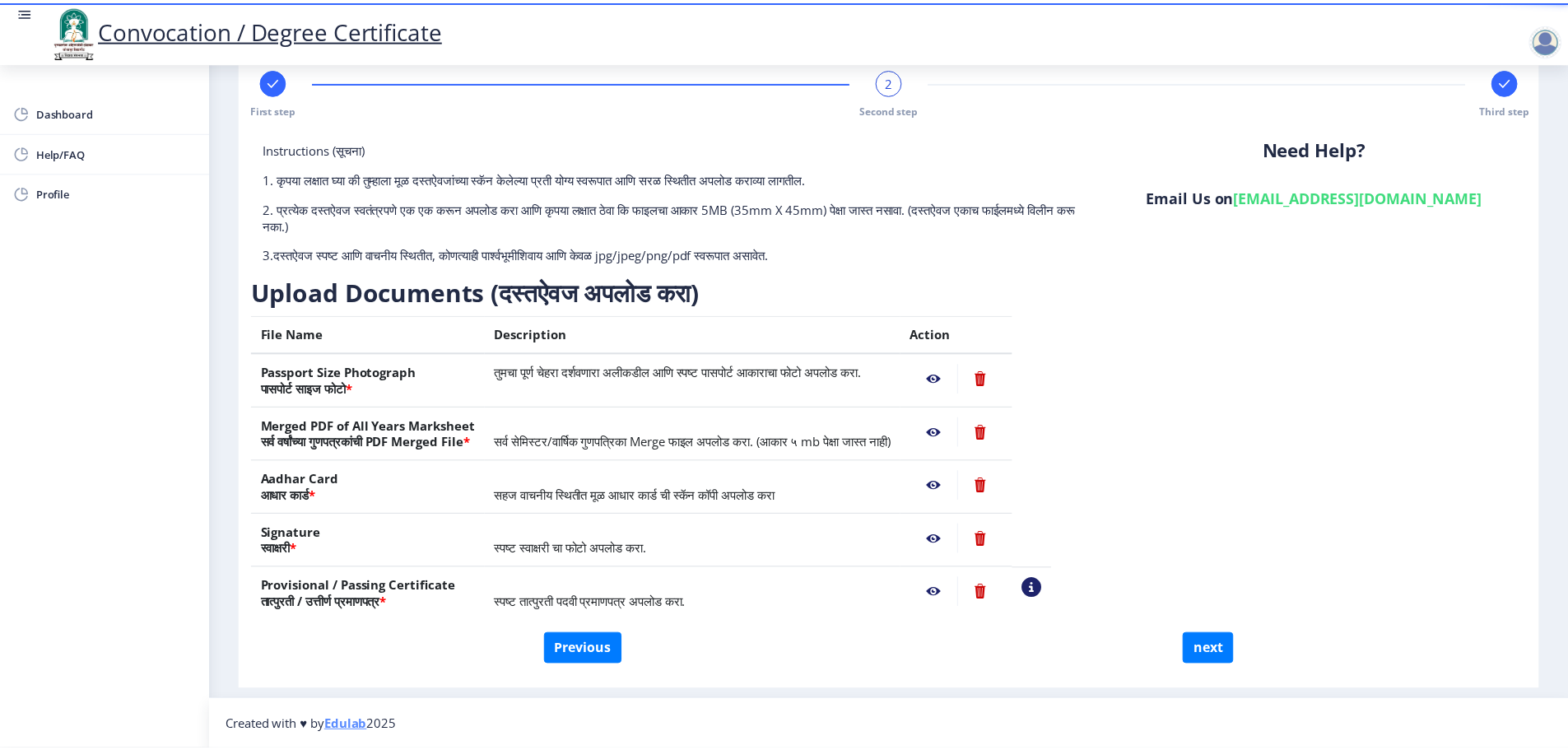
scroll to position [32, 0]
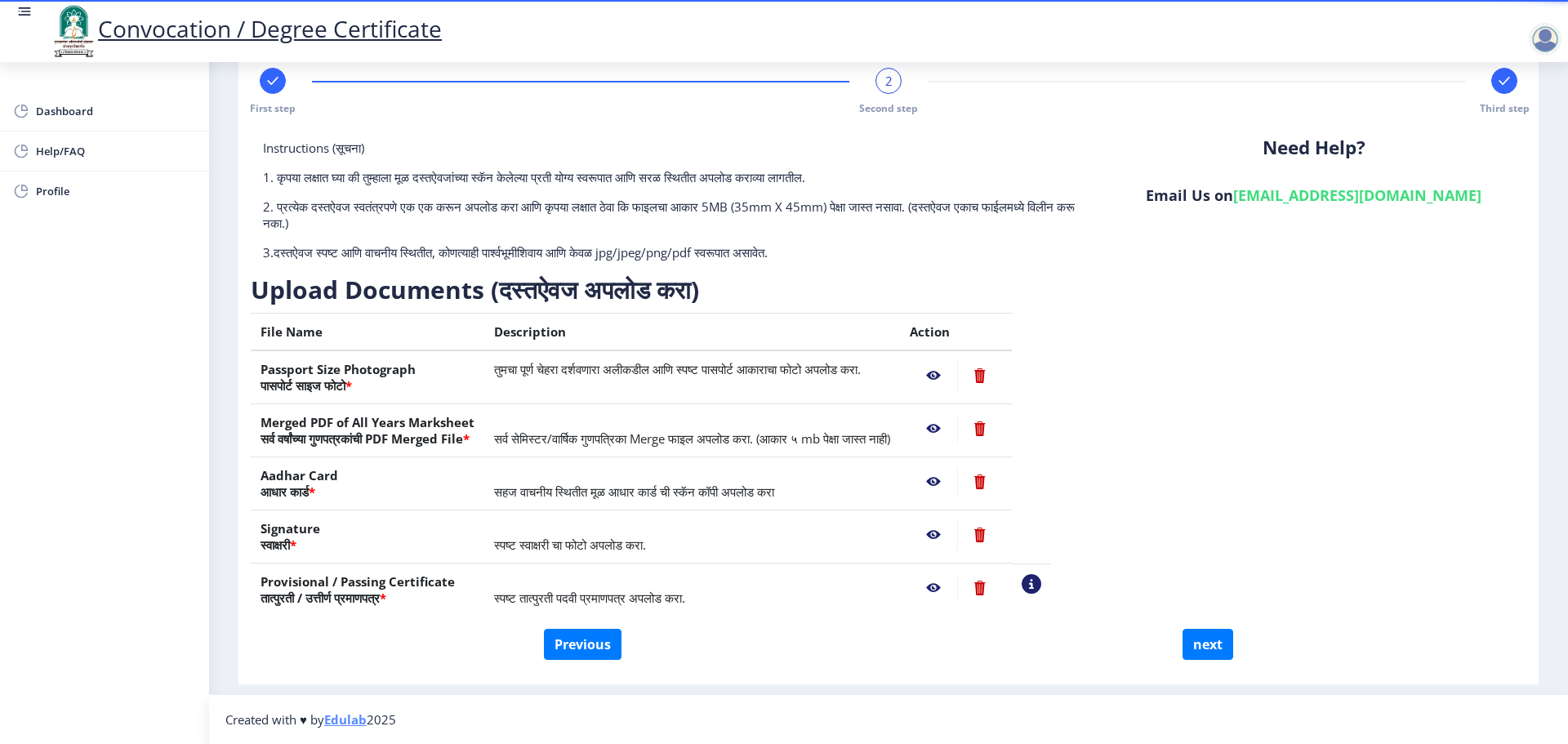
click at [957, 375] on nb-action at bounding box center [933, 375] width 47 height 30
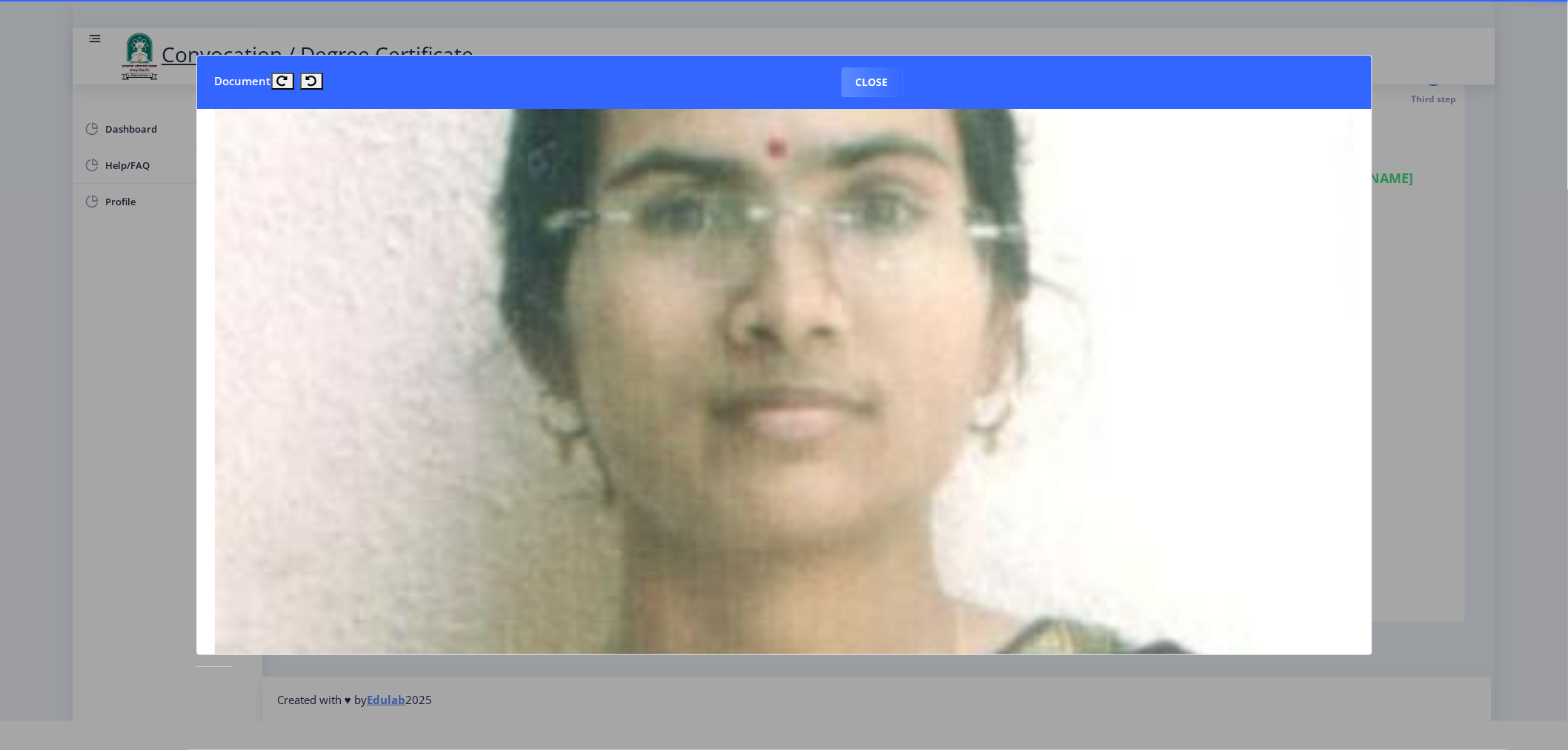
scroll to position [297, 0]
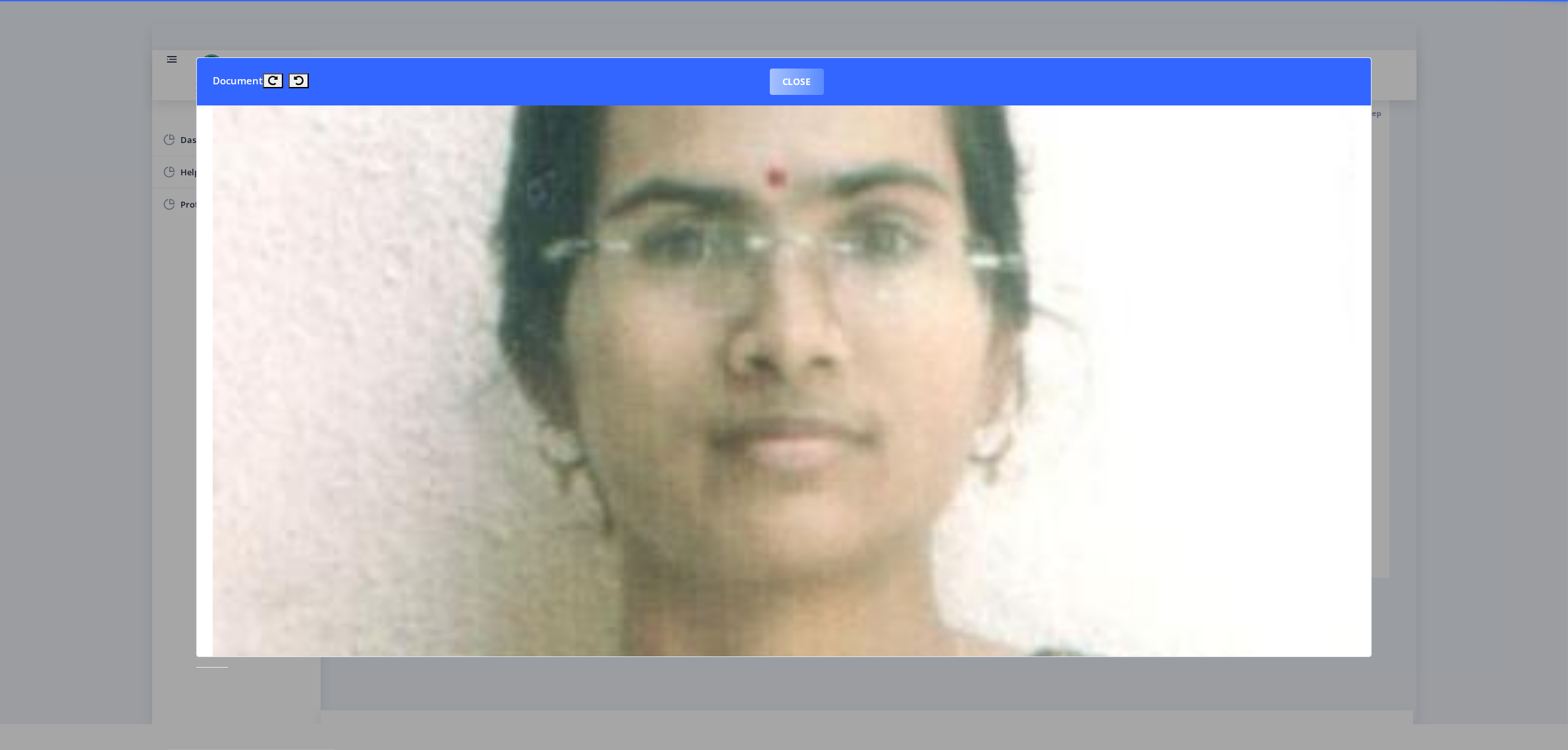
drag, startPoint x: 769, startPoint y: 76, endPoint x: 778, endPoint y: 90, distance: 16.6
click at [770, 77] on button "Close" at bounding box center [797, 81] width 54 height 26
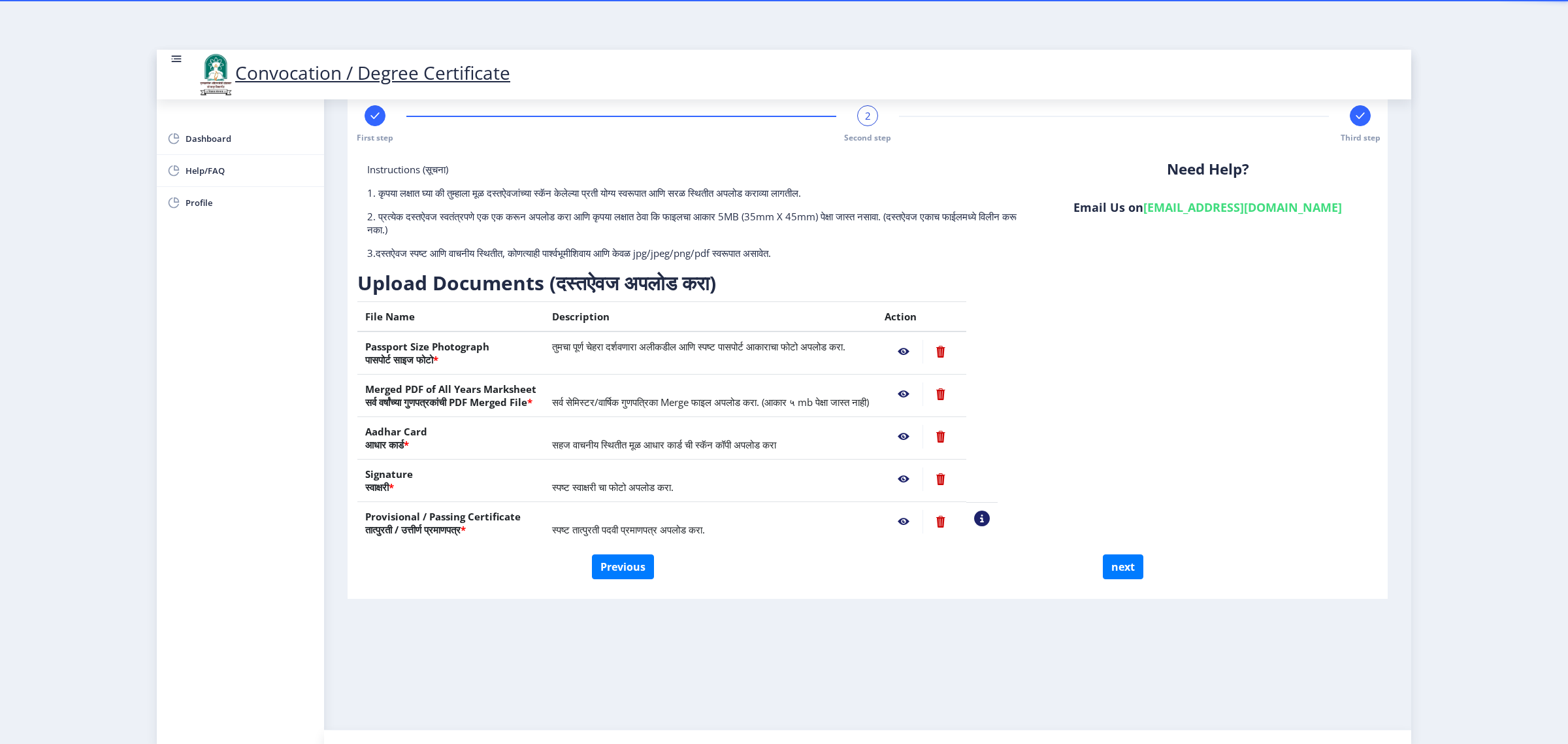
click at [922, 390] on nb-action at bounding box center [904, 394] width 38 height 24
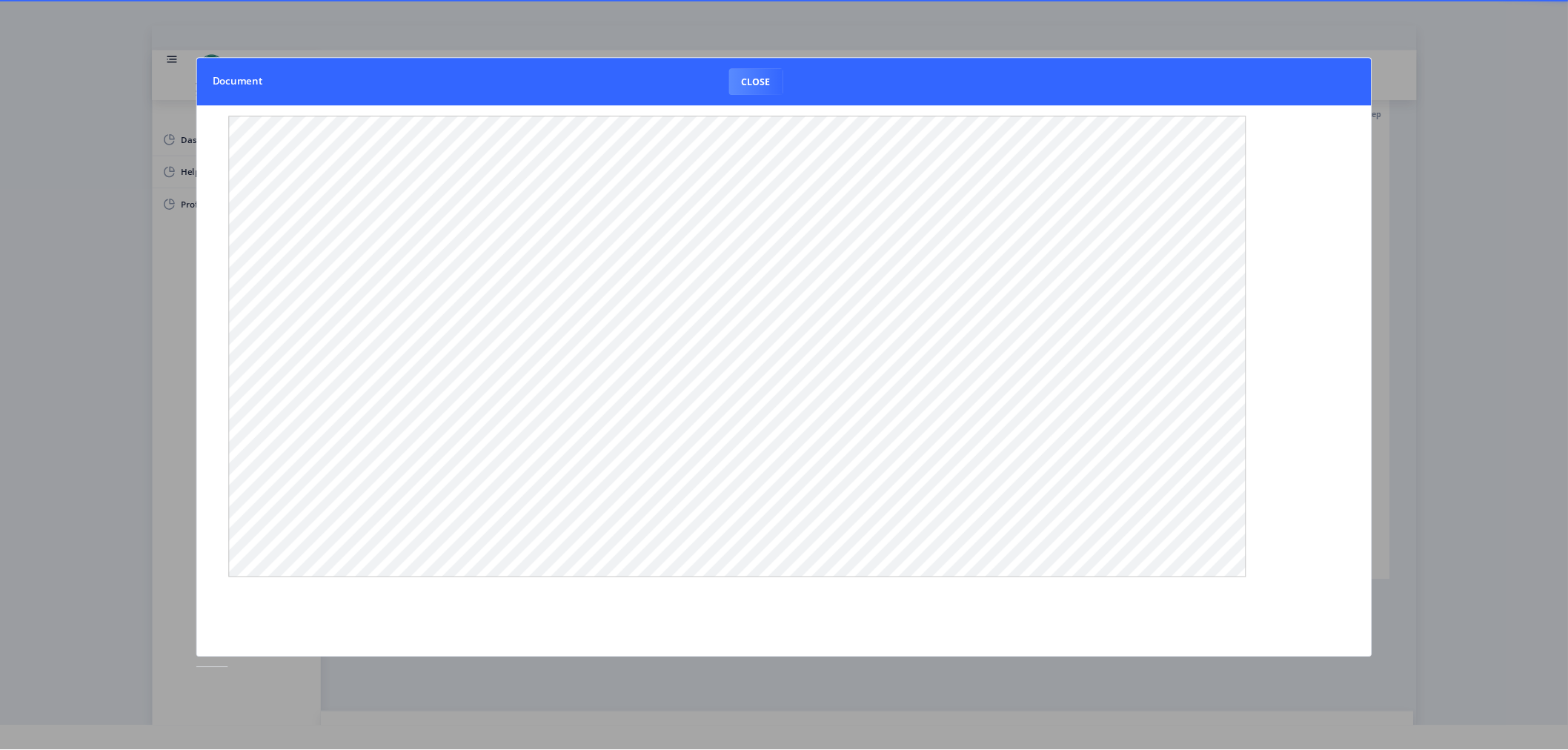
scroll to position [28, 0]
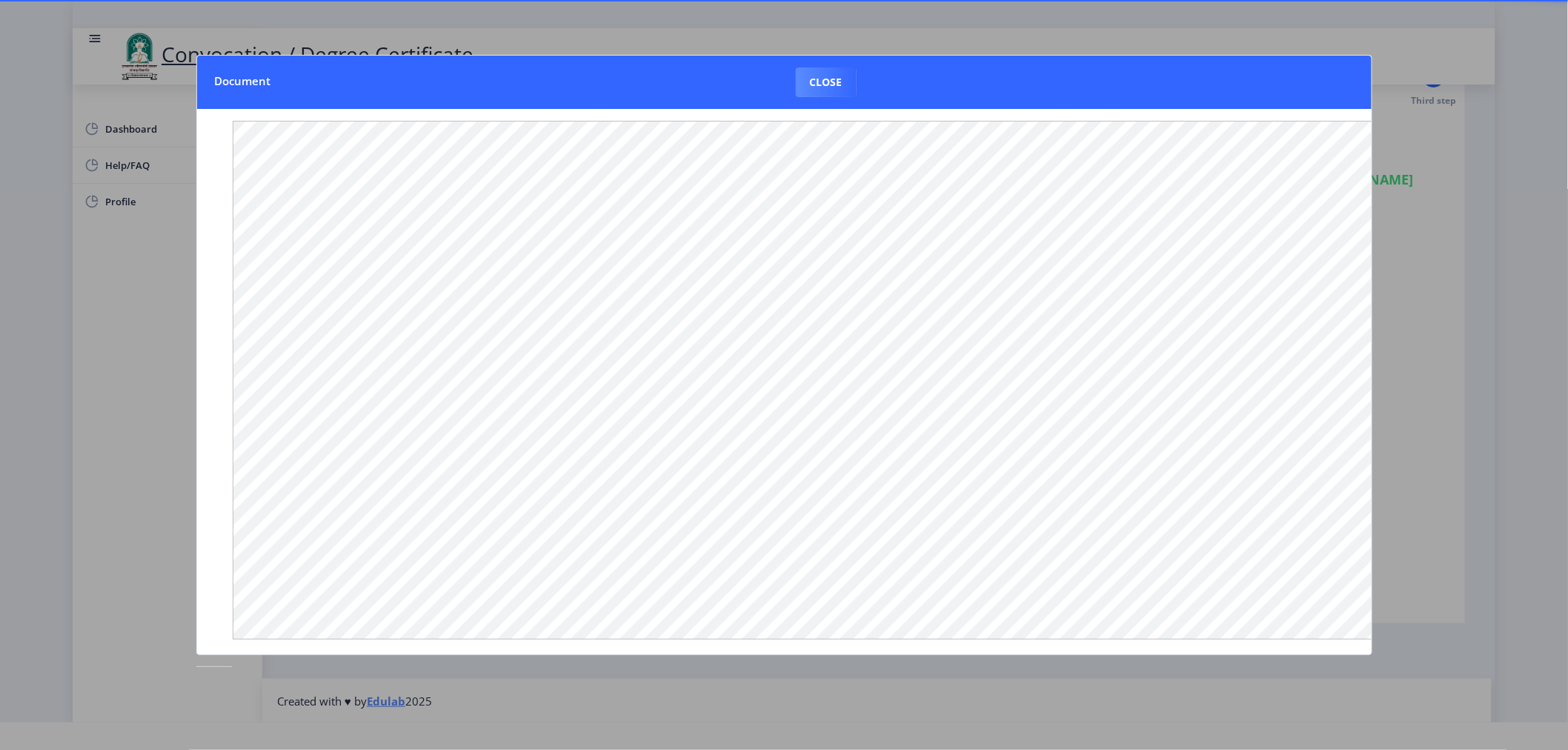
click at [830, 85] on button "Close" at bounding box center [826, 81] width 61 height 29
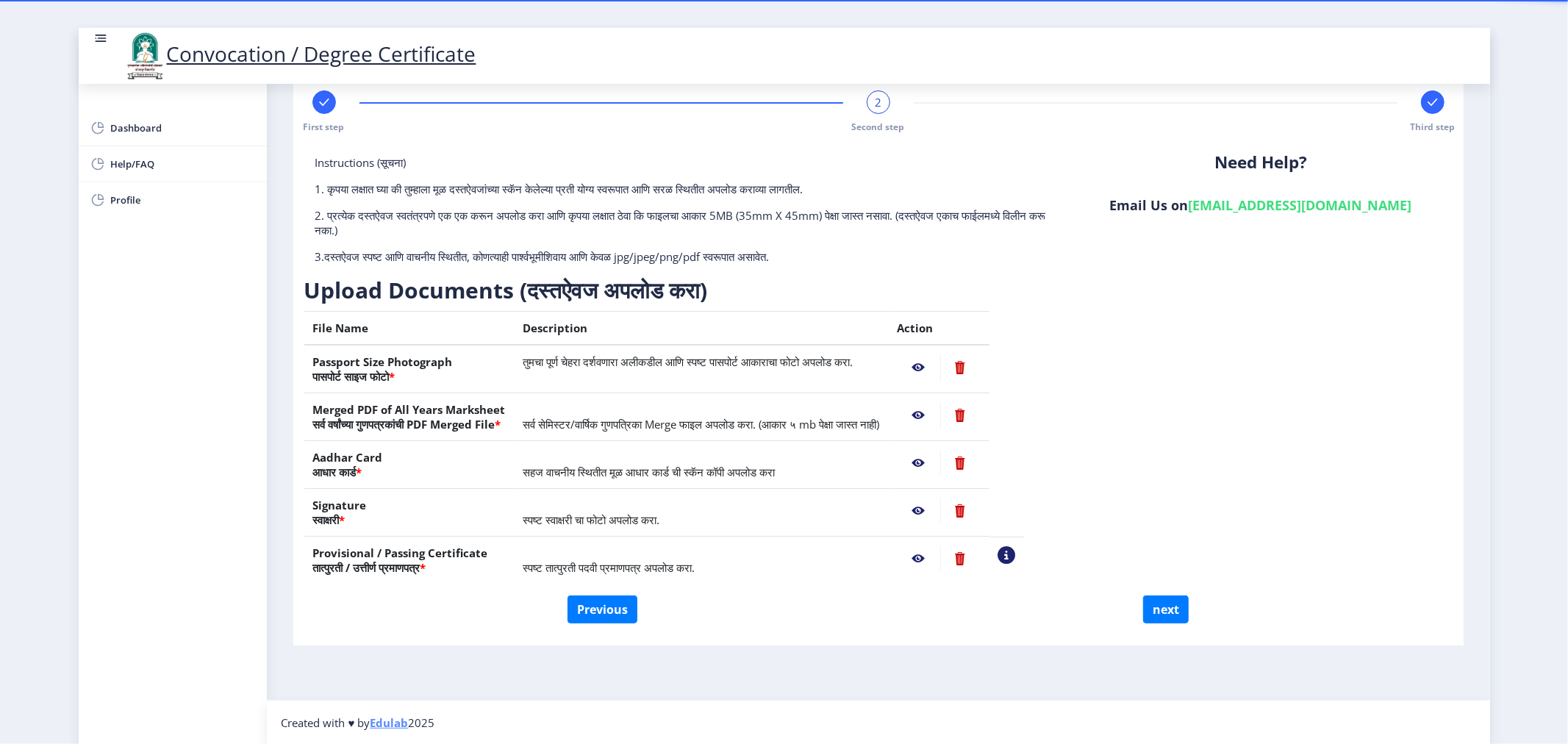
click at [940, 460] on nb-action at bounding box center [919, 464] width 42 height 27
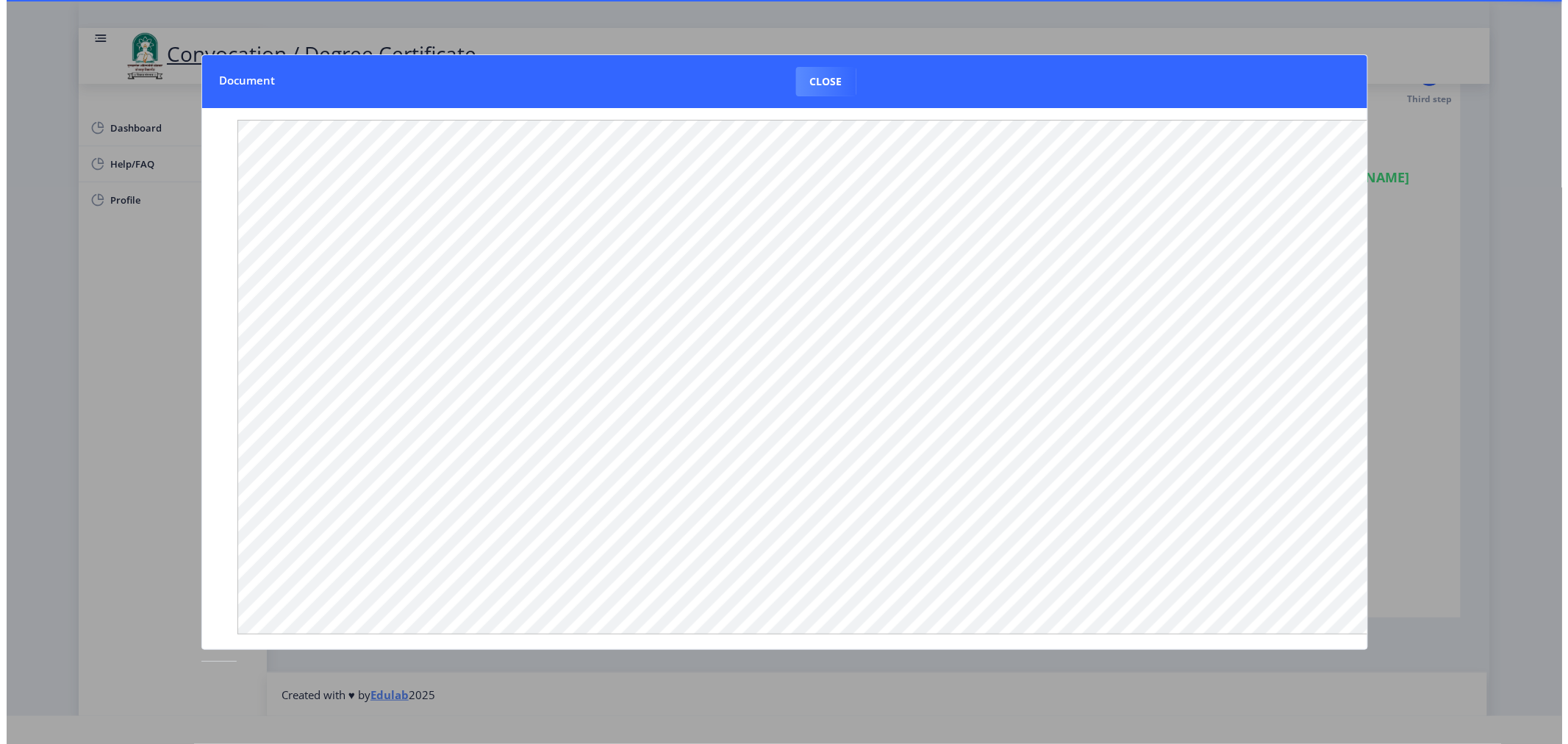
scroll to position [3, 0]
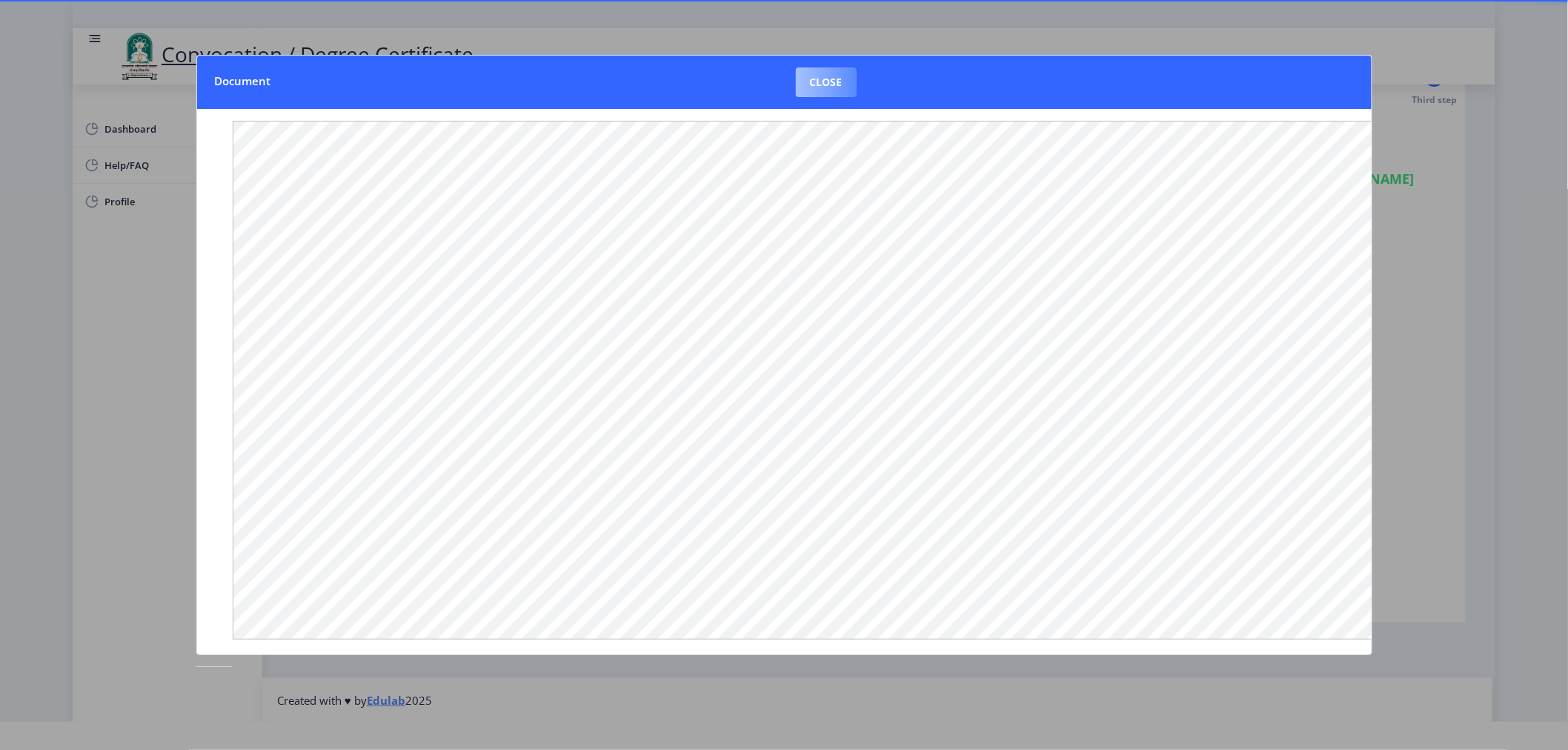
click at [836, 75] on button "Close" at bounding box center [826, 81] width 61 height 29
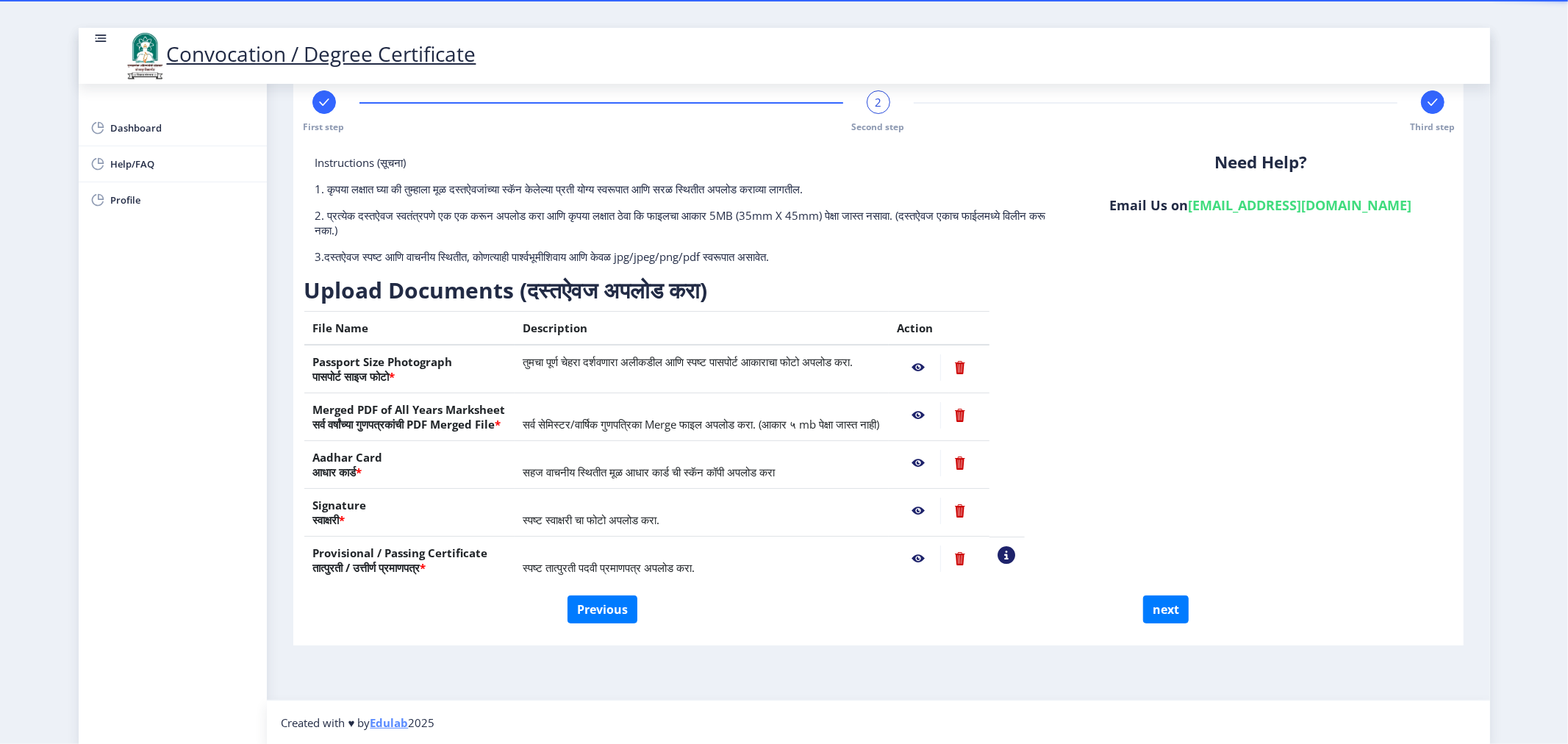
click at [940, 503] on nb-action at bounding box center [919, 512] width 42 height 27
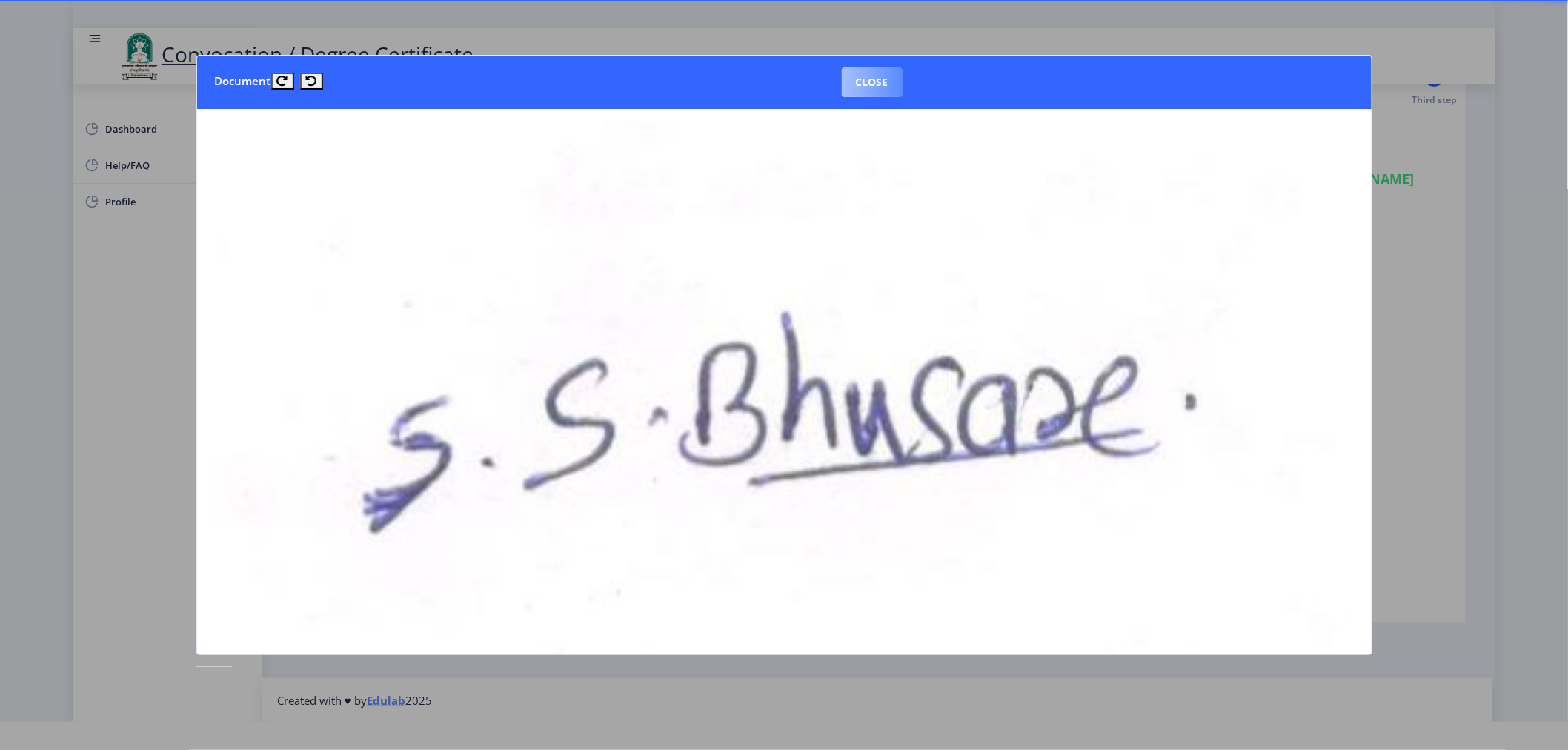
click at [862, 84] on button "Close" at bounding box center [872, 81] width 61 height 29
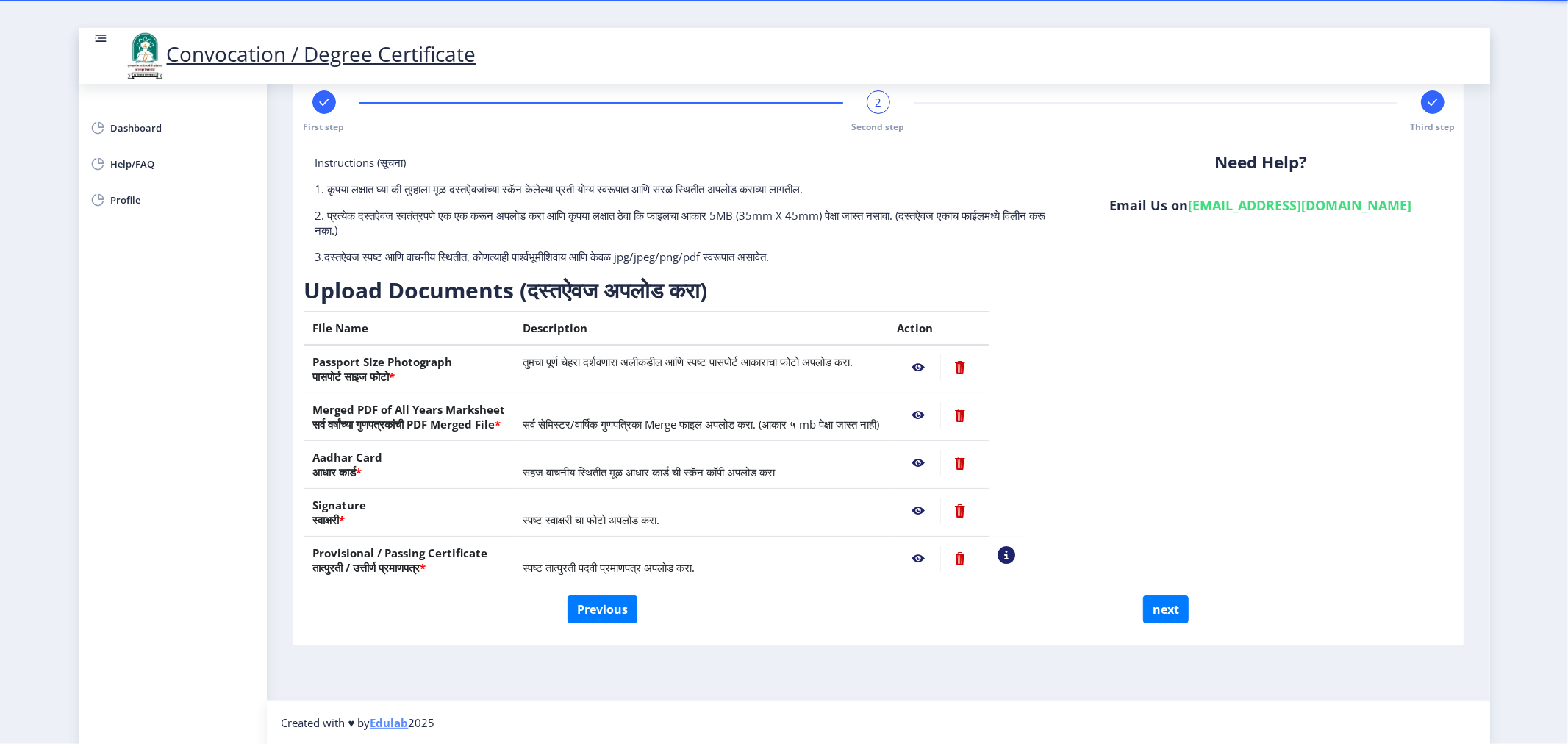
click at [940, 556] on nb-action at bounding box center [919, 559] width 42 height 27
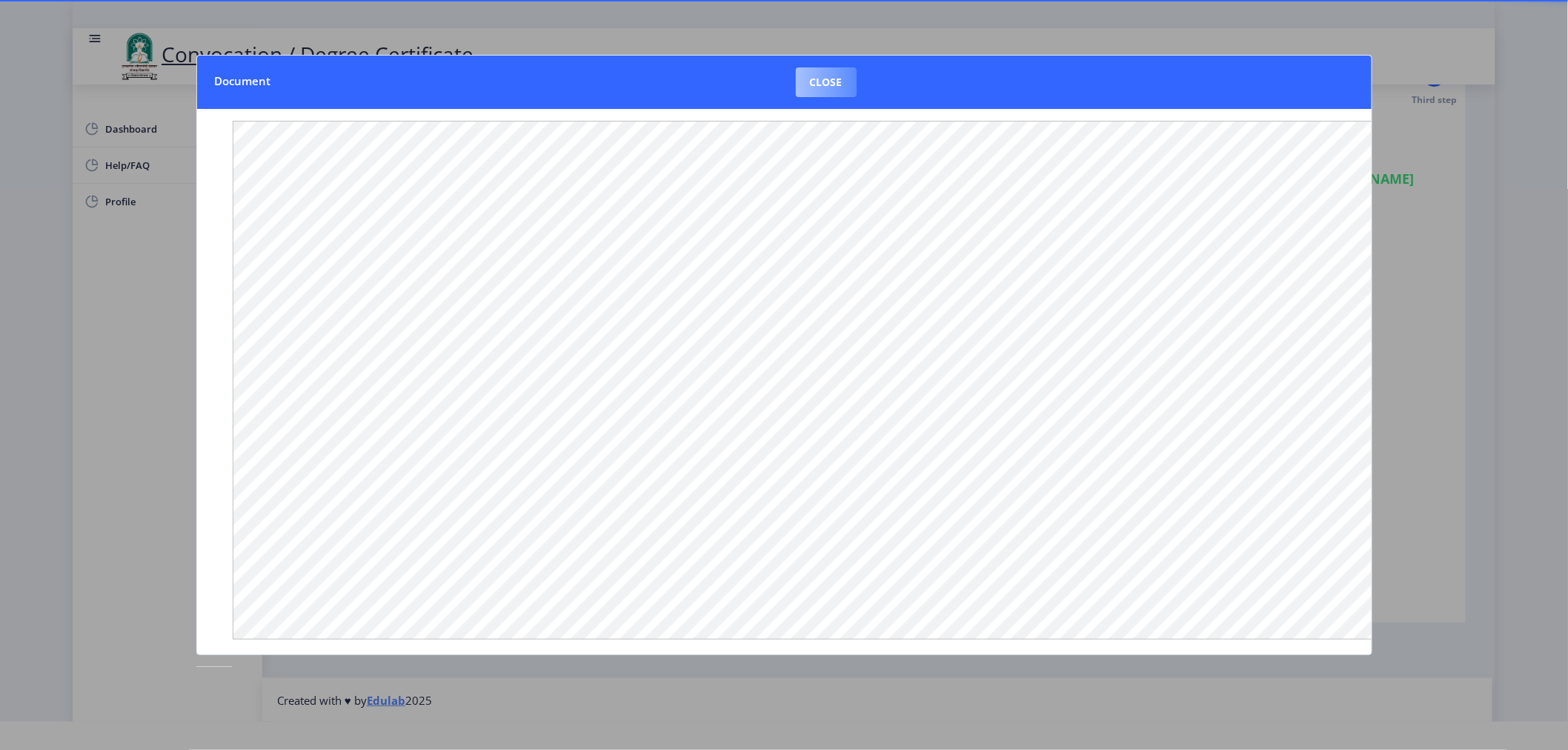
click at [832, 92] on button "Close" at bounding box center [826, 81] width 61 height 29
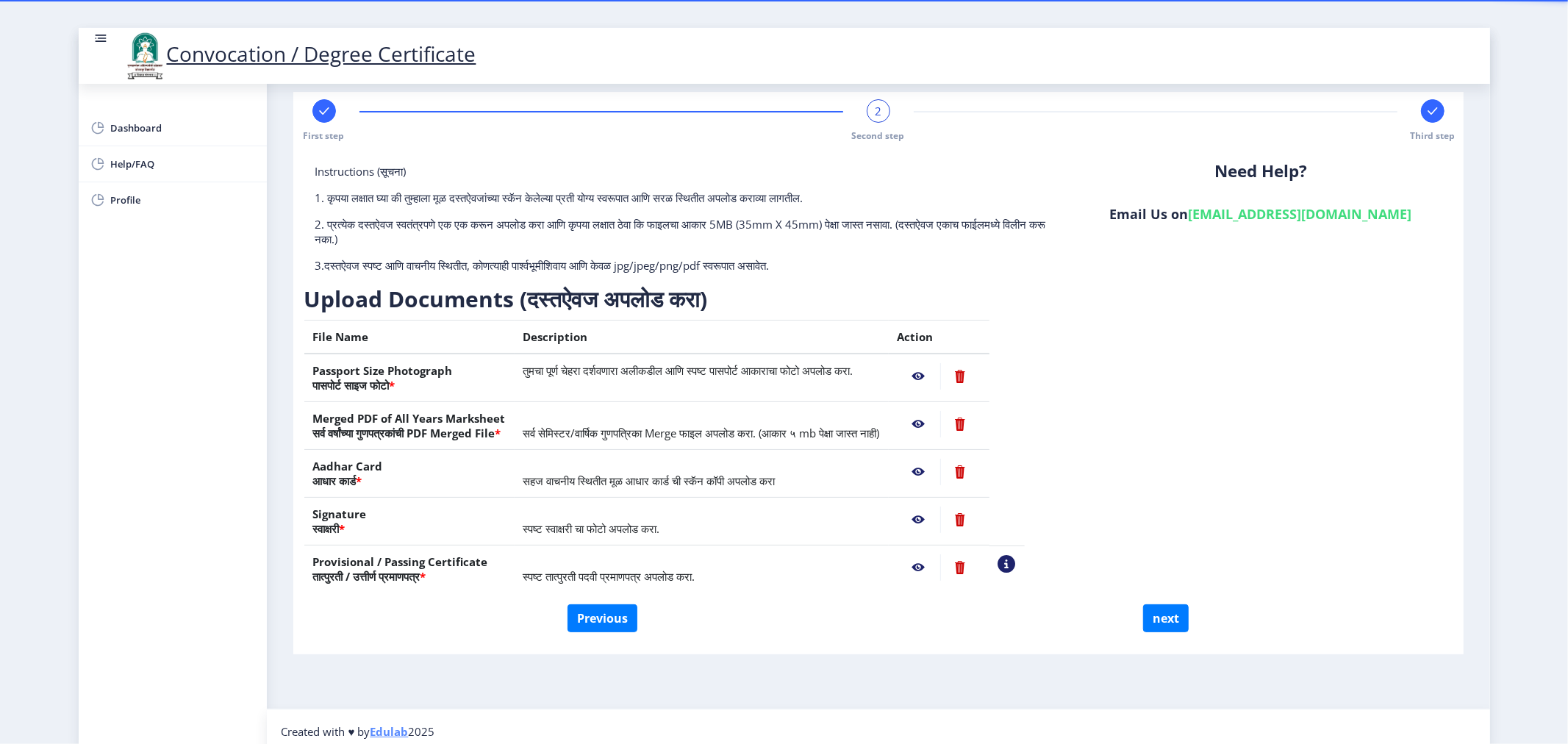
scroll to position [27, 0]
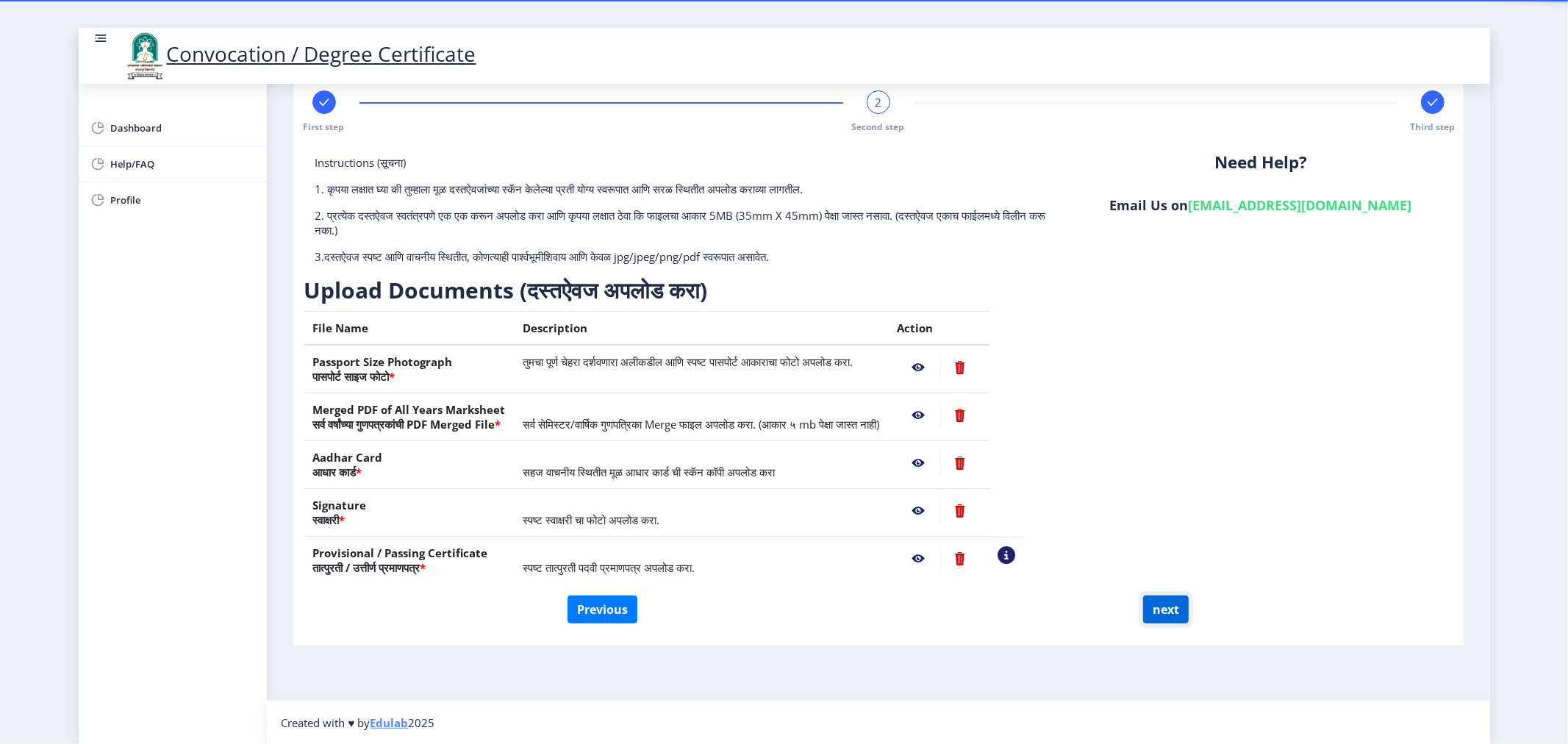
click at [1170, 604] on button "next" at bounding box center [1166, 610] width 45 height 28
select select
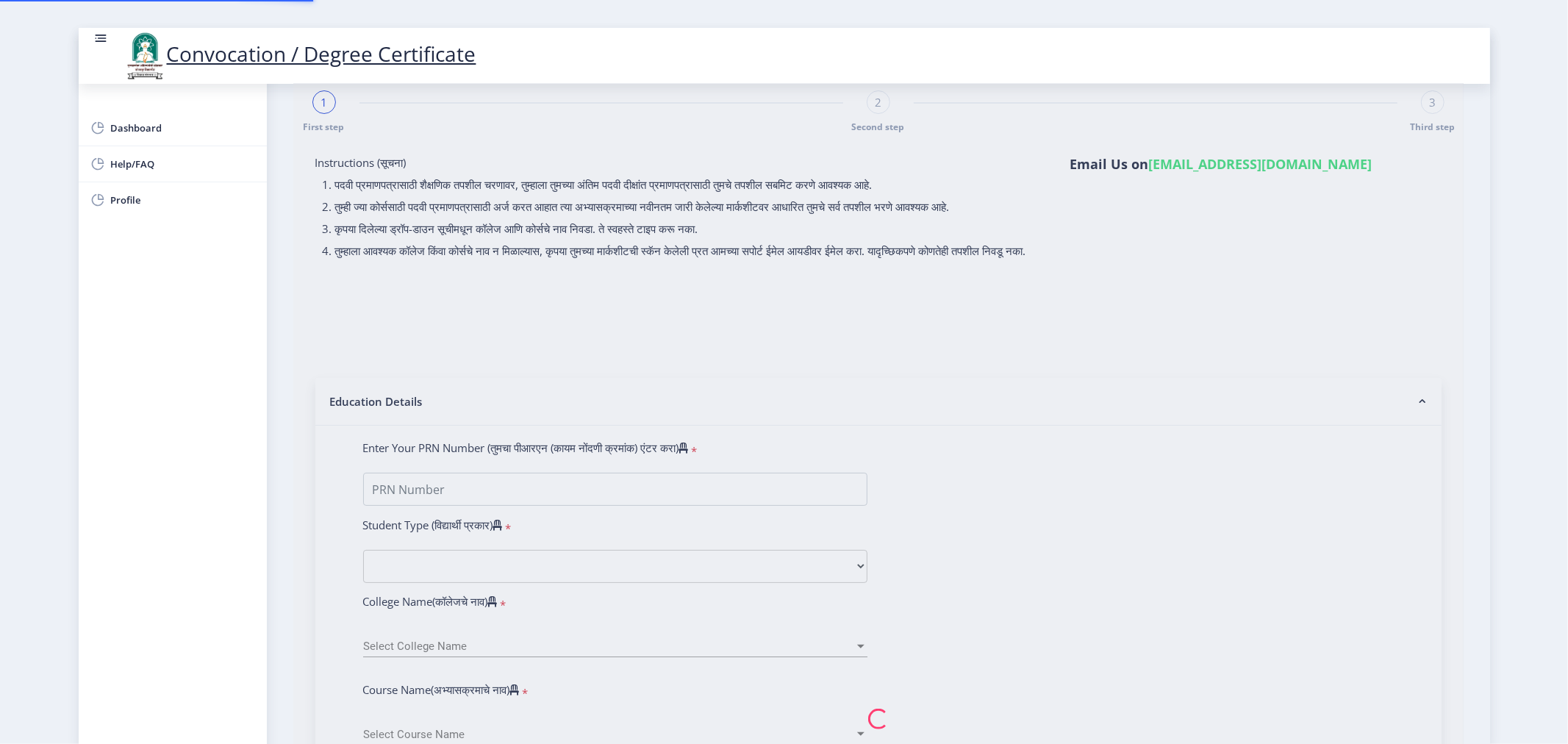
scroll to position [0, 0]
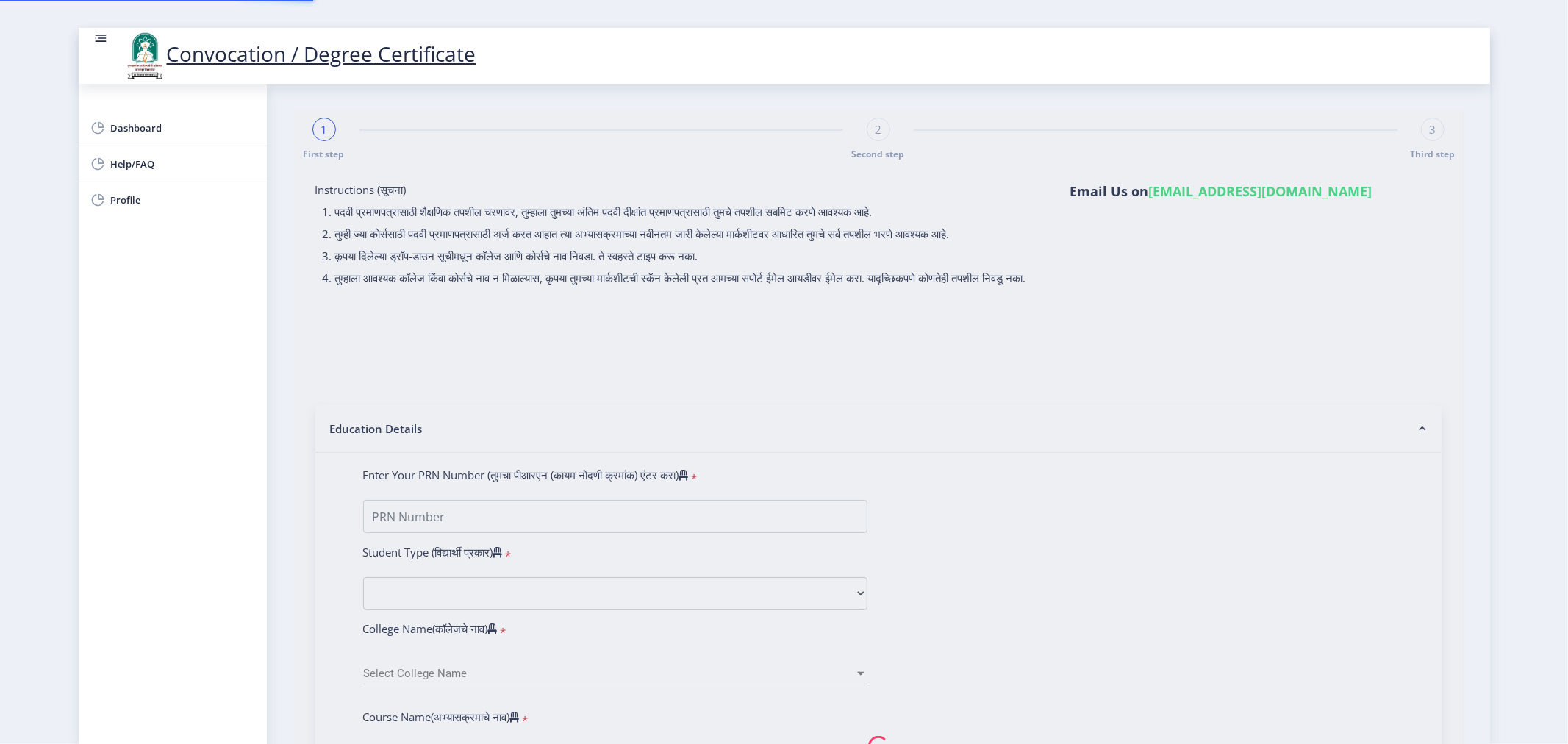
select select
type input "2013032500032283"
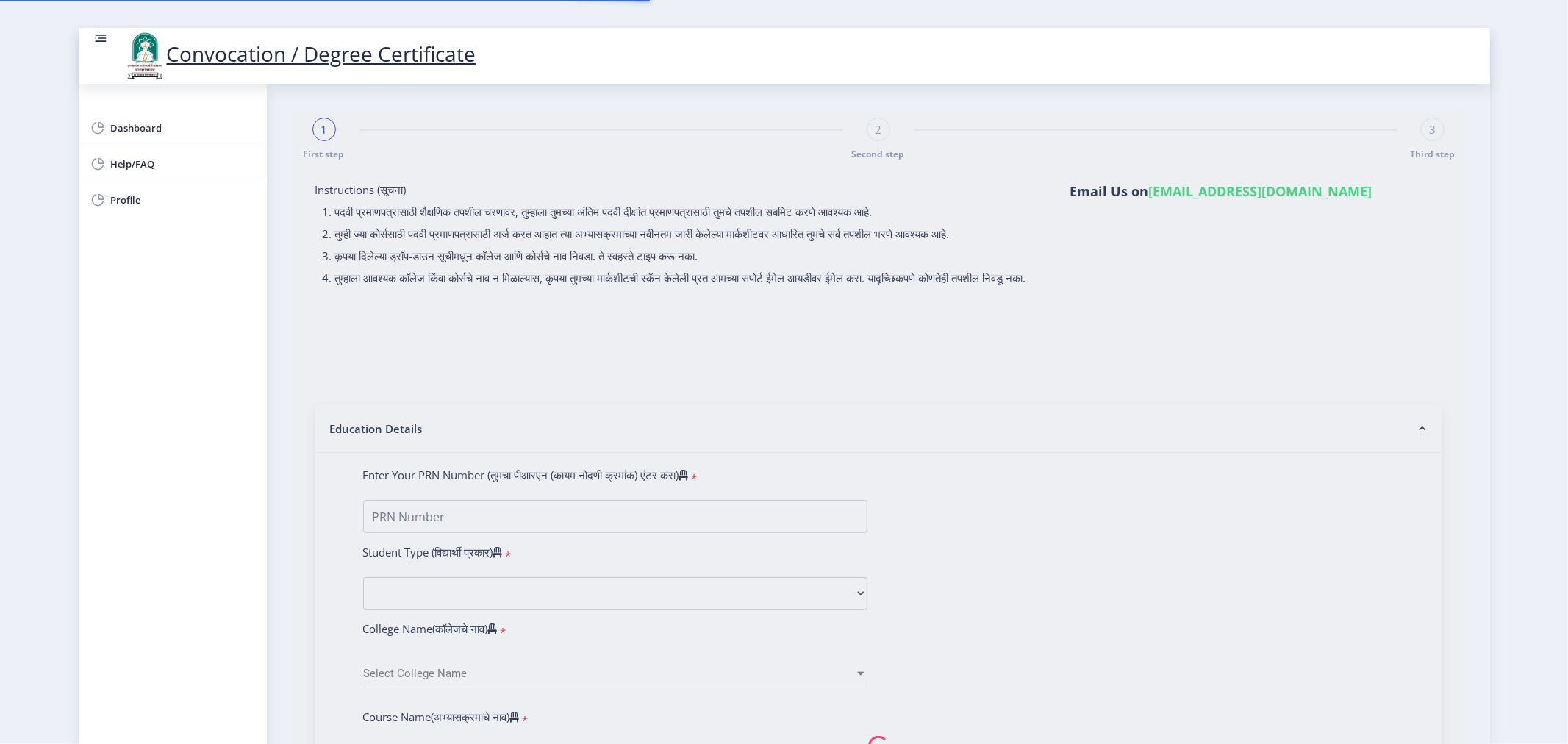
select select "Regular"
select select "2016"
select select "April"
select select "FIRST CLASS"
type input "571003"
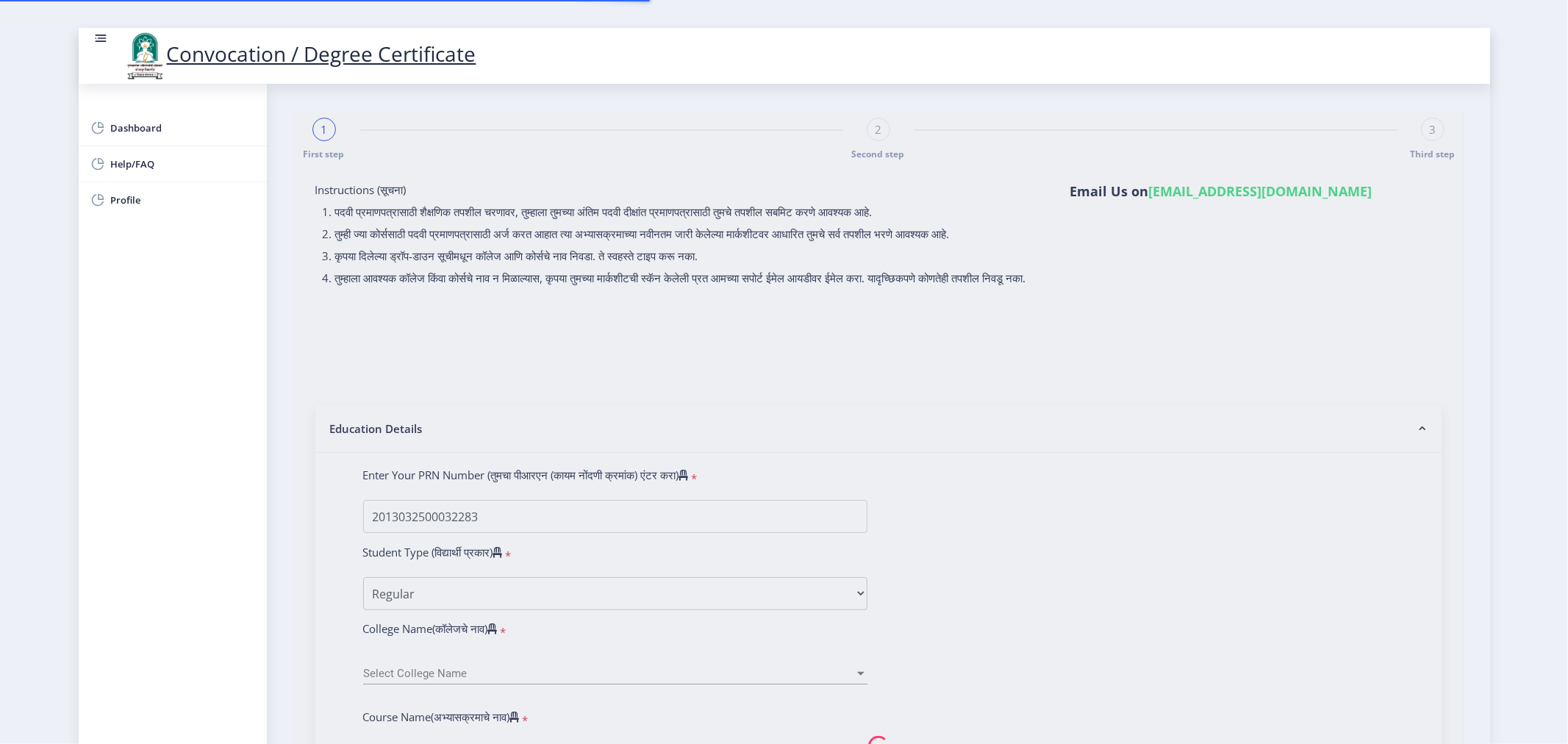
select select "Advanced Accountancy"
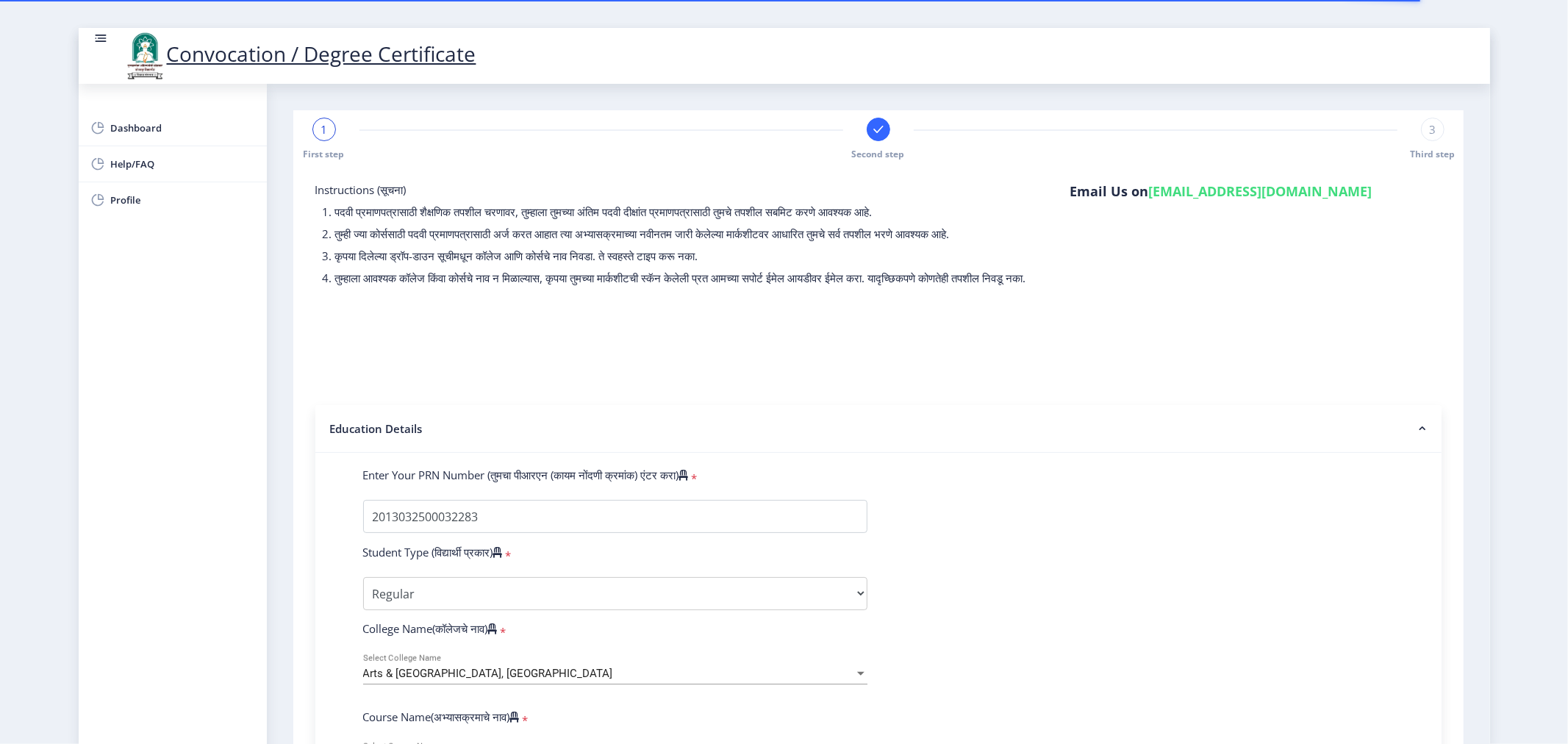
select select
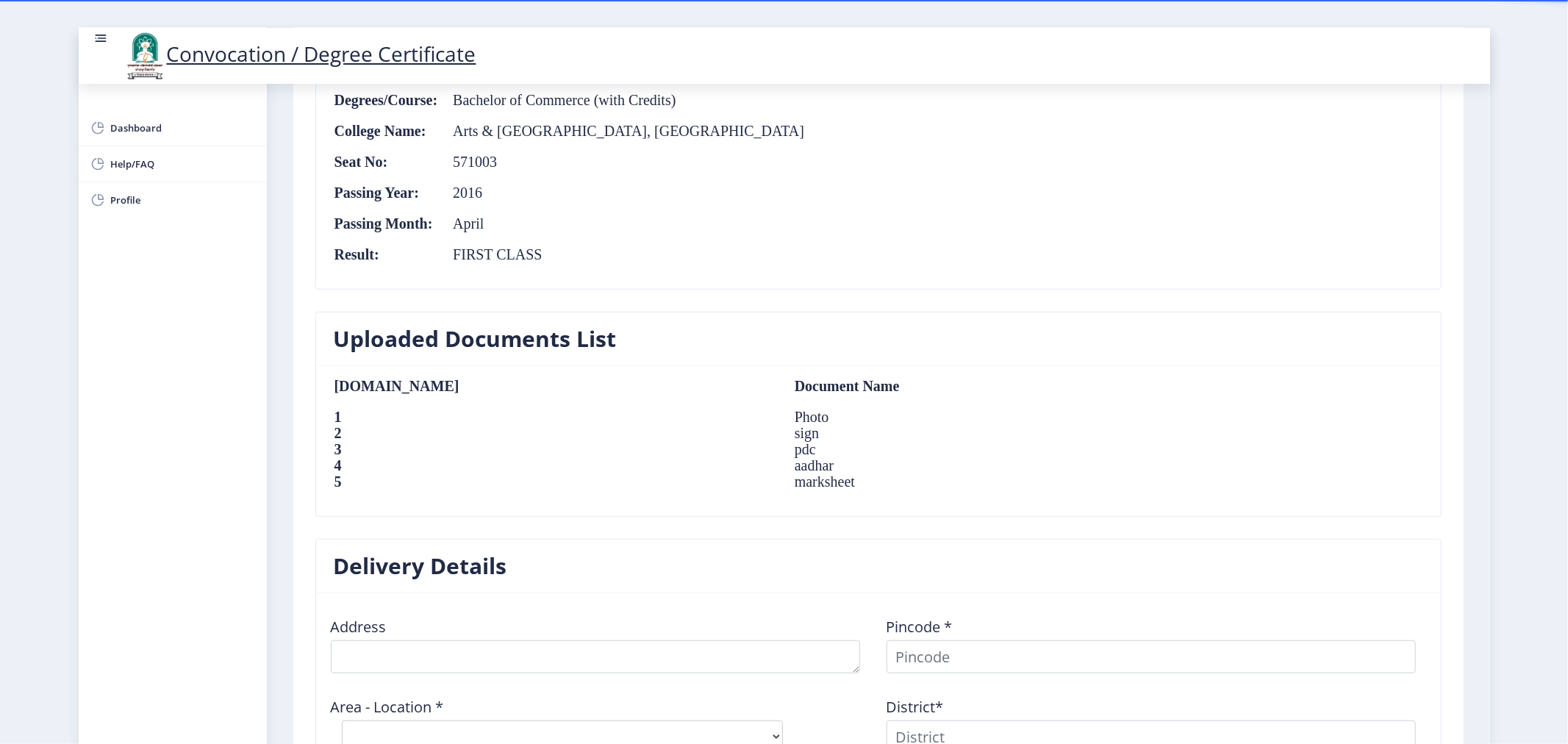
scroll to position [980, 0]
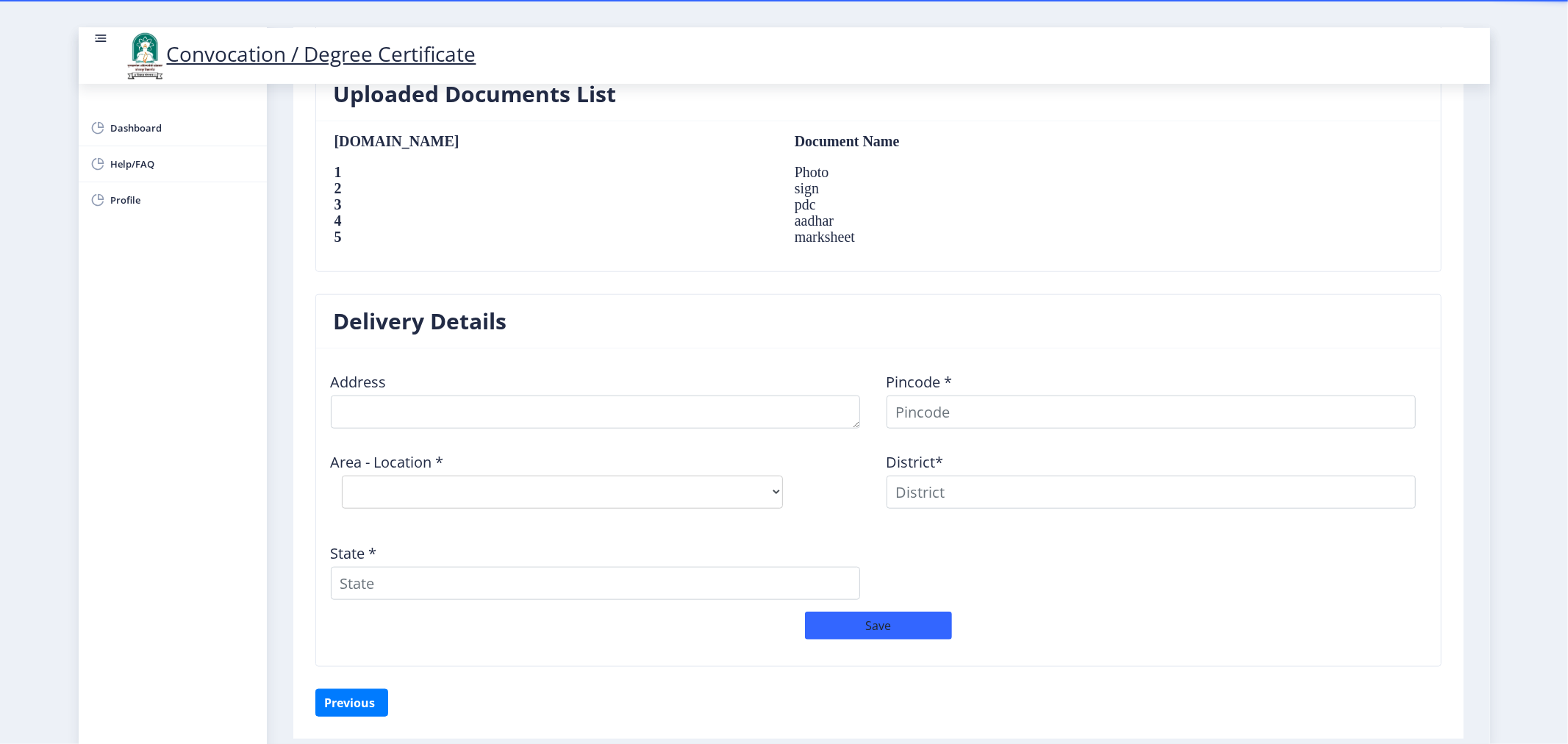
click at [347, 669] on div "Delivery Details Address Pincode * Area - Location * Select Area Location Distr…" at bounding box center [879, 491] width 1148 height 395
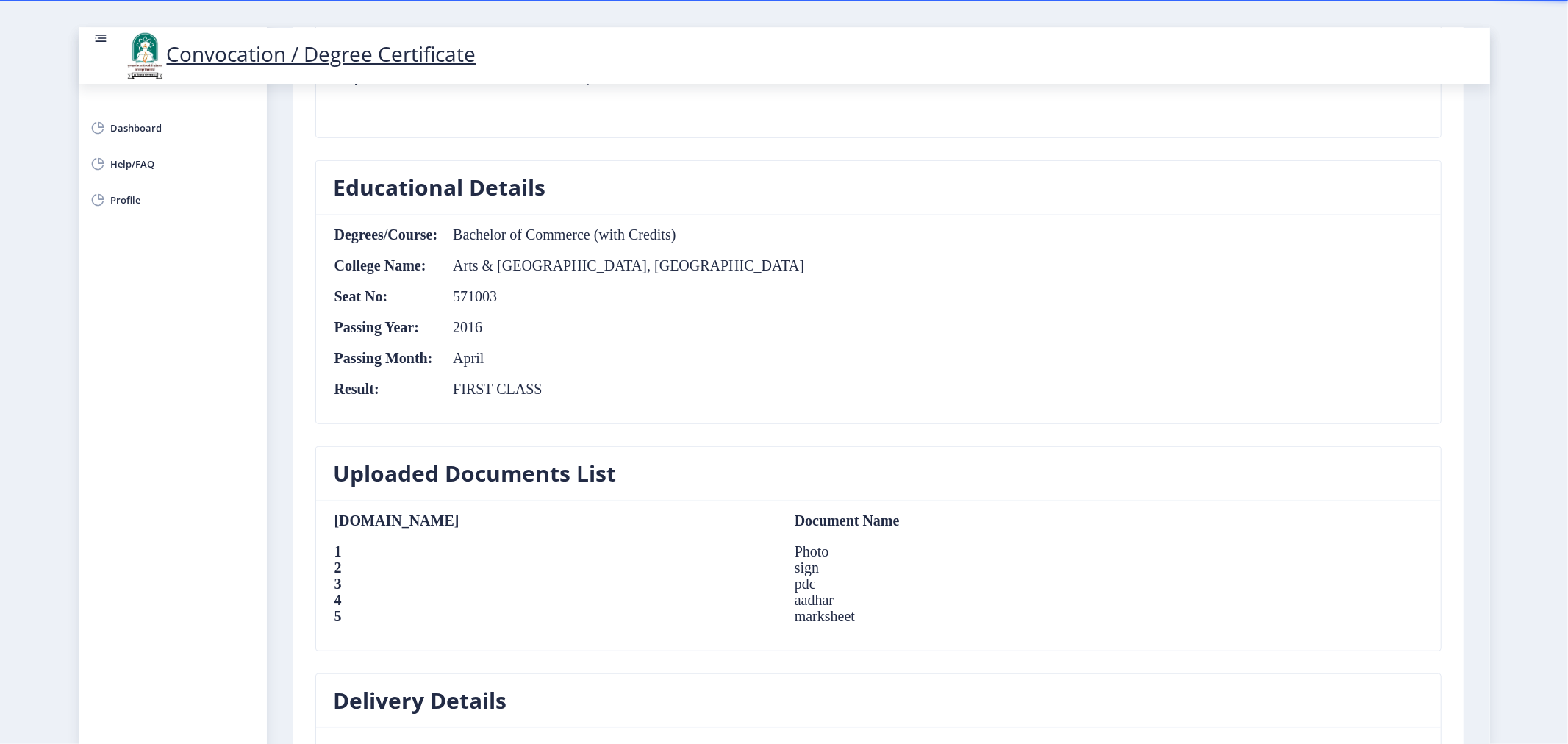
scroll to position [490, 0]
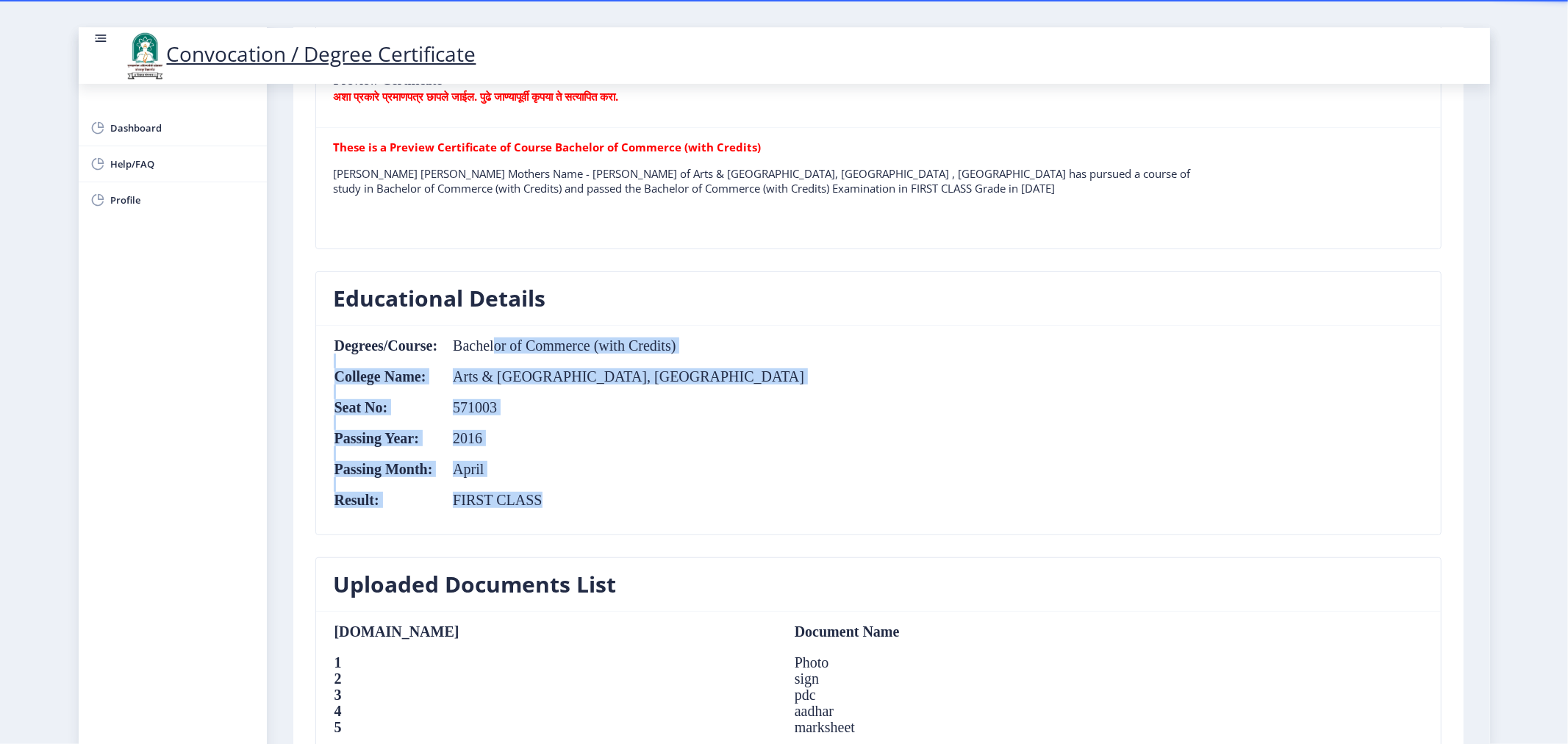
drag, startPoint x: 497, startPoint y: 351, endPoint x: 655, endPoint y: 498, distance: 215.8
click at [655, 498] on table "Degrees/Course: Bachelor of Commerce (with Credits) College Name: Arts & Commer…" at bounding box center [570, 430] width 472 height 185
click at [658, 501] on td "FIRST CLASS" at bounding box center [622, 500] width 367 height 16
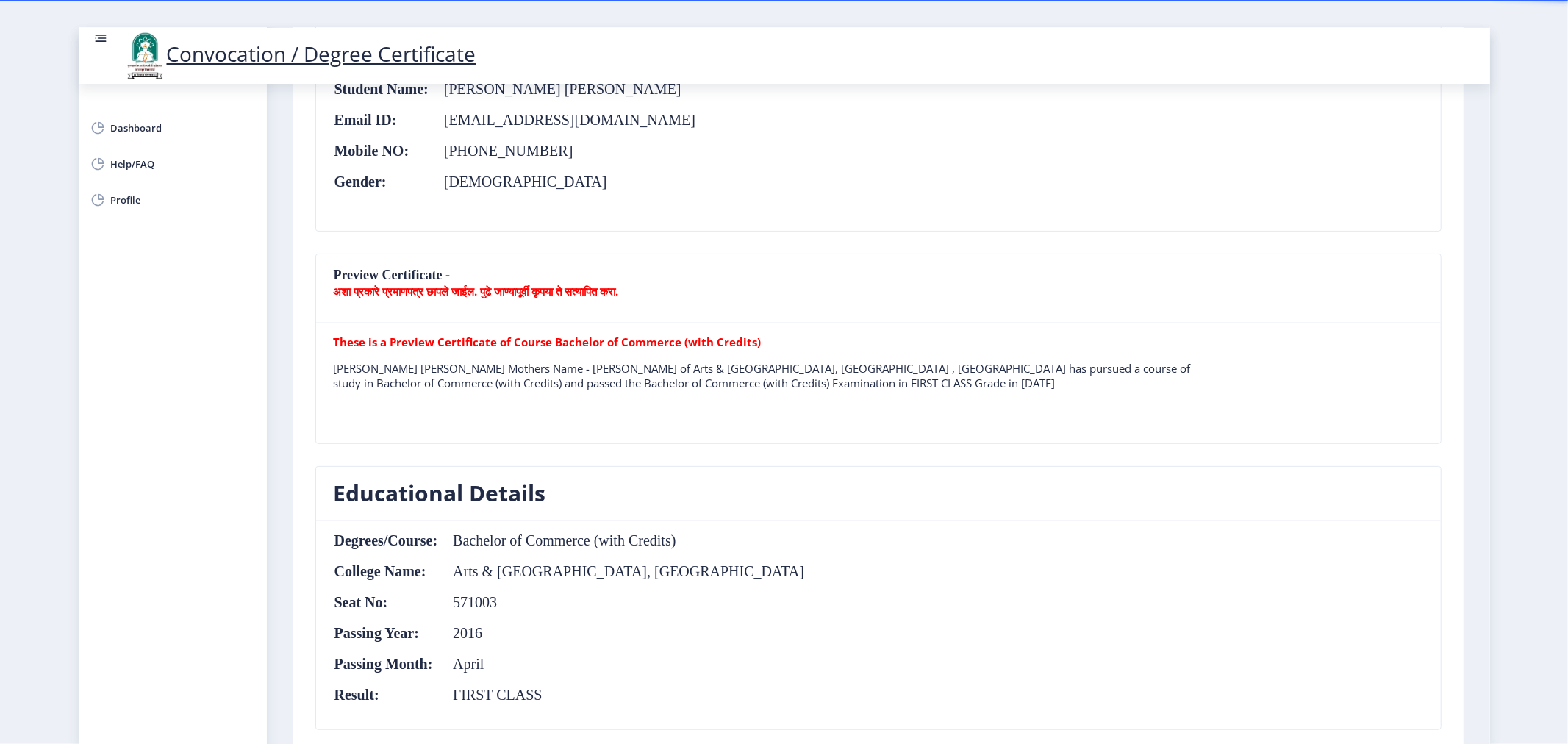
scroll to position [408, 0]
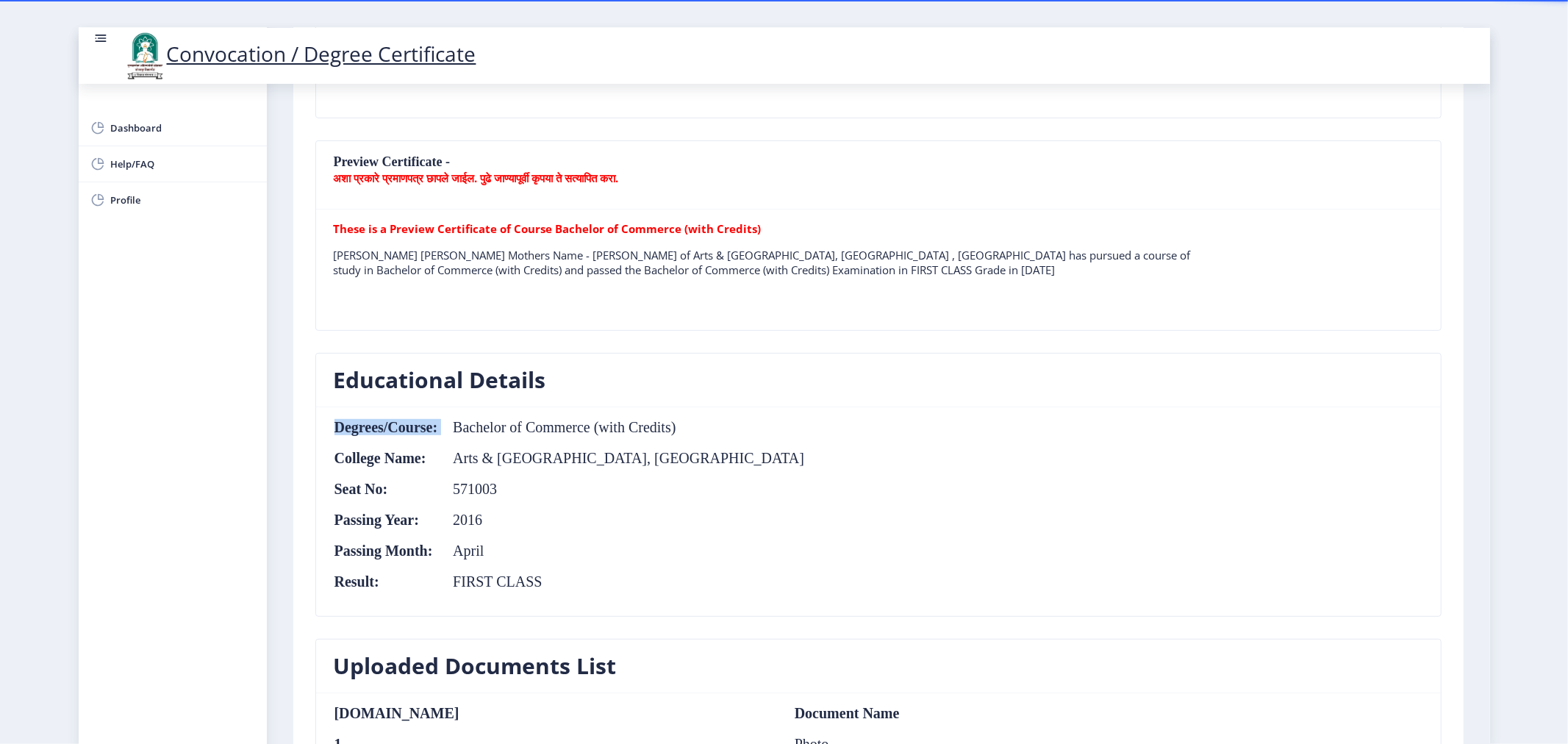
drag, startPoint x: 451, startPoint y: 427, endPoint x: 719, endPoint y: 438, distance: 268.2
click at [719, 438] on nb-card-body "Degrees/Course: Bachelor of Commerce (with Credits) College Name: Arts & Commer…" at bounding box center [879, 512] width 1125 height 209
click at [669, 534] on table "Degrees/Course: Bachelor of Commerce (with Credits) College Name: Arts & Commer…" at bounding box center [570, 512] width 472 height 185
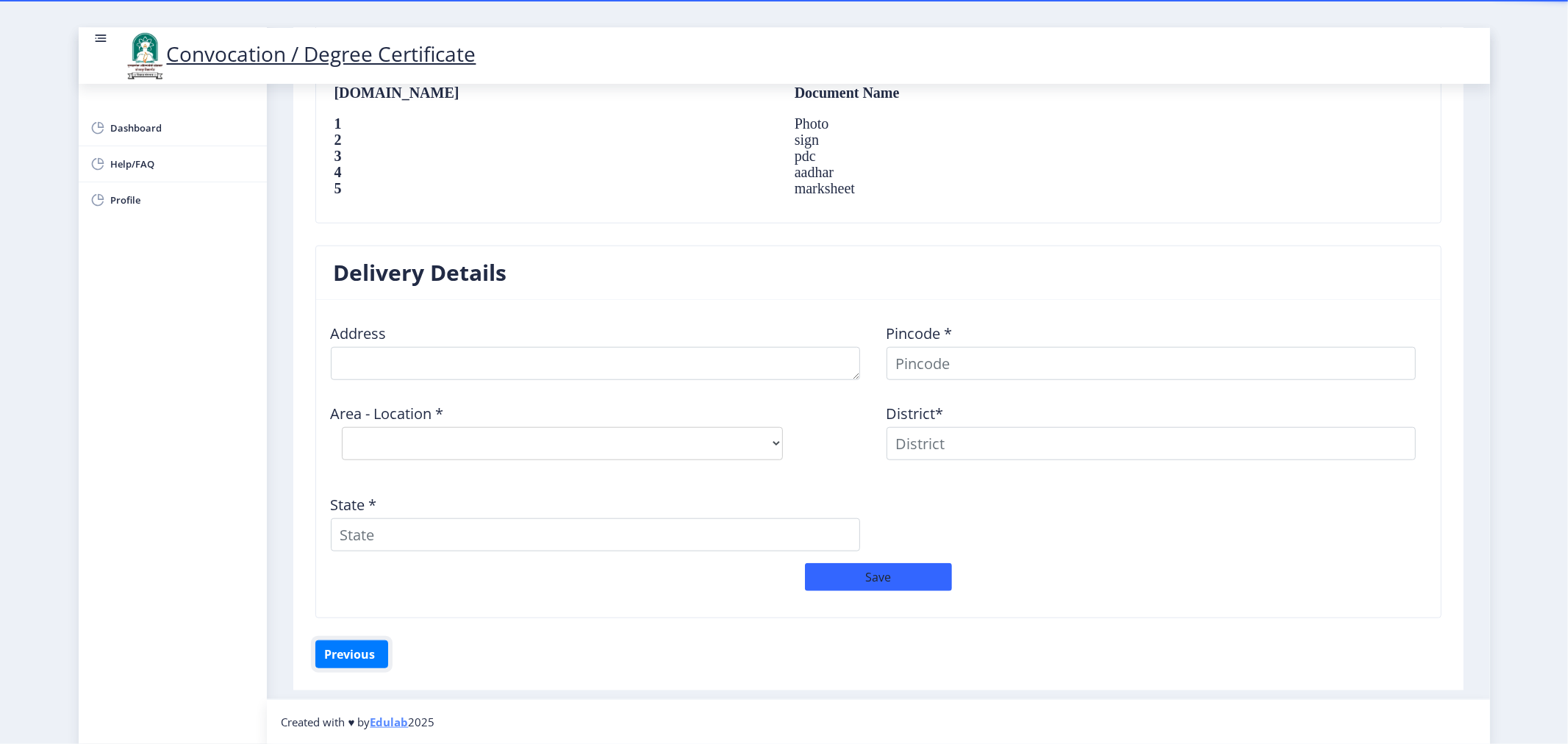
click at [348, 658] on button "Previous ‍" at bounding box center [351, 655] width 73 height 28
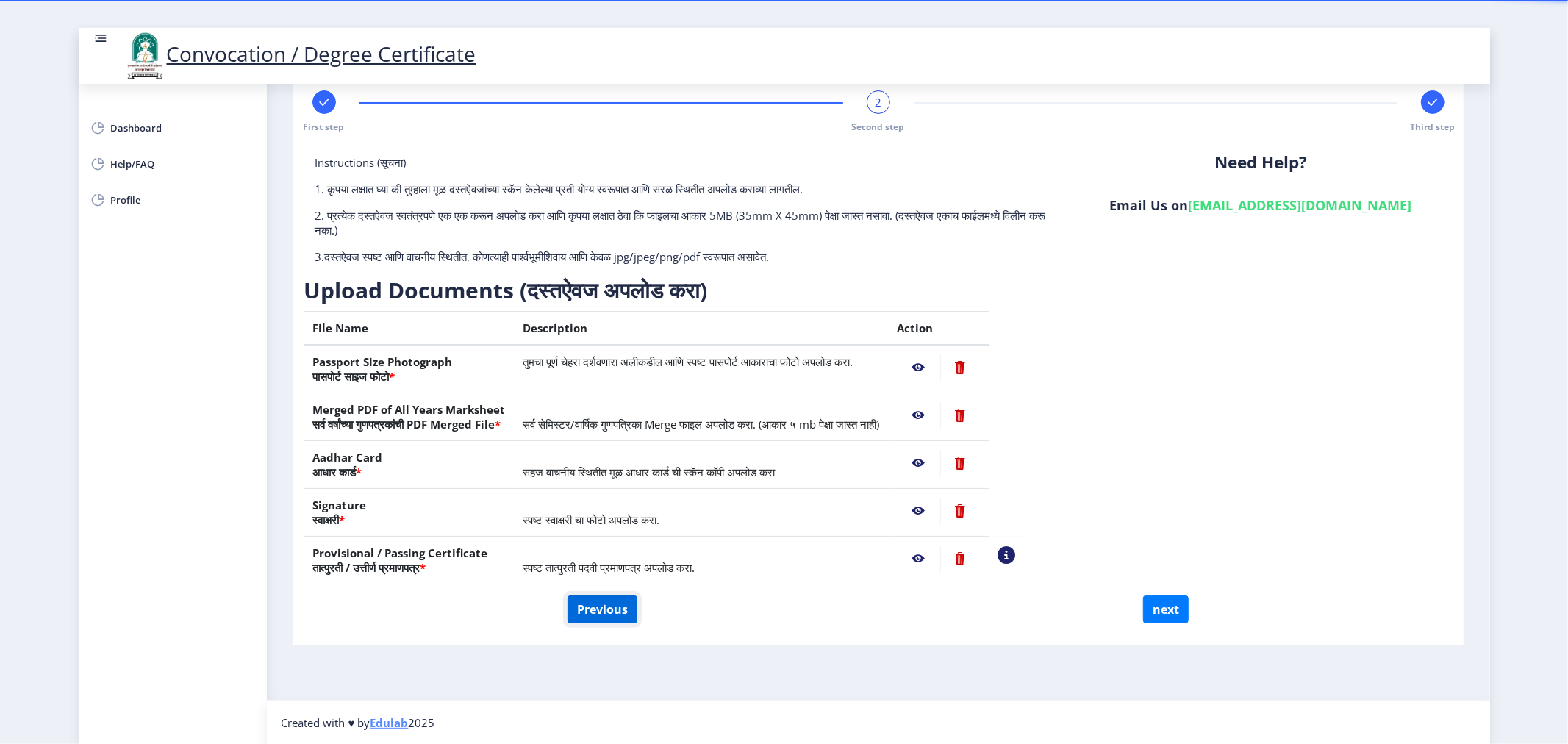
click at [584, 607] on button "Previous" at bounding box center [602, 610] width 70 height 28
select select "Regular"
select select "Advanced Accountancy"
select select "2016"
select select "April"
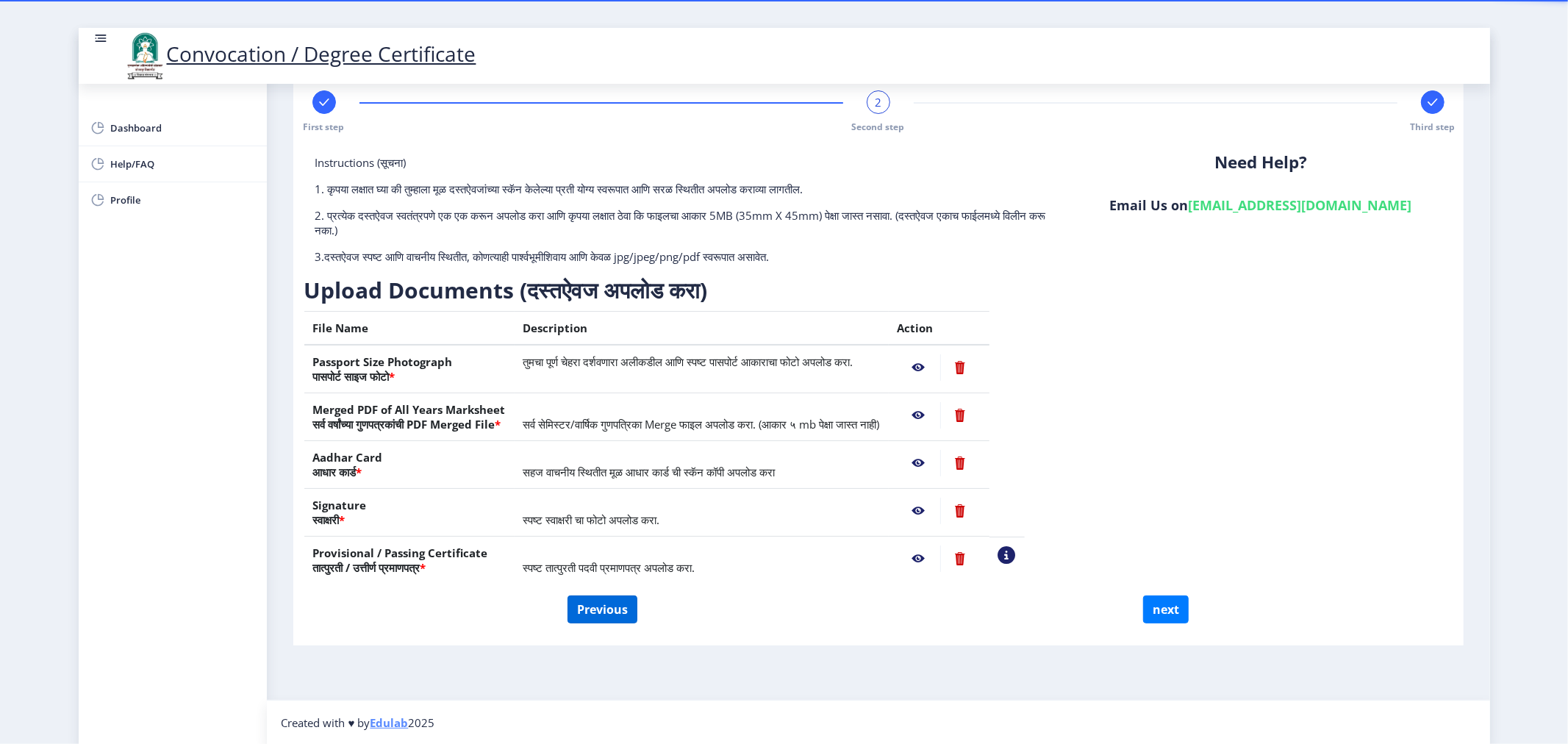
select select "FIRST CLASS"
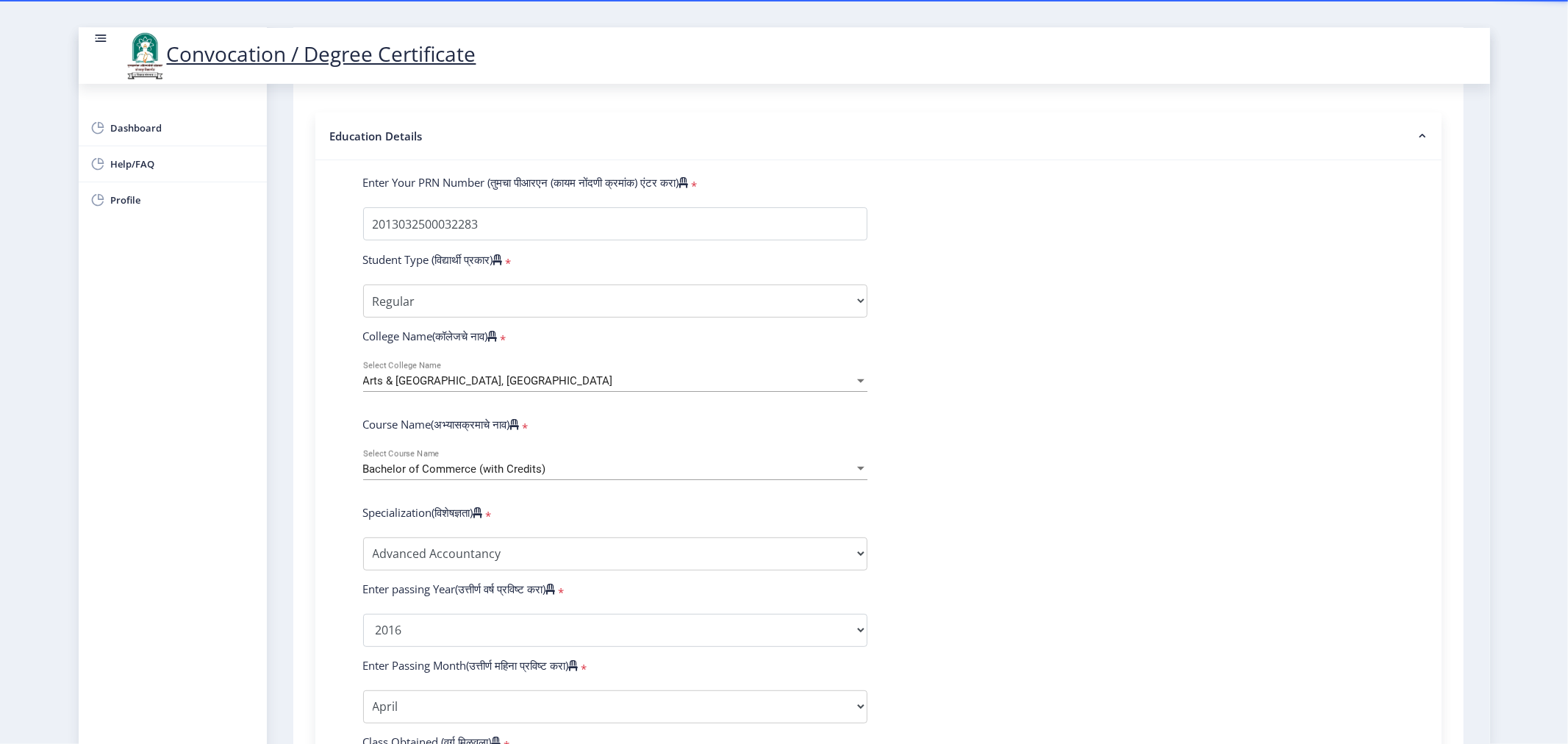
scroll to position [292, 0]
click at [429, 568] on select "Specialization Banking Advanced Accountancy Advanced Banking Advanced Cost Acco…" at bounding box center [615, 555] width 504 height 33
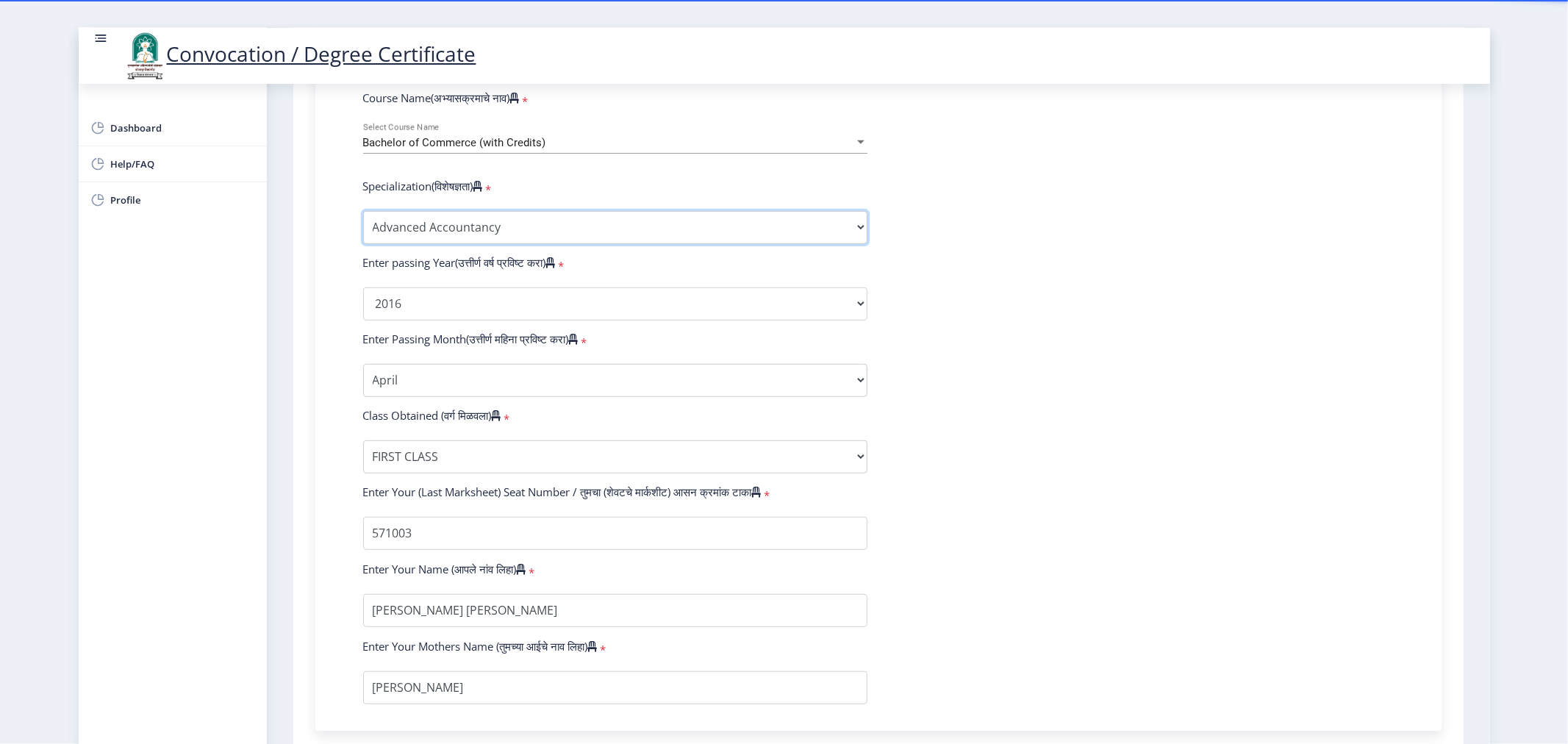
scroll to position [456, 0]
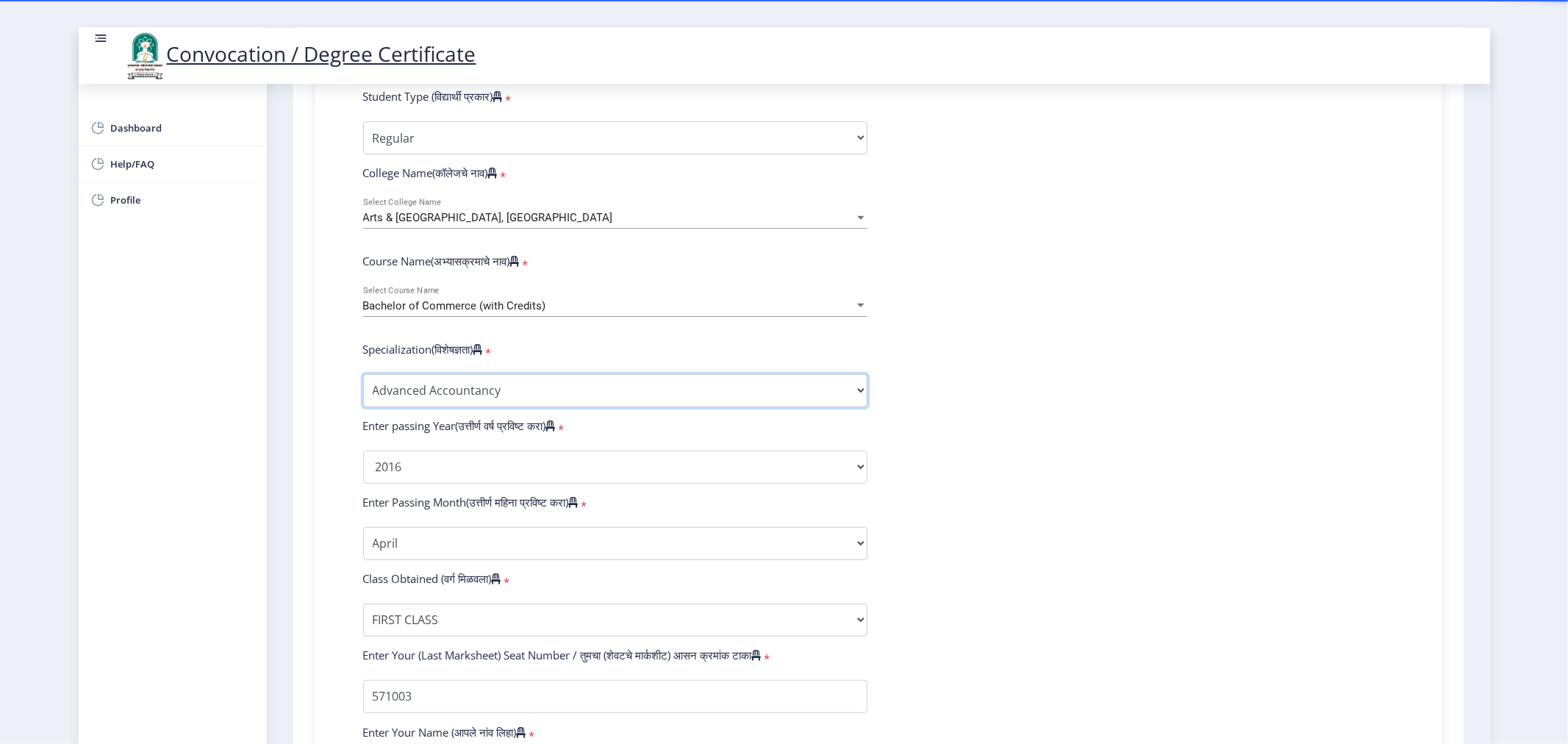
click at [512, 406] on select "Specialization Banking Advanced Accountancy Advanced Banking Advanced Cost Acco…" at bounding box center [615, 391] width 504 height 33
click at [363, 388] on select "Specialization Banking Advanced Accountancy Advanced Banking Advanced Cost Acco…" at bounding box center [615, 391] width 504 height 33
click at [978, 454] on form "Enter Your PRN Number (तुमचा पीआरएन (कायम नोंदणी क्रमांक) एंटर करा) * Student T…" at bounding box center [879, 439] width 1053 height 856
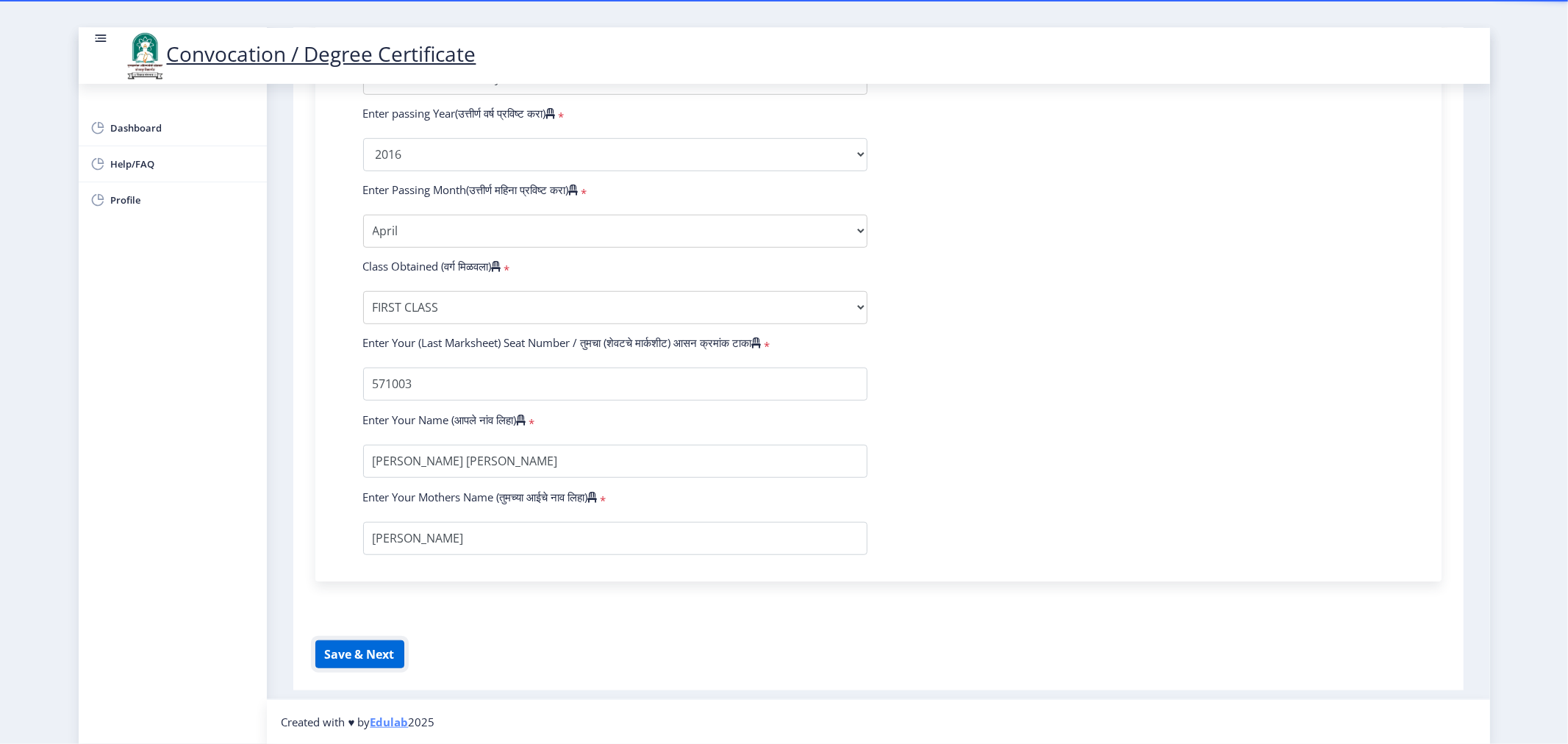
click at [392, 658] on button "Save & Next" at bounding box center [359, 655] width 89 height 28
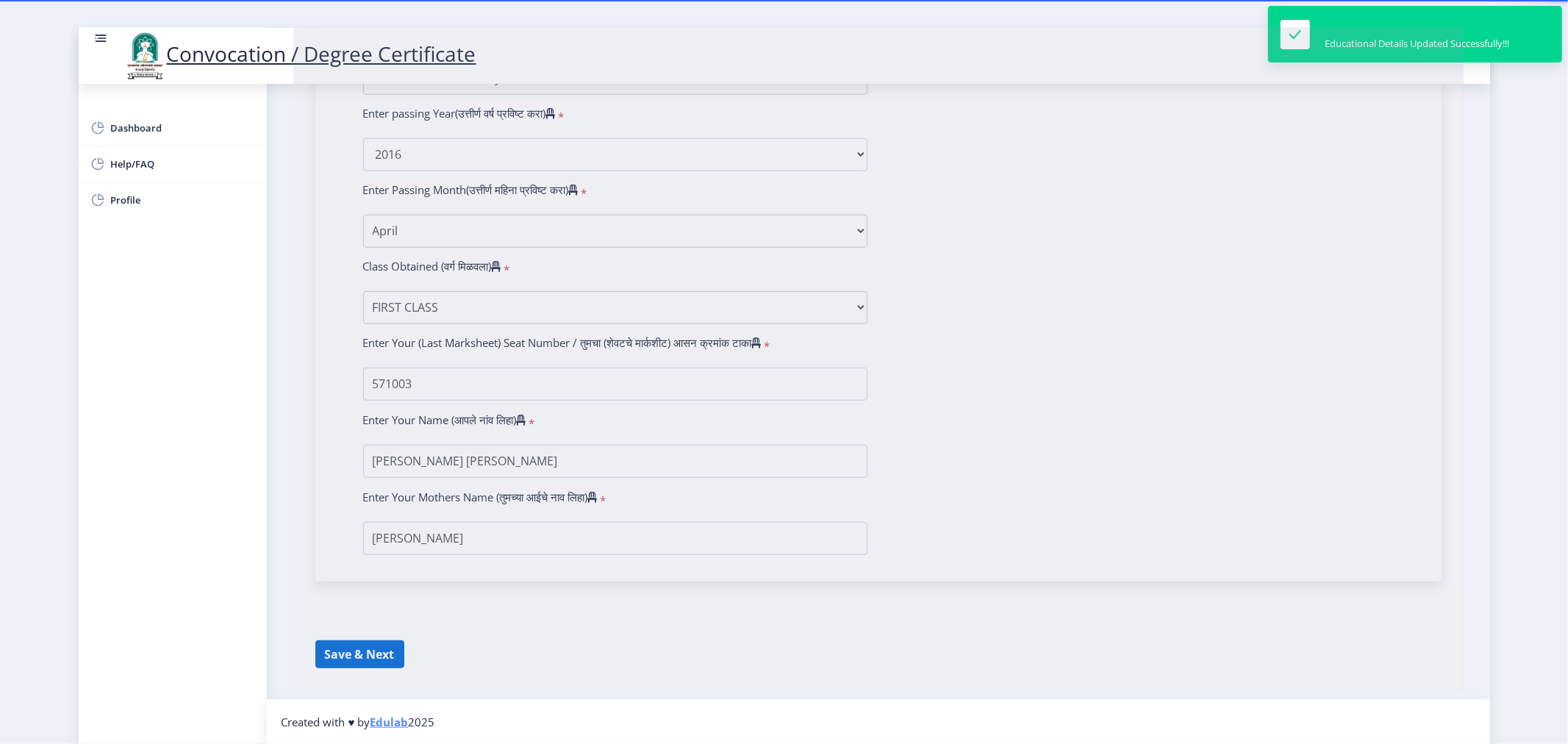
select select
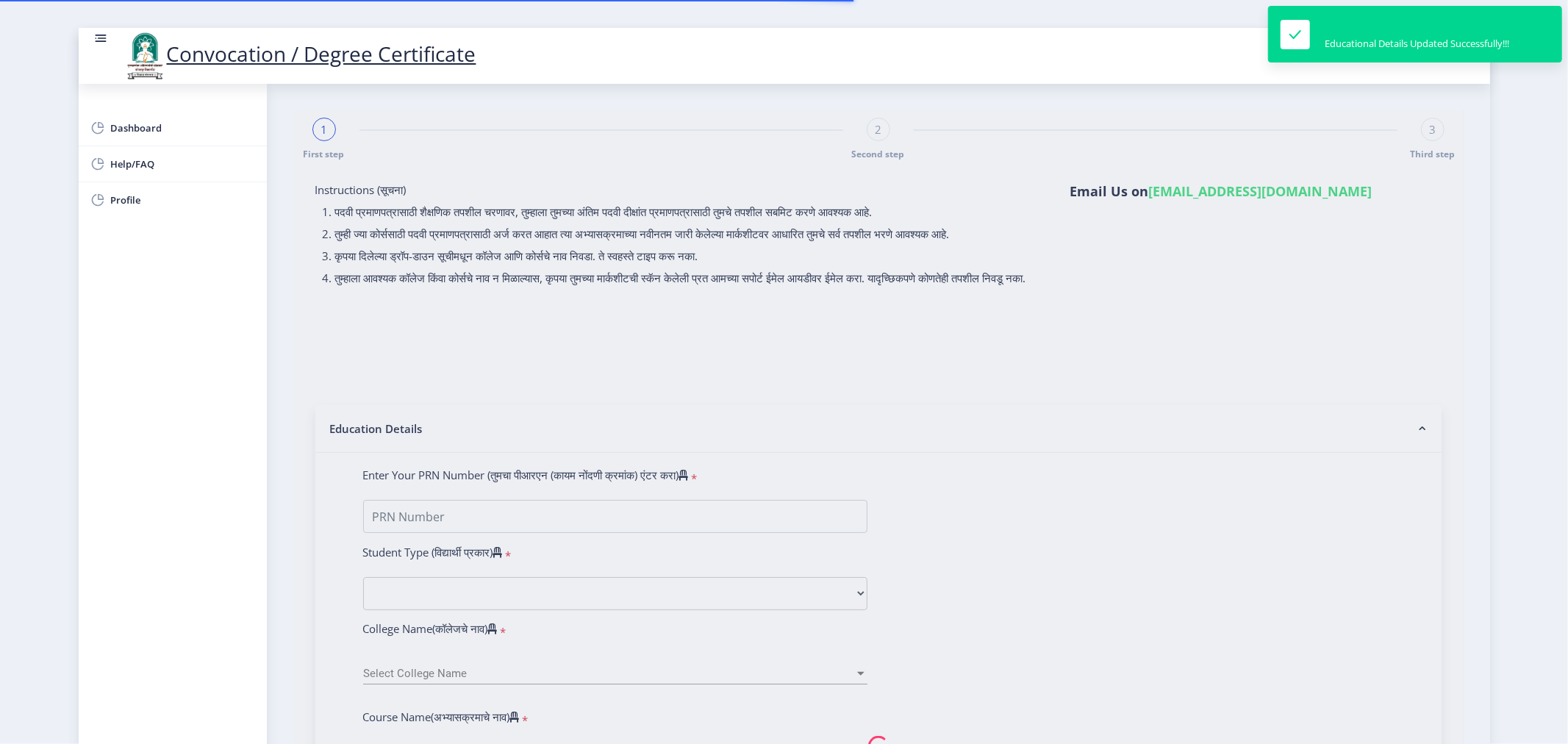
type input "2013032500032283"
select select "Regular"
select select "2016"
select select "April"
select select "FIRST CLASS"
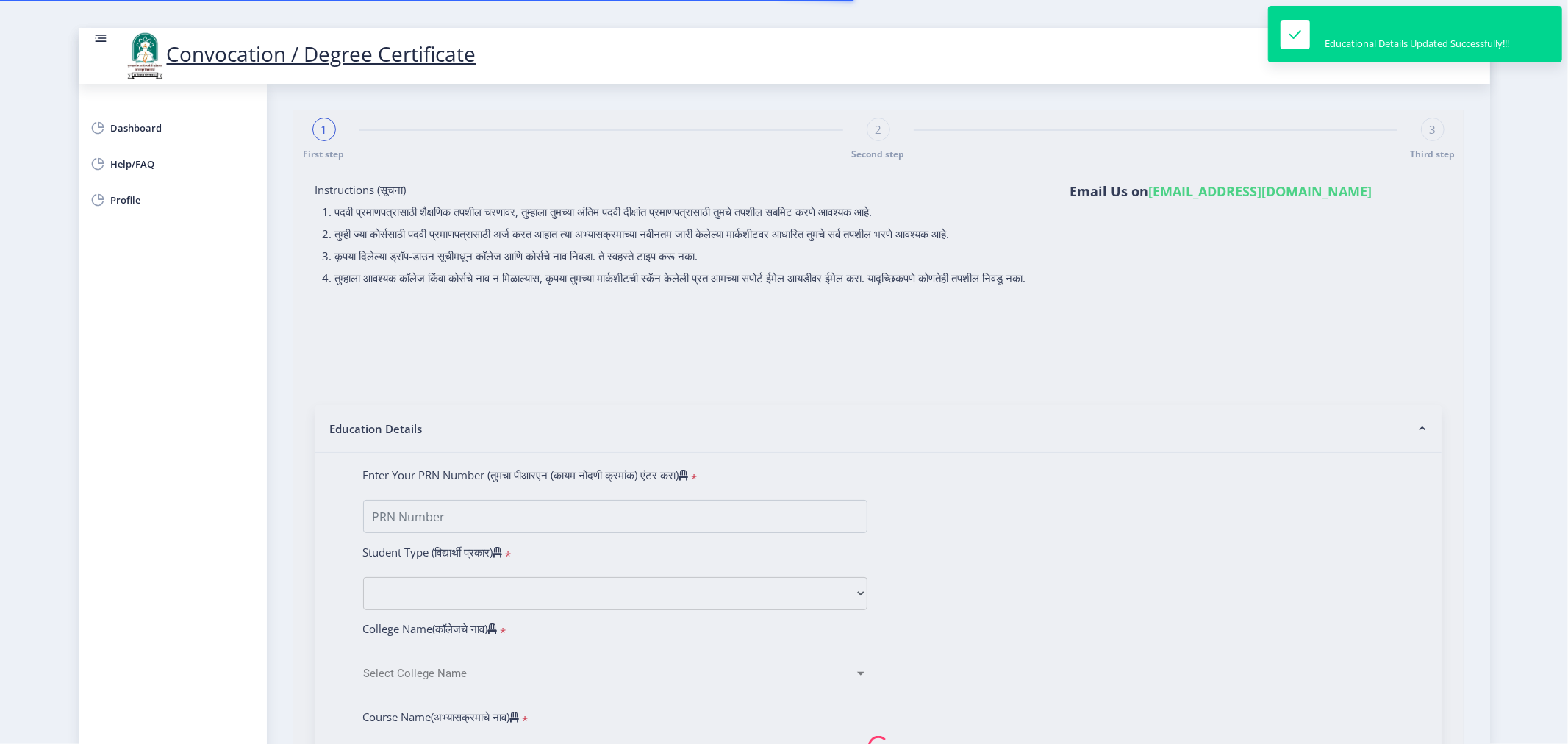
type input "571003"
select select "Advanced Accountancy"
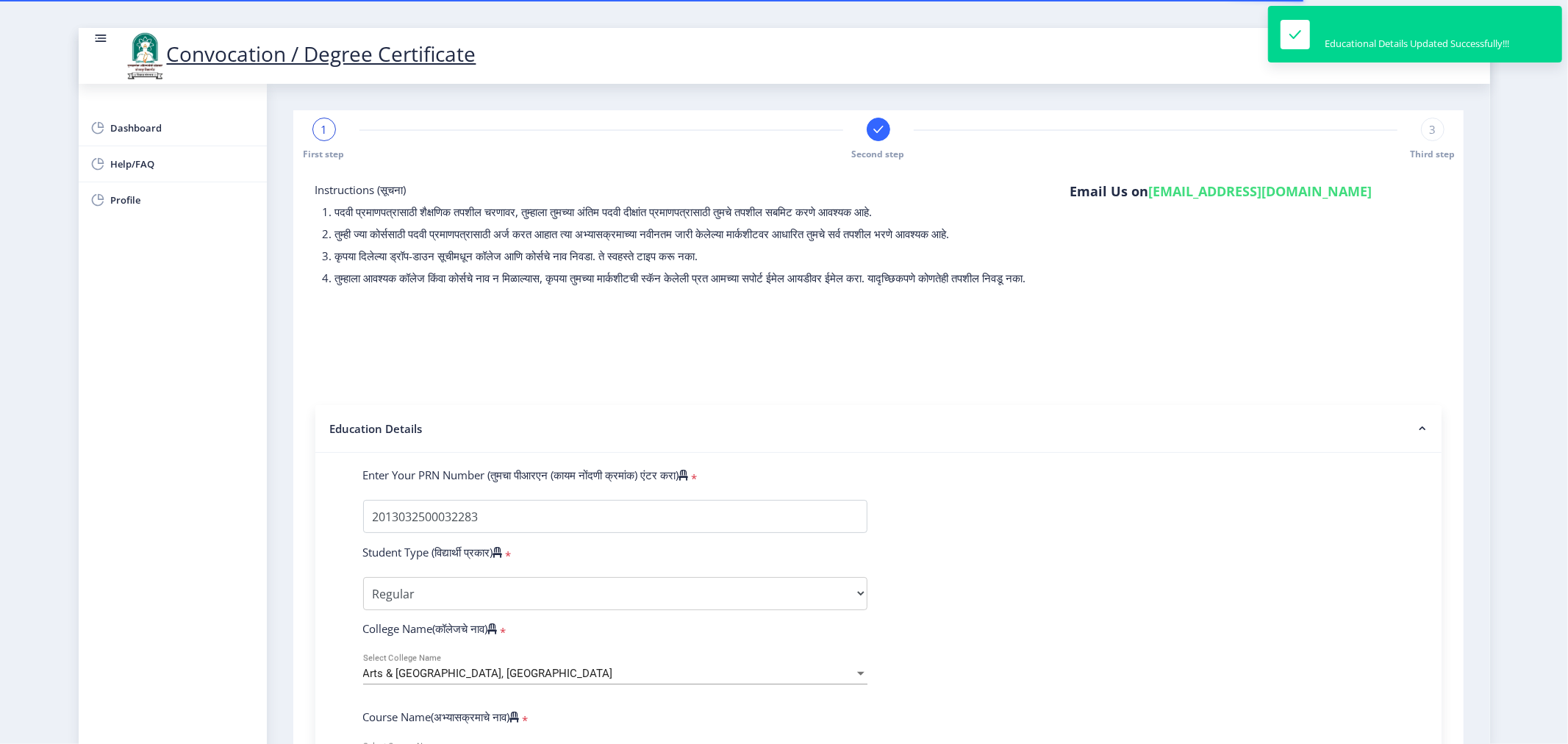
select select
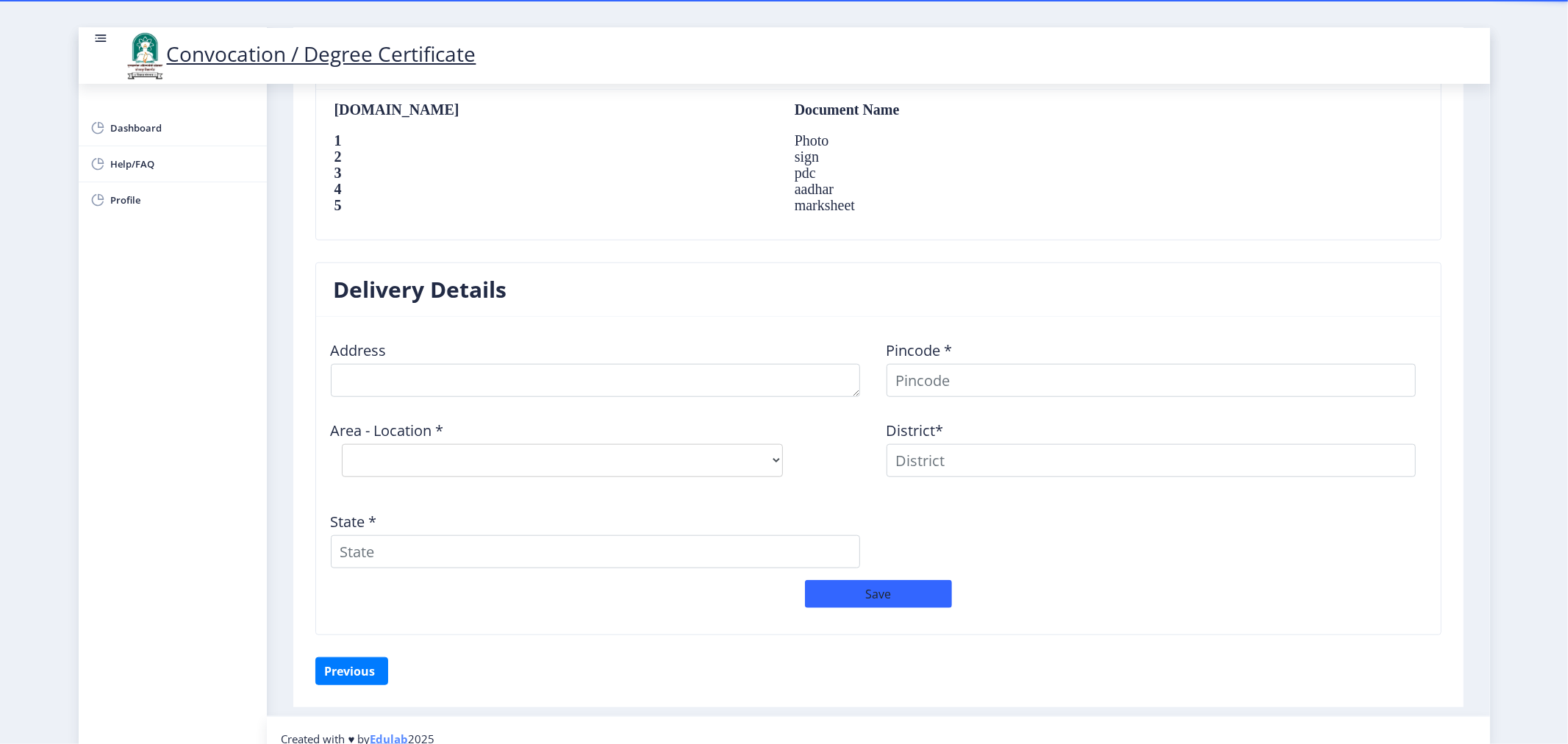
scroll to position [1030, 0]
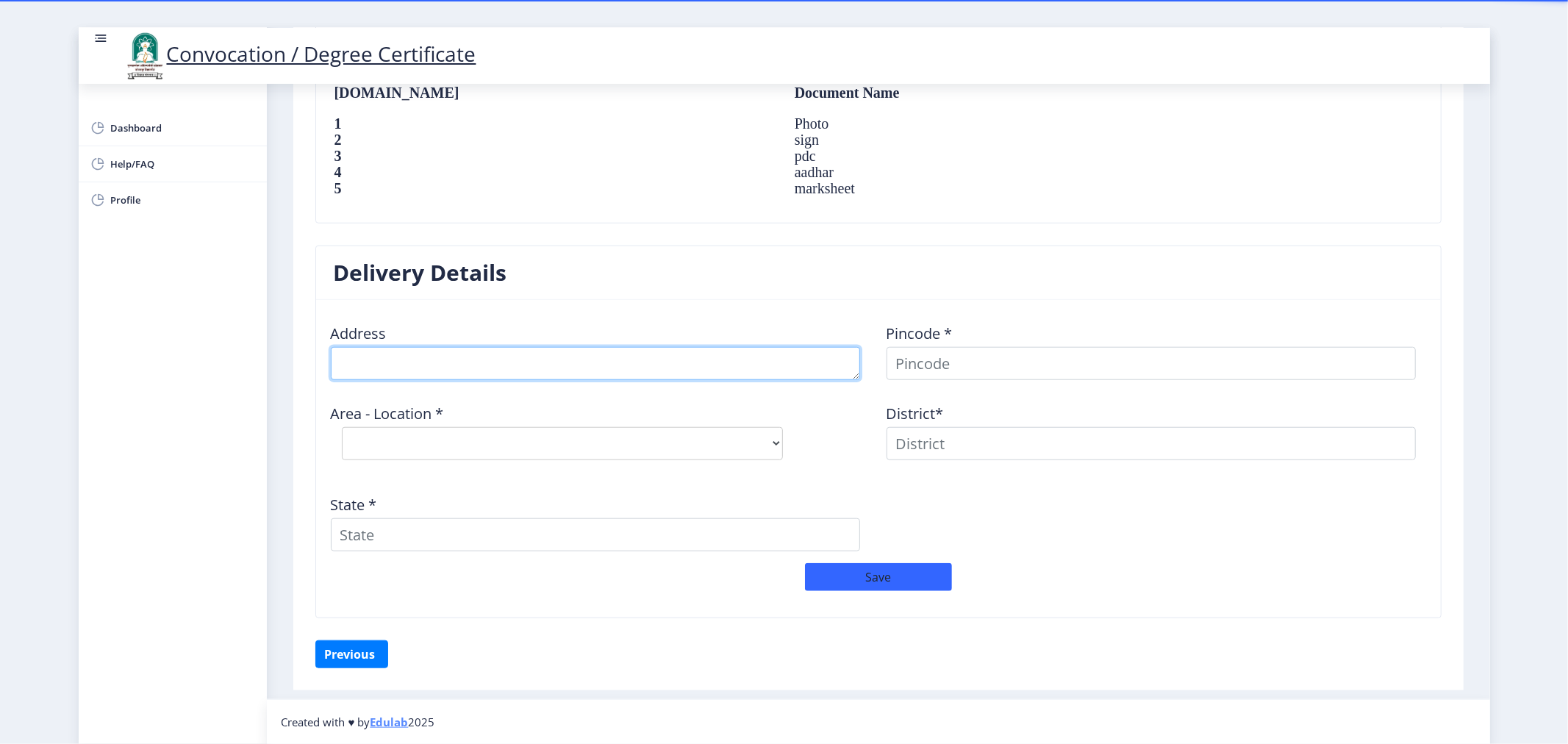
click at [421, 362] on textarea at bounding box center [595, 363] width 529 height 33
type textarea "a"
type textarea "[PERSON_NAME] No 2 [PERSON_NAME] [PERSON_NAME] Dist Solapur"
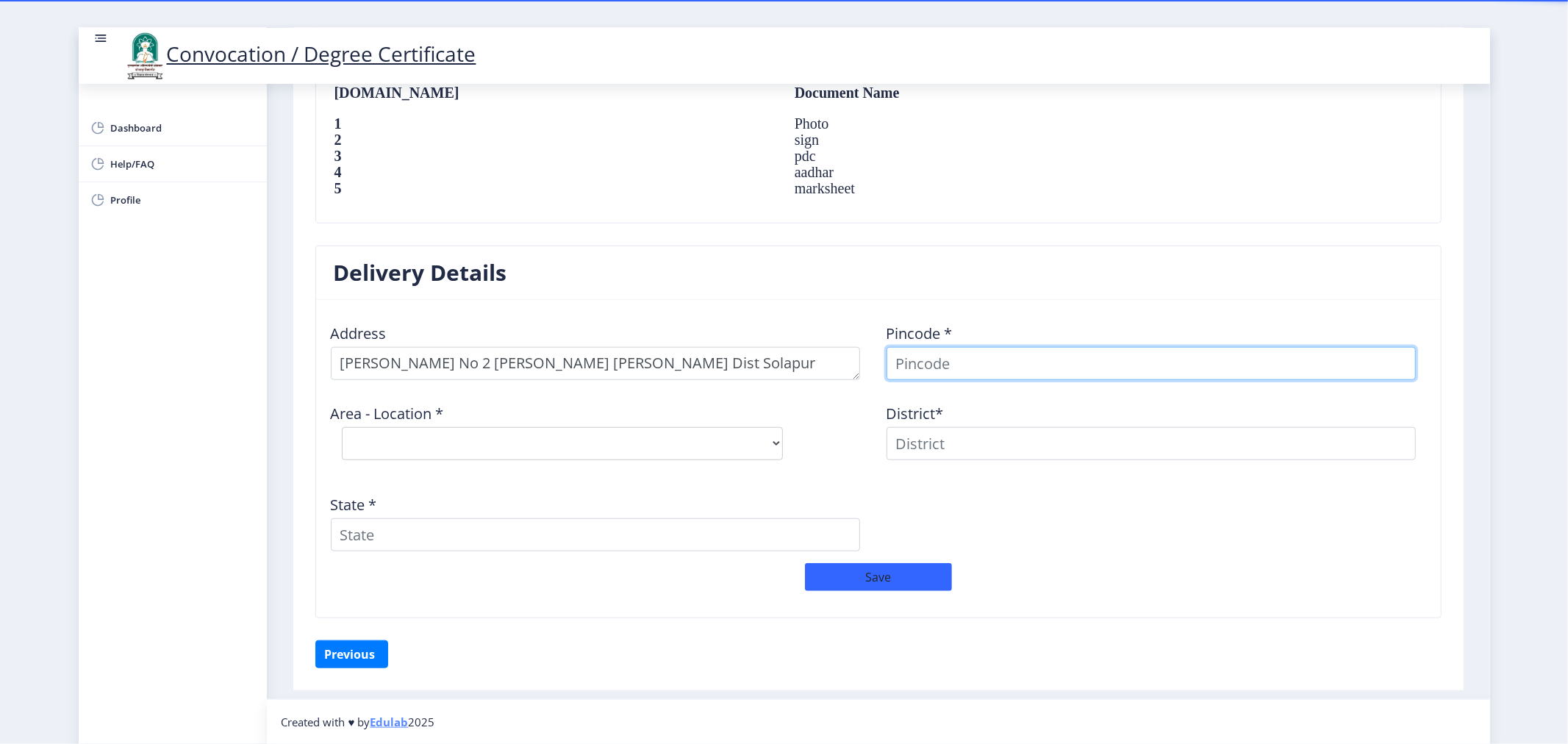
click at [988, 369] on input at bounding box center [1151, 363] width 529 height 33
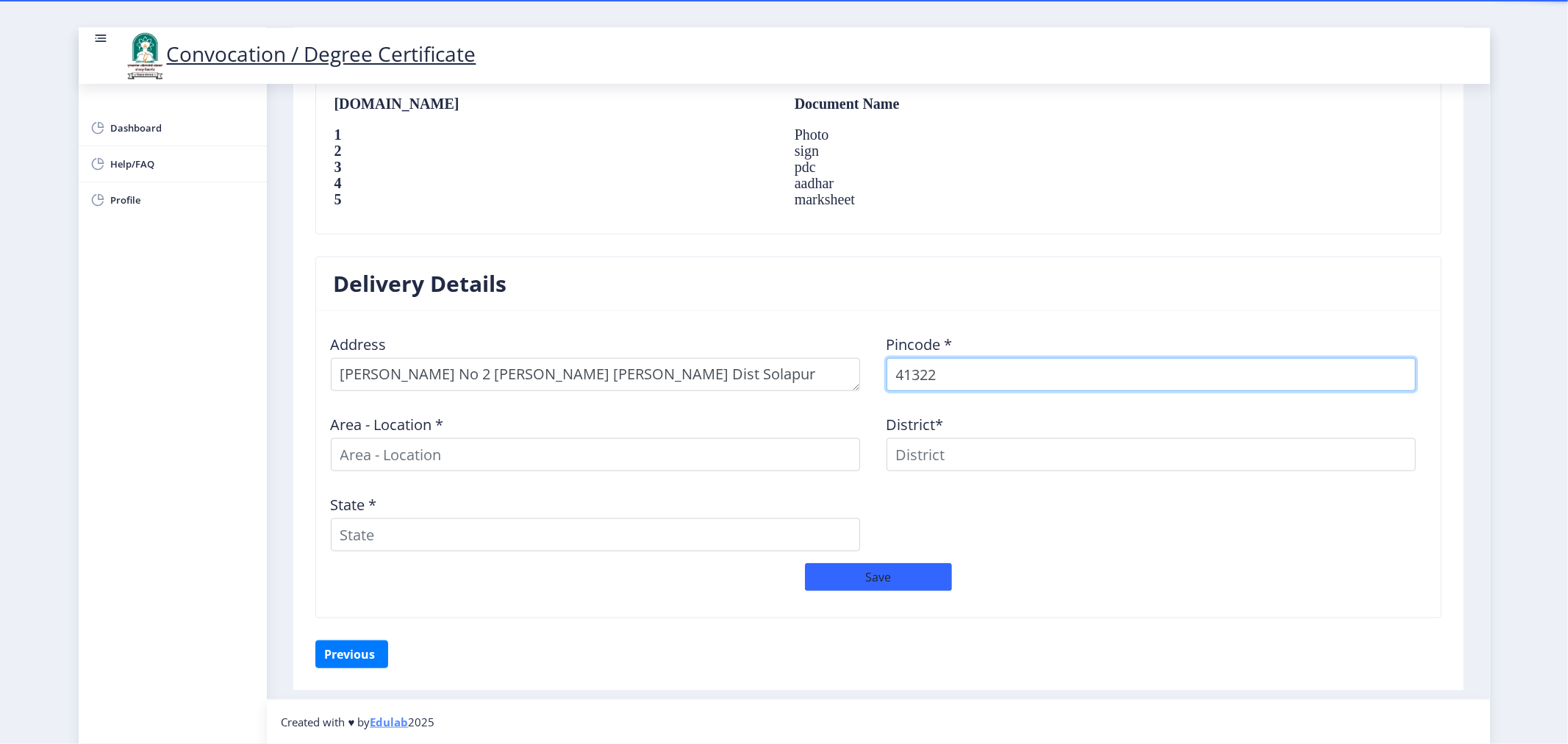
type input "413223"
select select
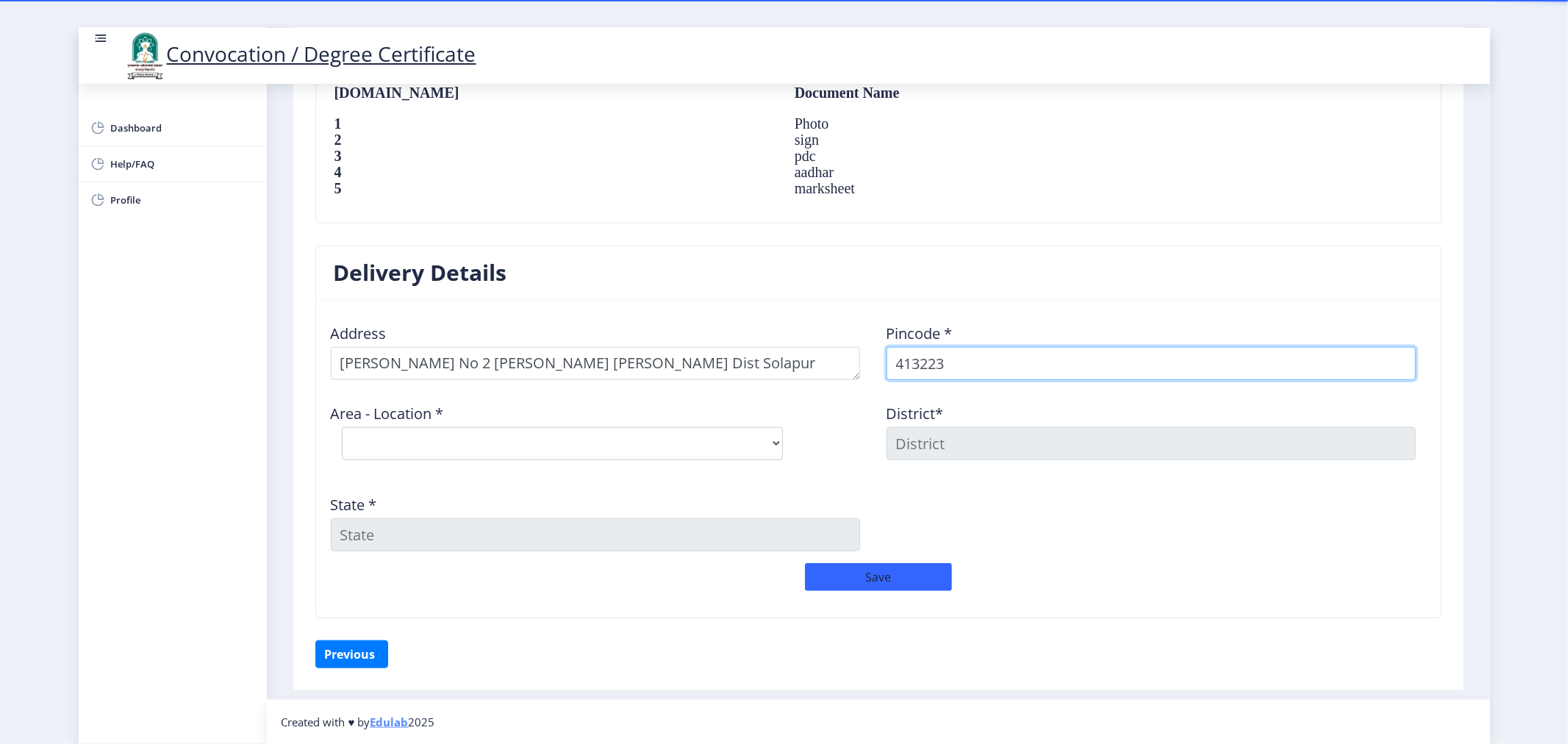
type input "413223"
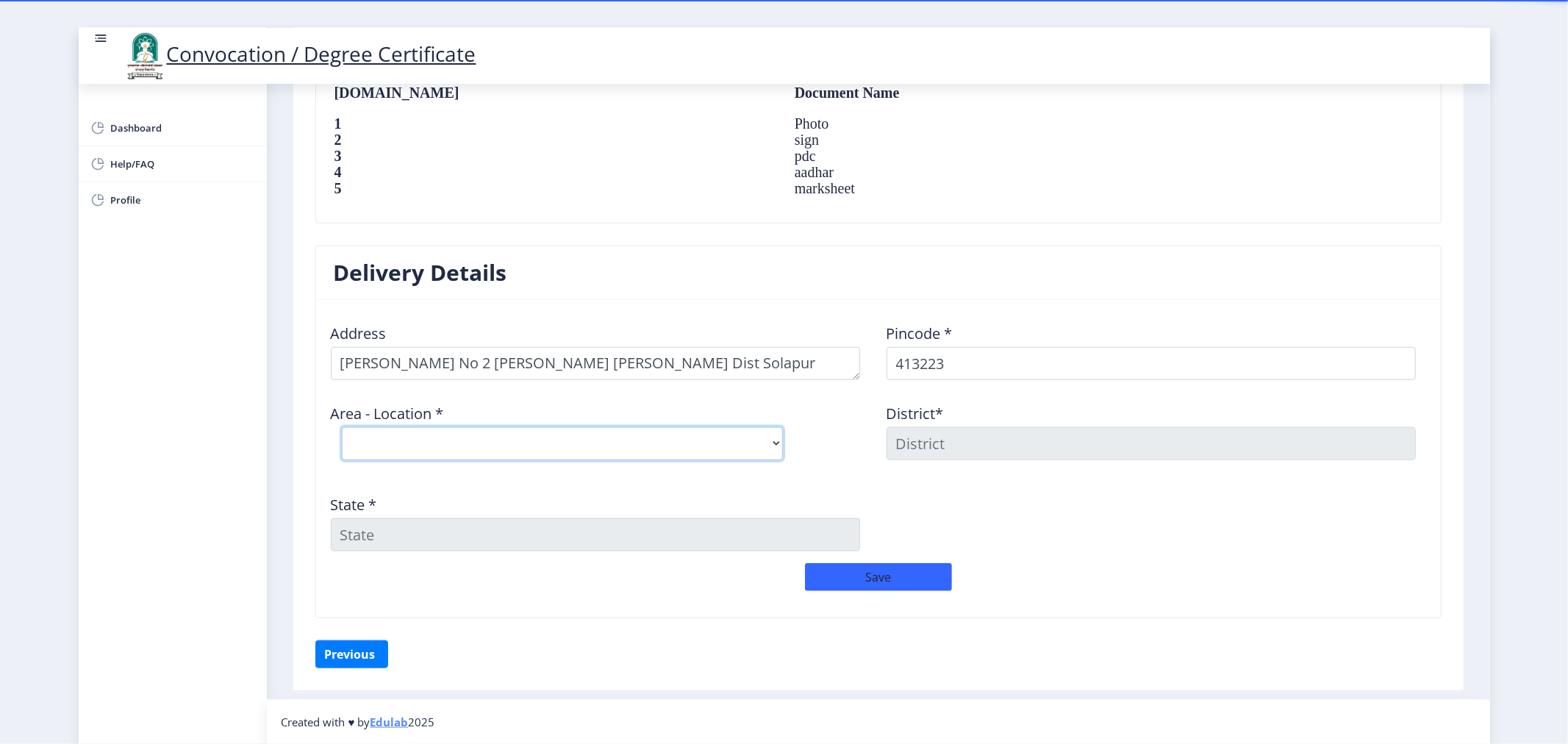
click at [638, 457] on select "Select Area Location [GEOGRAPHIC_DATA] [PERSON_NAME] S.O Upalwate B.O Wadshivan…" at bounding box center [562, 444] width 441 height 33
select select "2: Object"
click at [342, 428] on select "Select Area Location [GEOGRAPHIC_DATA] [PERSON_NAME] S.O Upalwate B.O Wadshivan…" at bounding box center [562, 444] width 441 height 33
type input "SOLAPUR"
type input "[GEOGRAPHIC_DATA]"
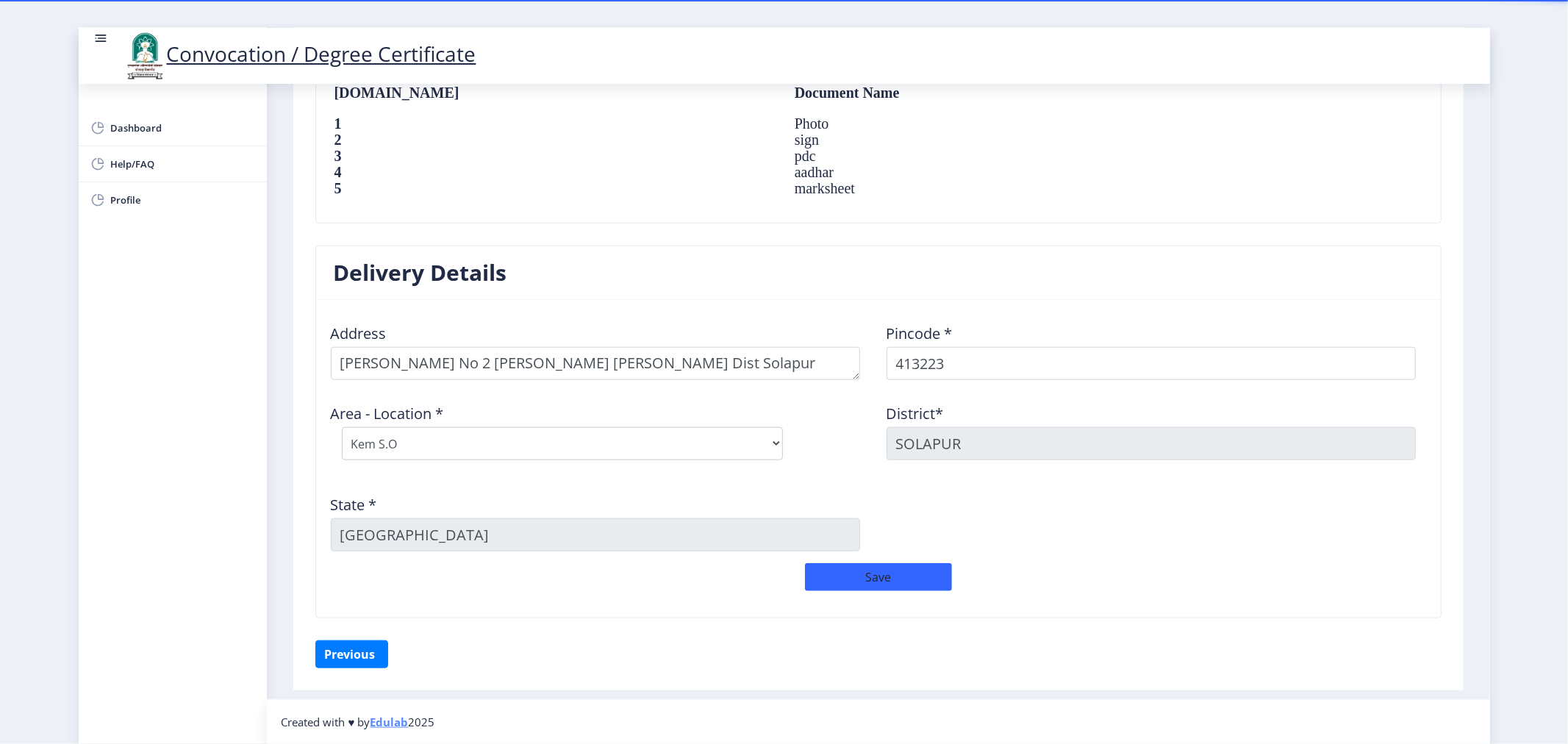
click at [740, 482] on div "Address Pincode * 413223 Area - Location * Select Area Location [GEOGRAPHIC_DAT…" at bounding box center [878, 437] width 1111 height 252
click at [851, 578] on button "Save" at bounding box center [878, 578] width 147 height 28
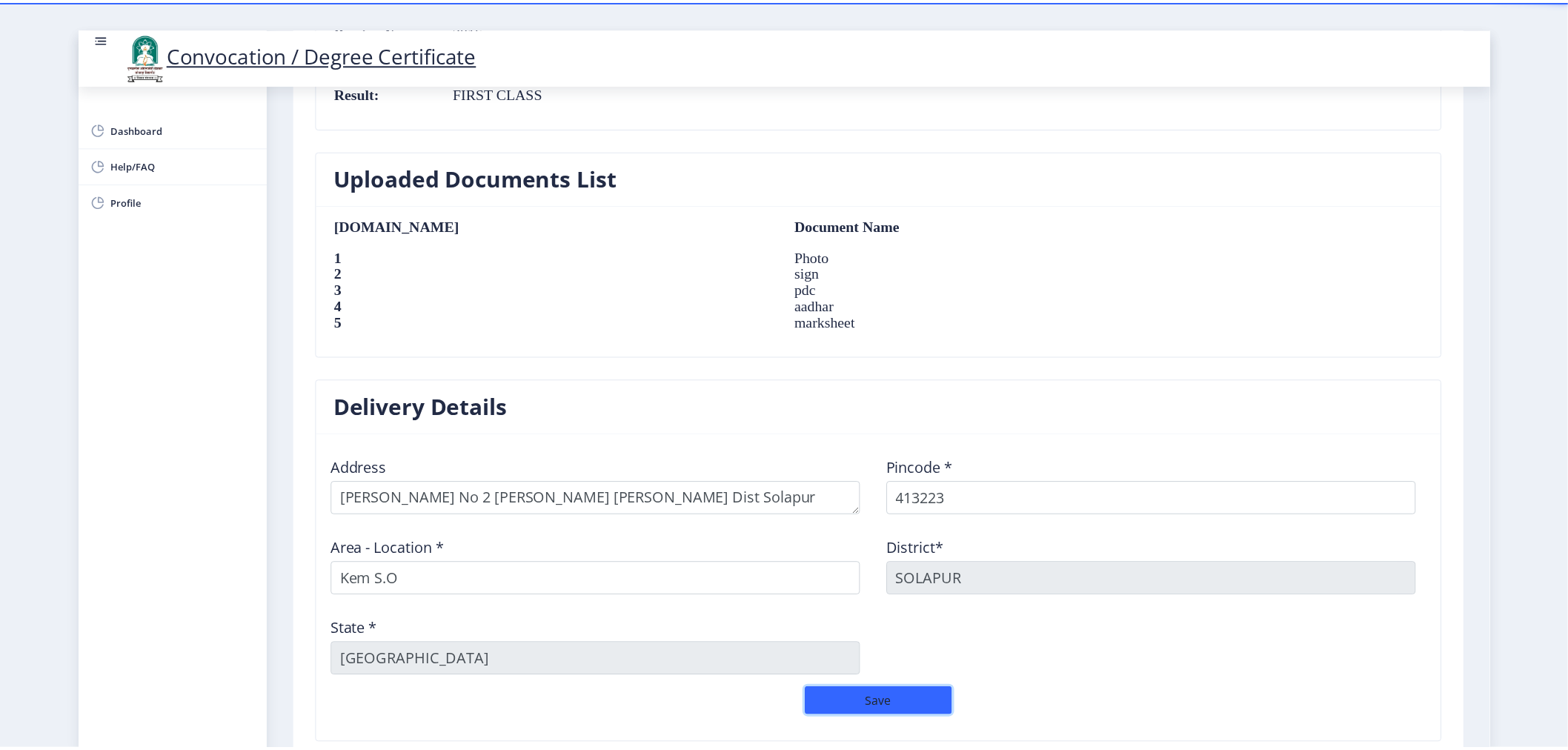
scroll to position [1070, 0]
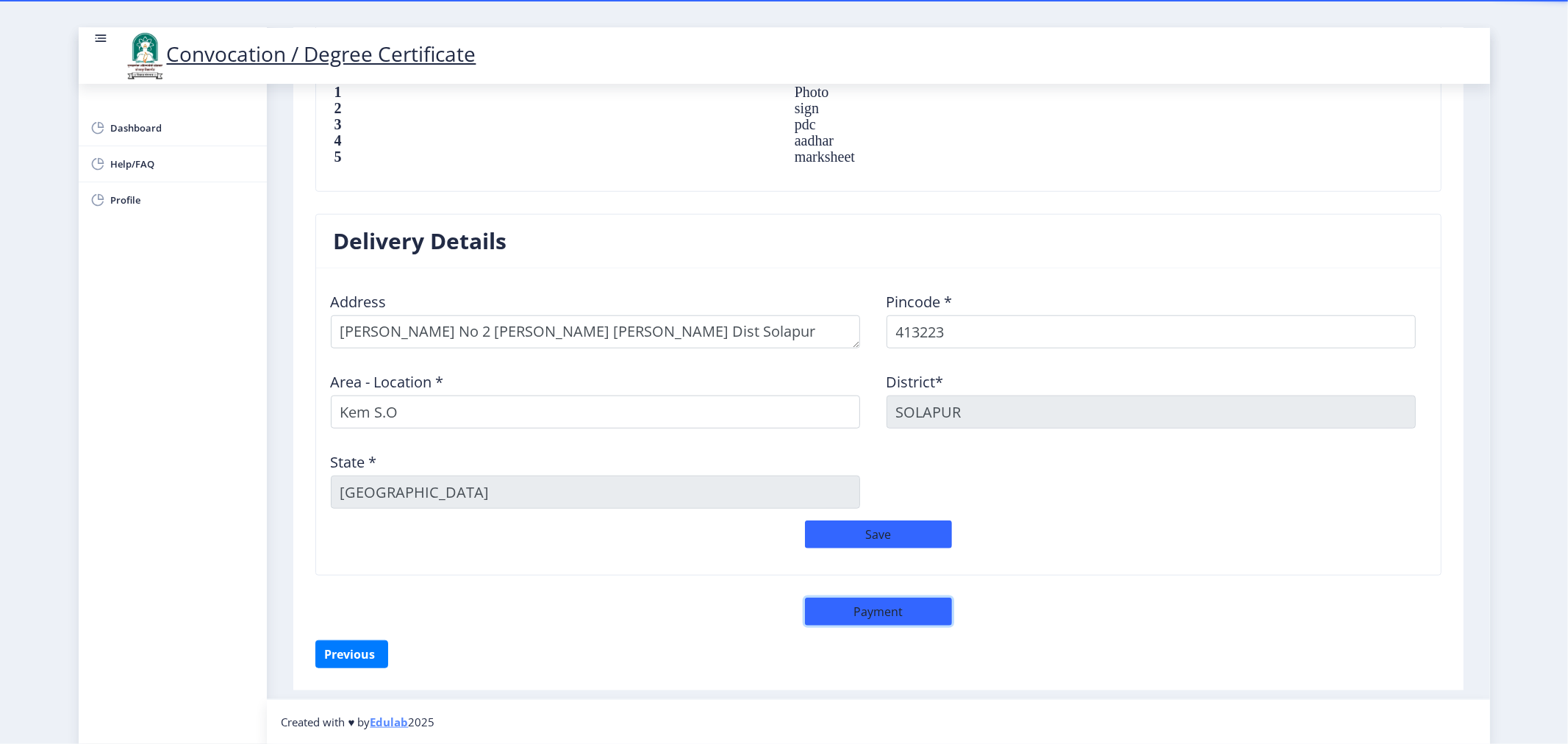
click at [897, 615] on button "Payment" at bounding box center [878, 612] width 147 height 28
select select "sealed"
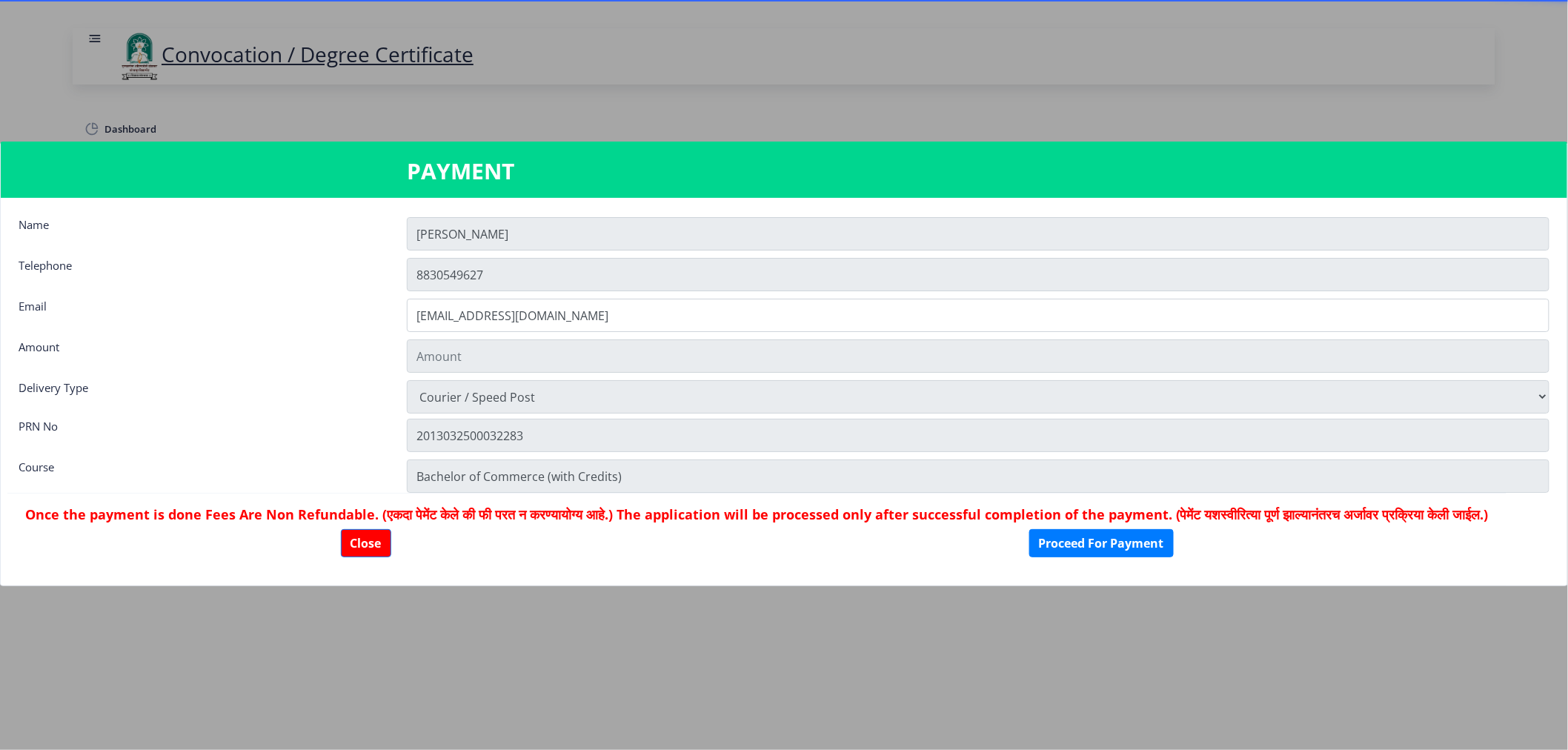
type input "1885"
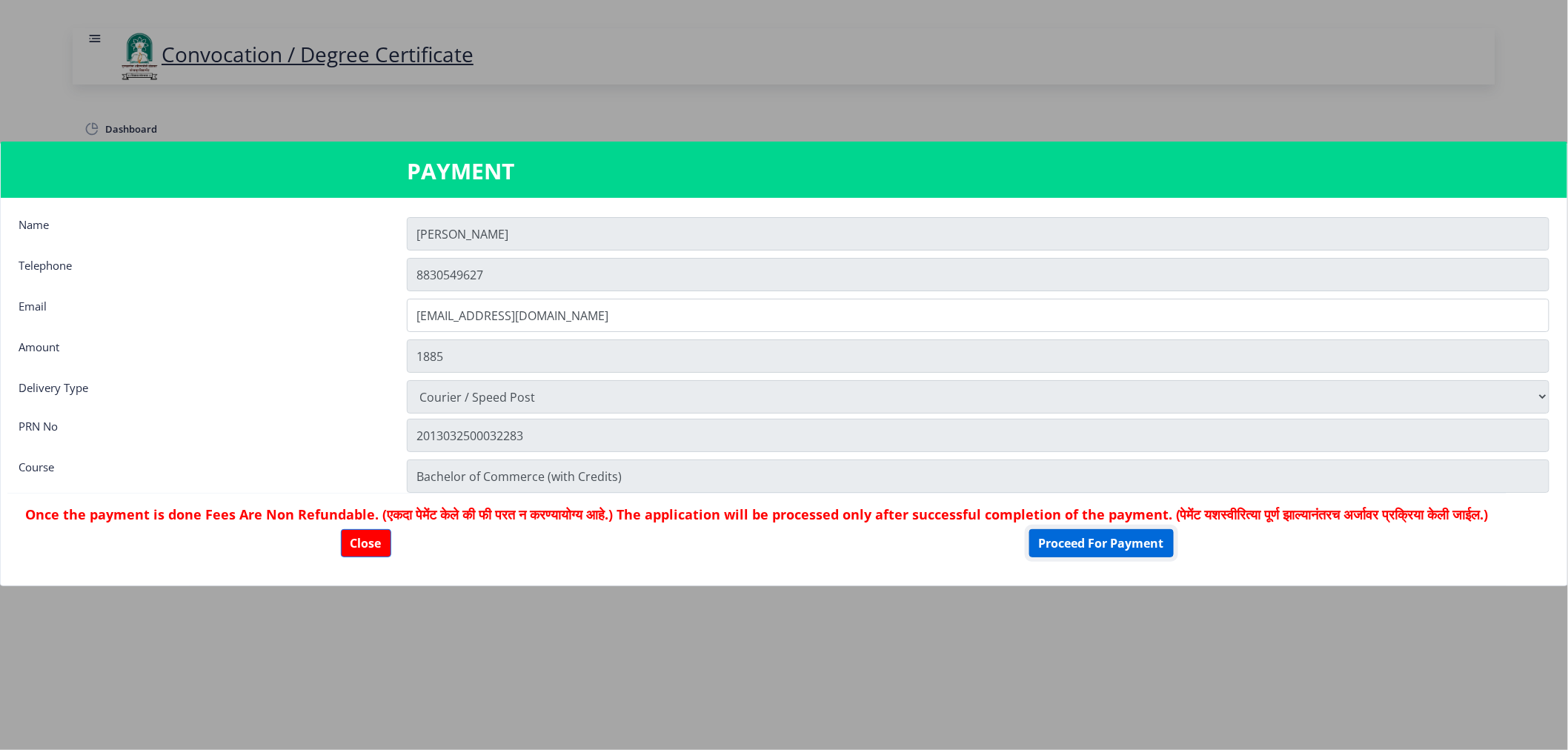
click at [1132, 557] on button "Proceed For Payment" at bounding box center [1101, 544] width 145 height 28
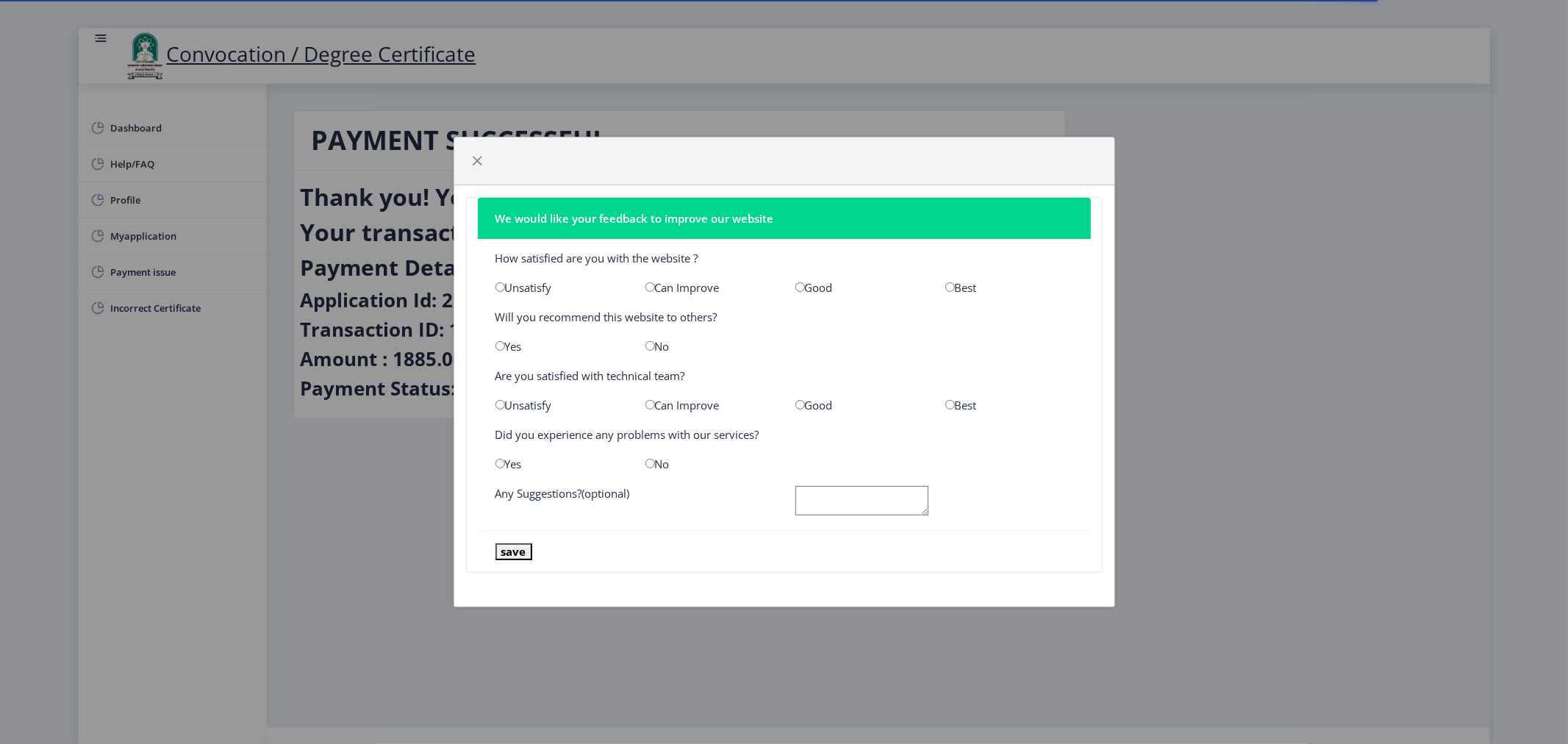
click at [797, 287] on input "radio" at bounding box center [800, 287] width 9 height 9
radio input "true"
click at [500, 347] on input "radio" at bounding box center [500, 346] width 9 height 9
radio input "true"
click at [799, 402] on input "radio" at bounding box center [800, 405] width 9 height 9
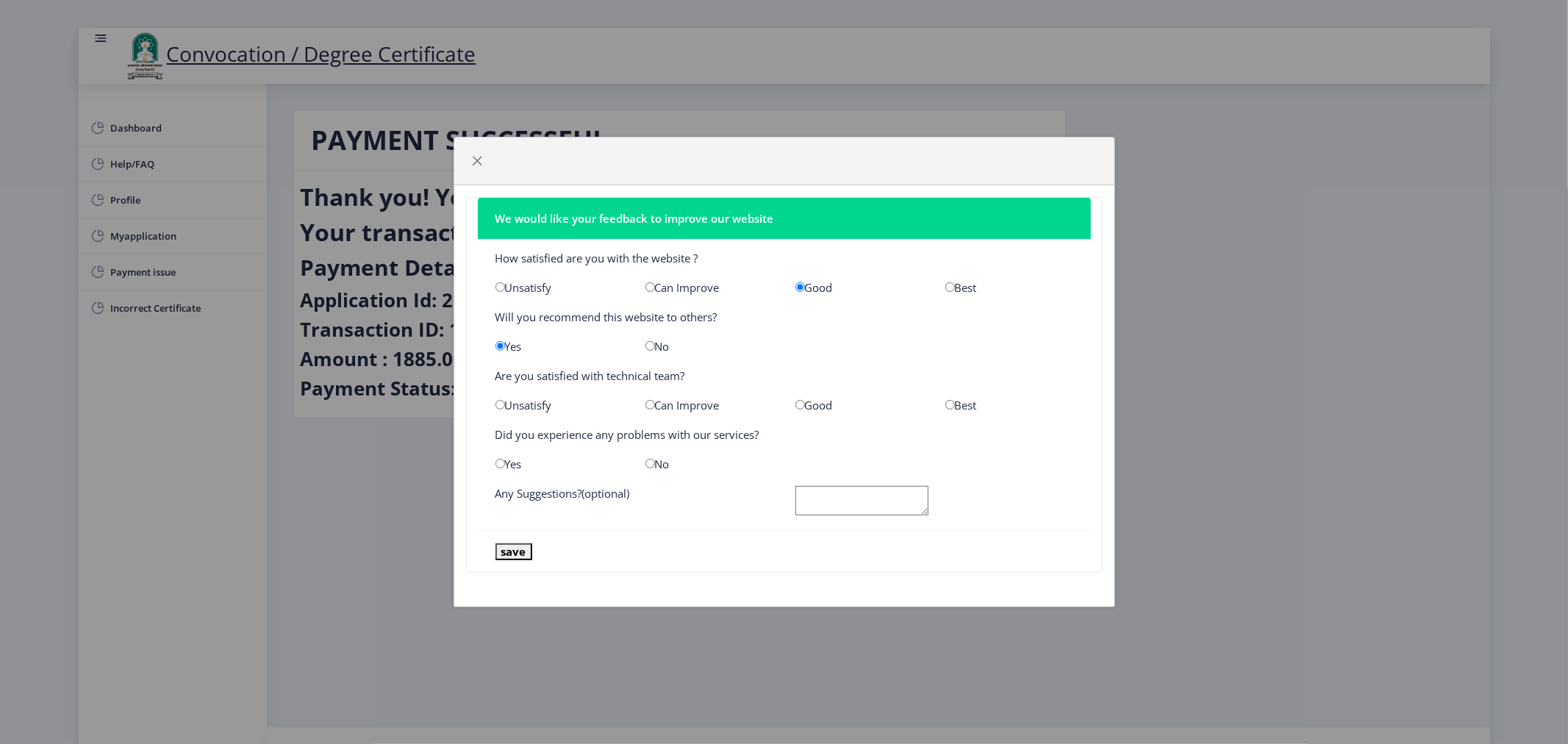
radio input "true"
click at [498, 466] on input "radio" at bounding box center [500, 464] width 9 height 9
radio input "true"
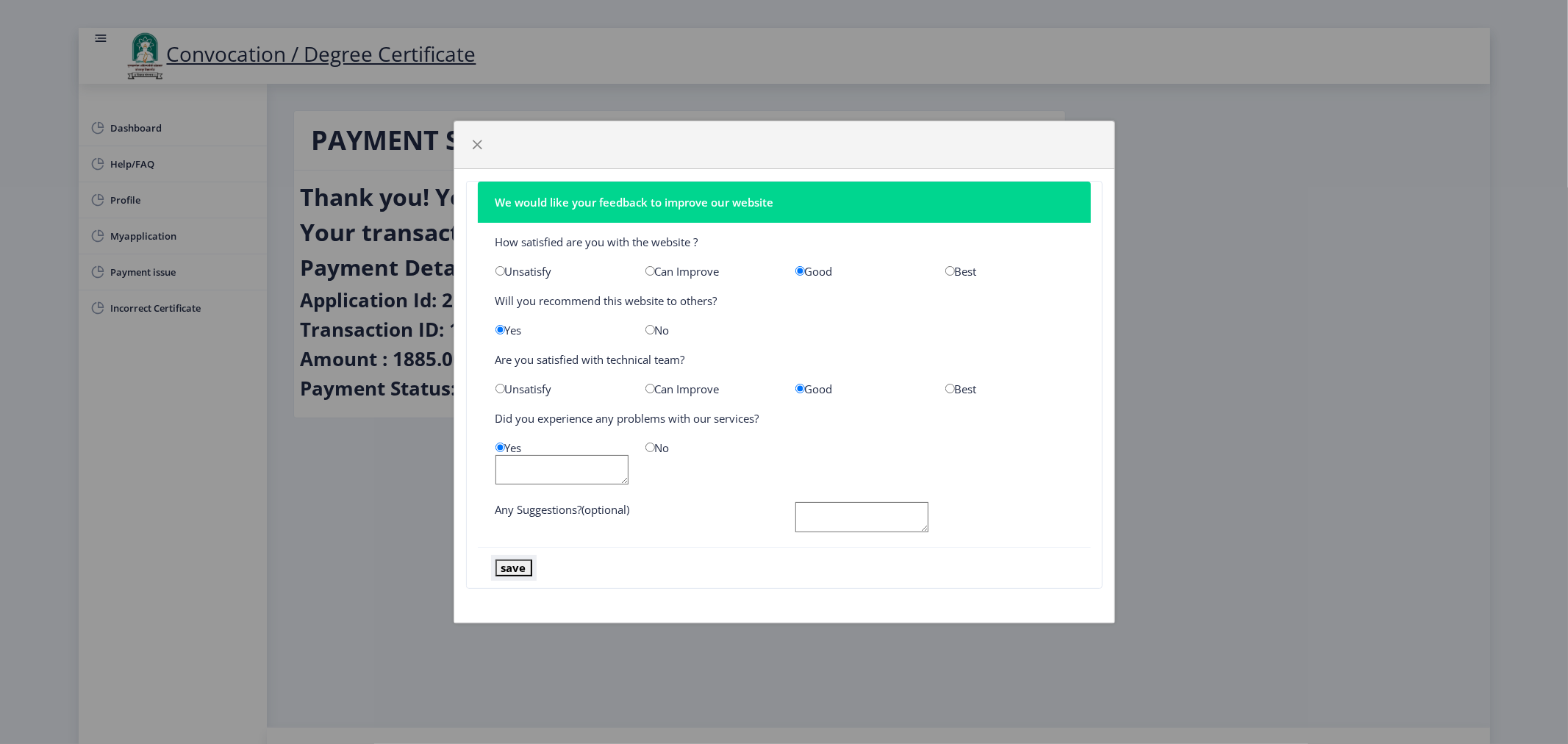
click at [510, 567] on button "save" at bounding box center [514, 568] width 37 height 17
click at [478, 135] on button "button" at bounding box center [478, 145] width 24 height 24
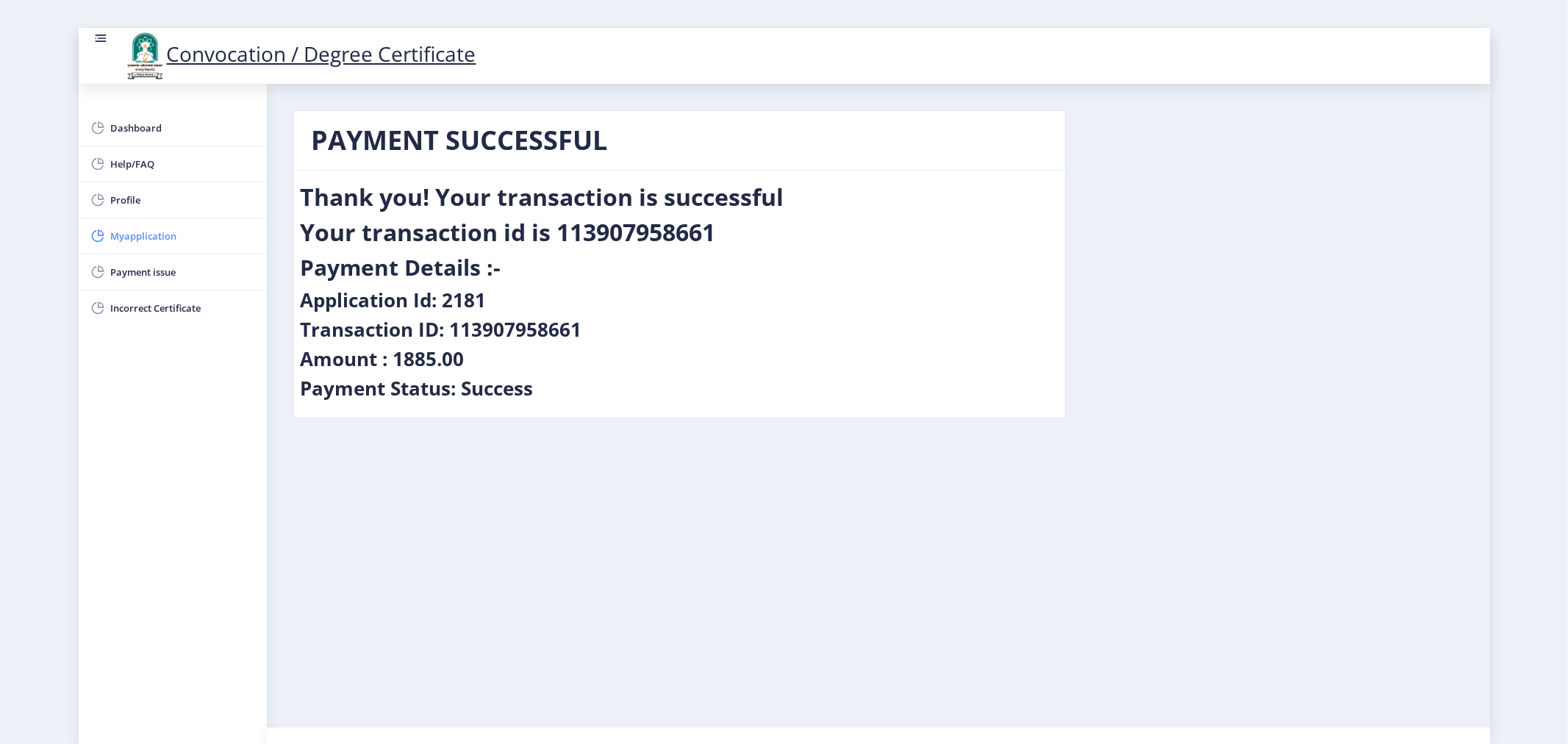
click at [178, 226] on link "Myapplication" at bounding box center [173, 235] width 188 height 35
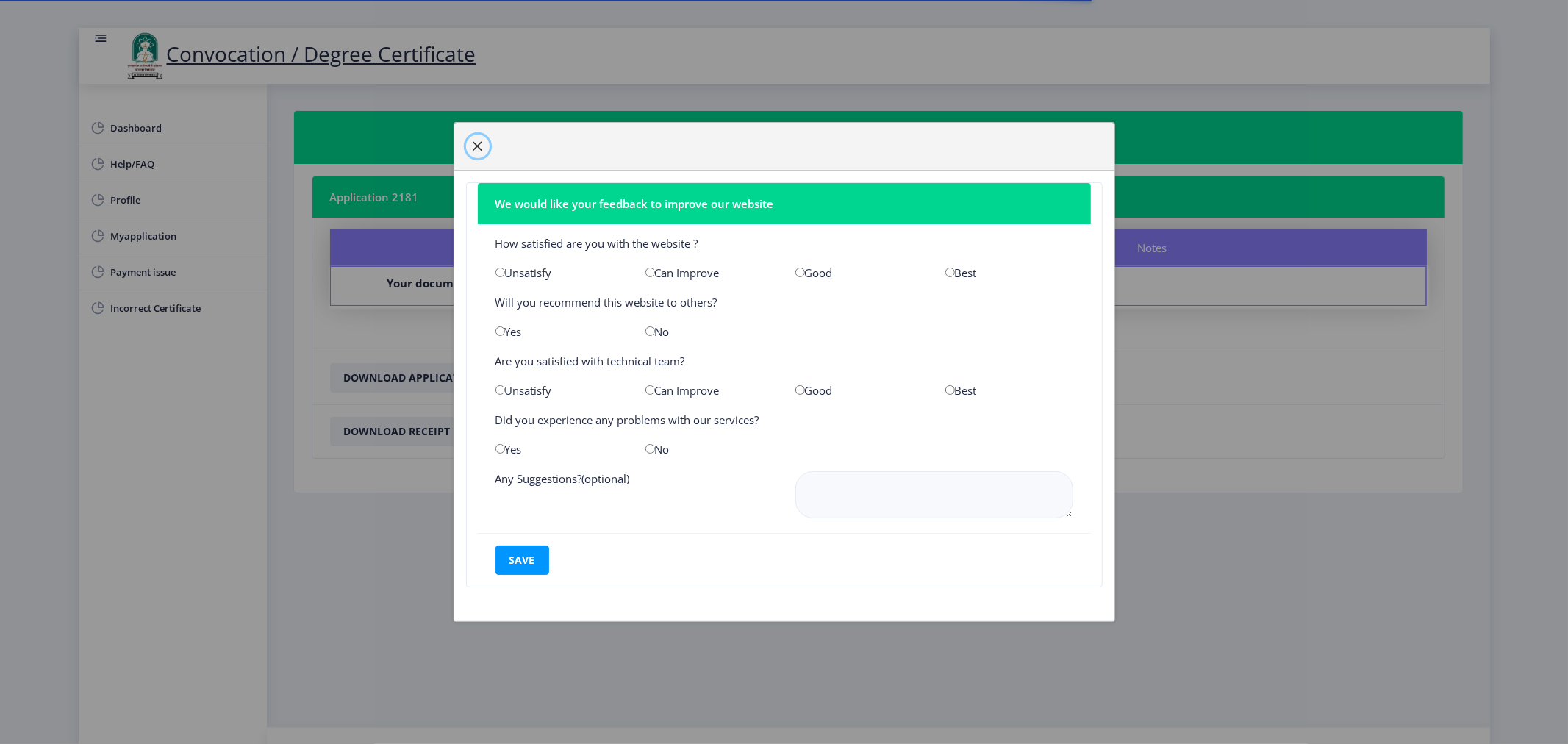
click at [482, 140] on span "button" at bounding box center [478, 146] width 12 height 12
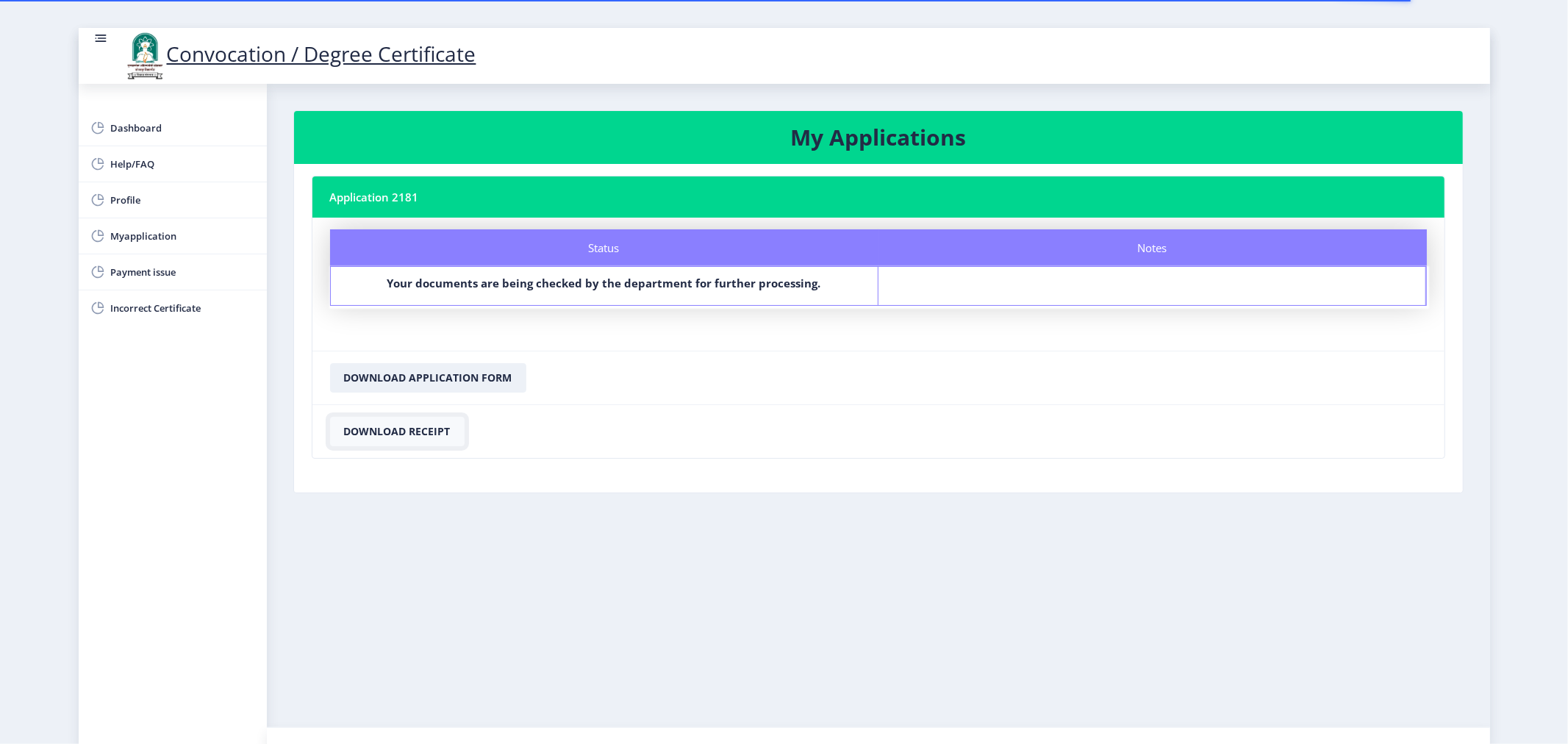
click at [408, 436] on button "Download Receipt" at bounding box center [398, 431] width 135 height 29
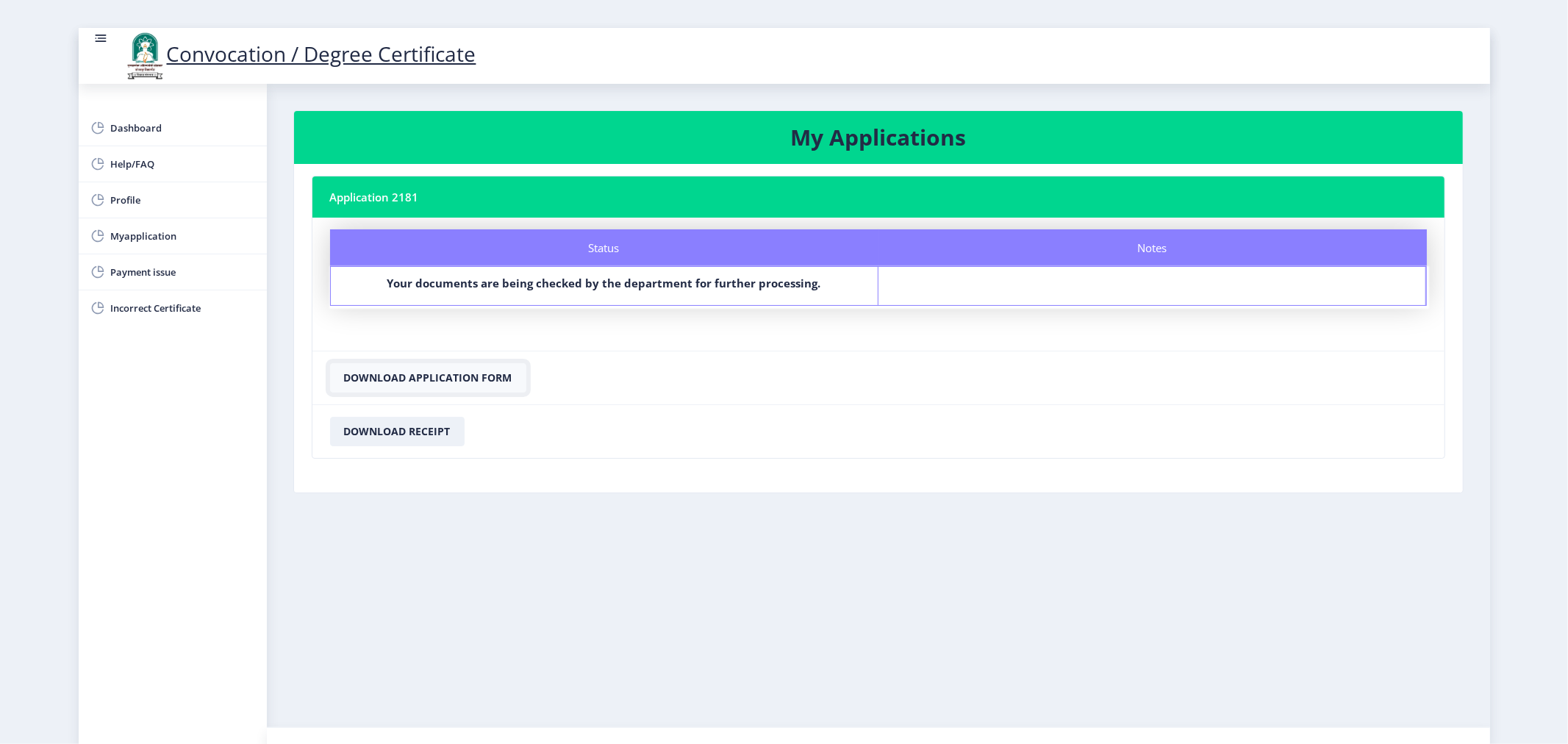
click at [454, 374] on button "Download Application Form" at bounding box center [428, 377] width 196 height 29
